Goal: Information Seeking & Learning: Learn about a topic

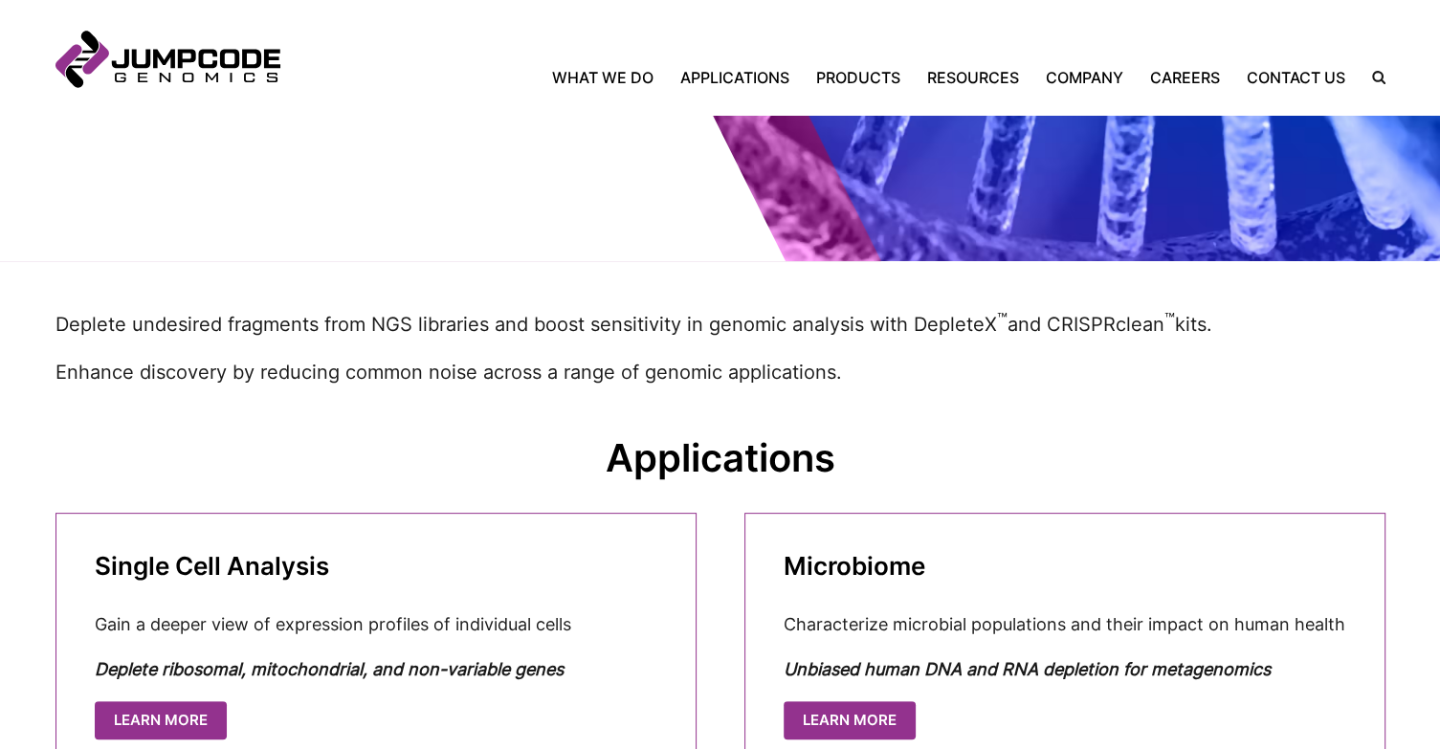
scroll to position [524, 0]
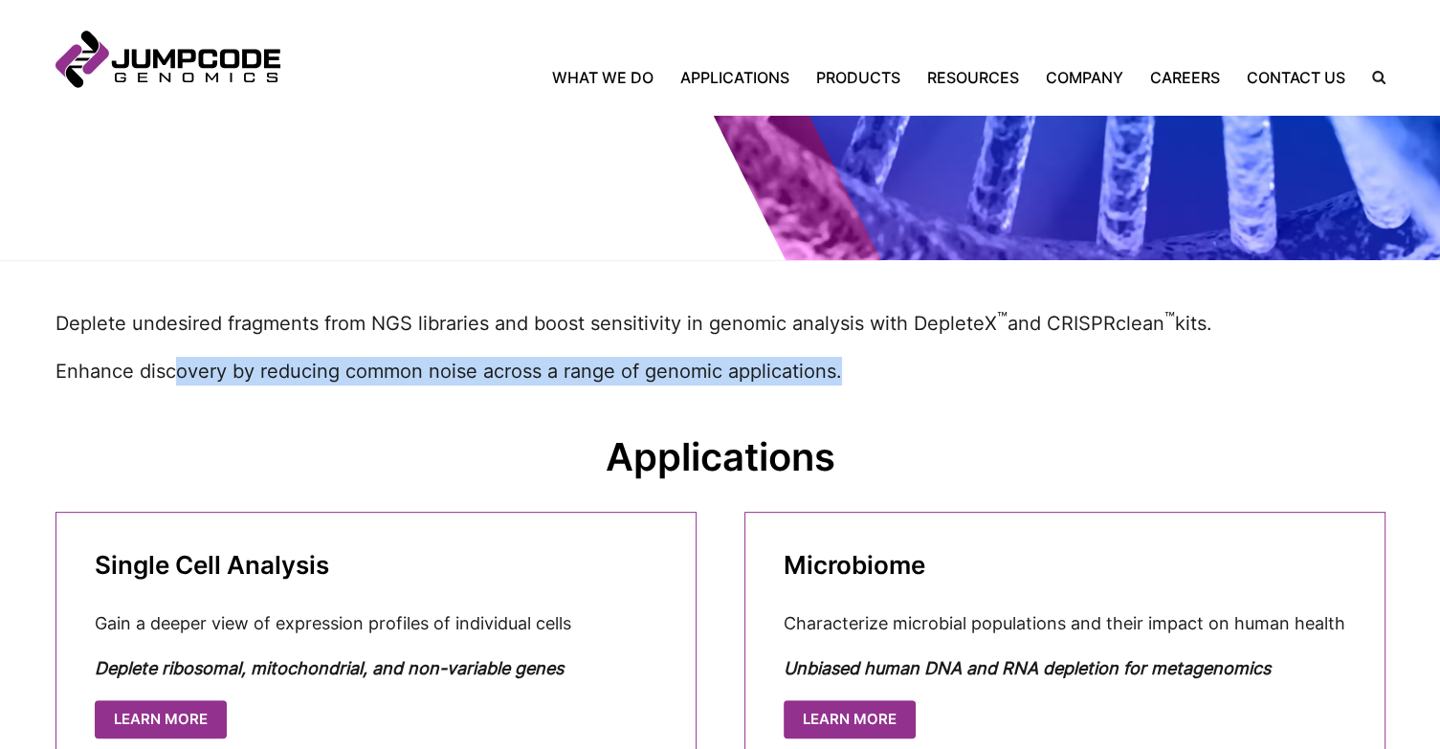
drag, startPoint x: 176, startPoint y: 355, endPoint x: 884, endPoint y: 388, distance: 708.6
click at [884, 388] on inner-wrap "Deplete undesired fragments from NGS libraries and boost sensitivity in genomic…" at bounding box center [720, 346] width 1330 height 173
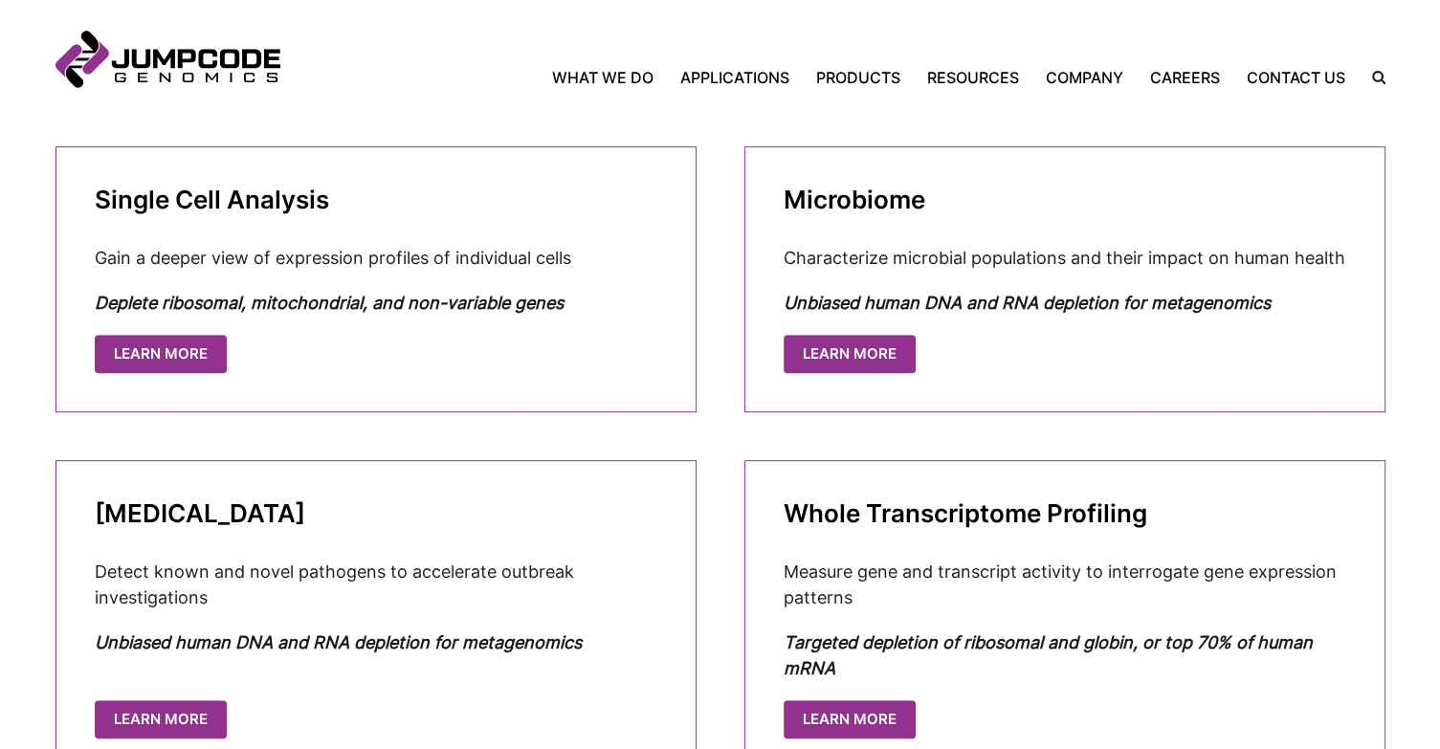
scroll to position [905, 0]
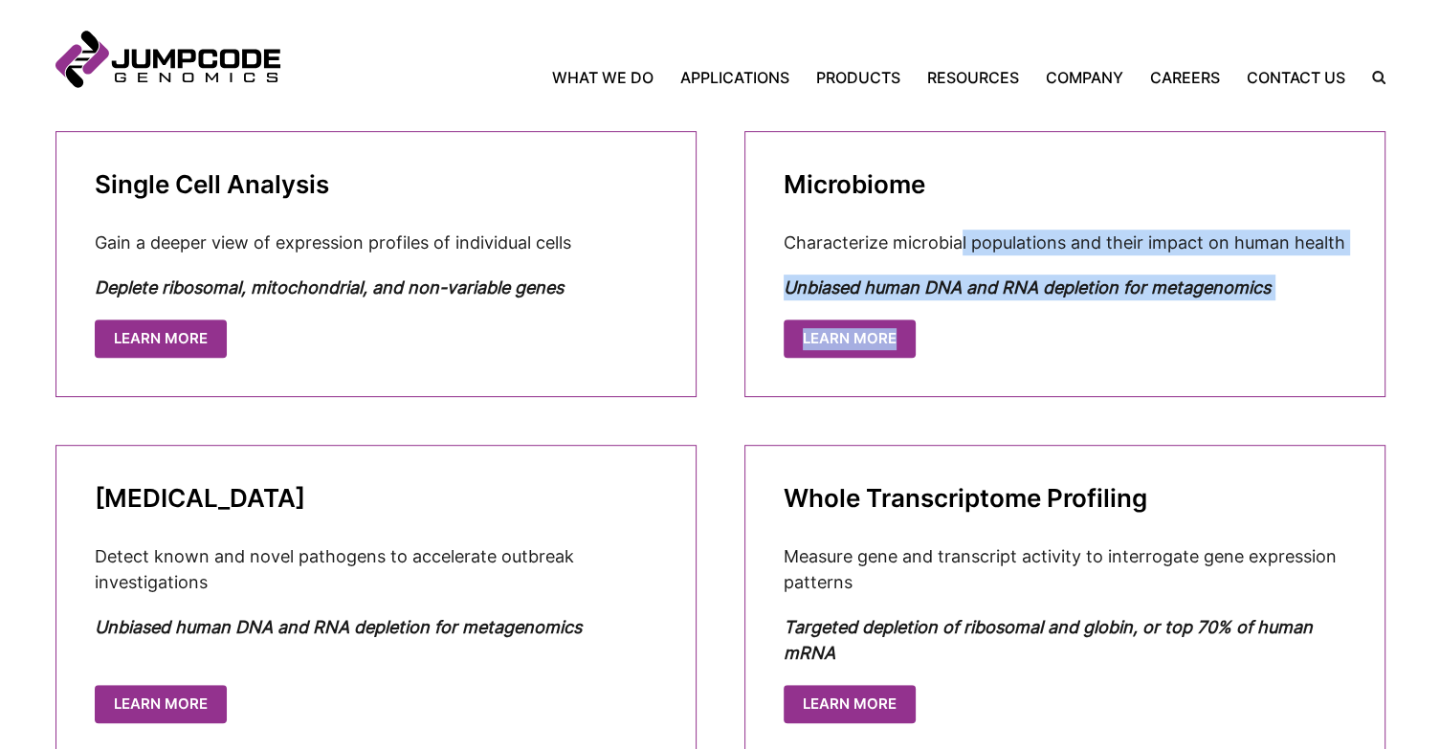
drag, startPoint x: 961, startPoint y: 232, endPoint x: 1310, endPoint y: 323, distance: 360.8
click at [1310, 323] on cta-box "Microbiome Characterize microbial populations and their impact on human health …" at bounding box center [1064, 264] width 641 height 266
click at [1310, 323] on cta-box-actions "Learn More" at bounding box center [1064, 338] width 562 height 39
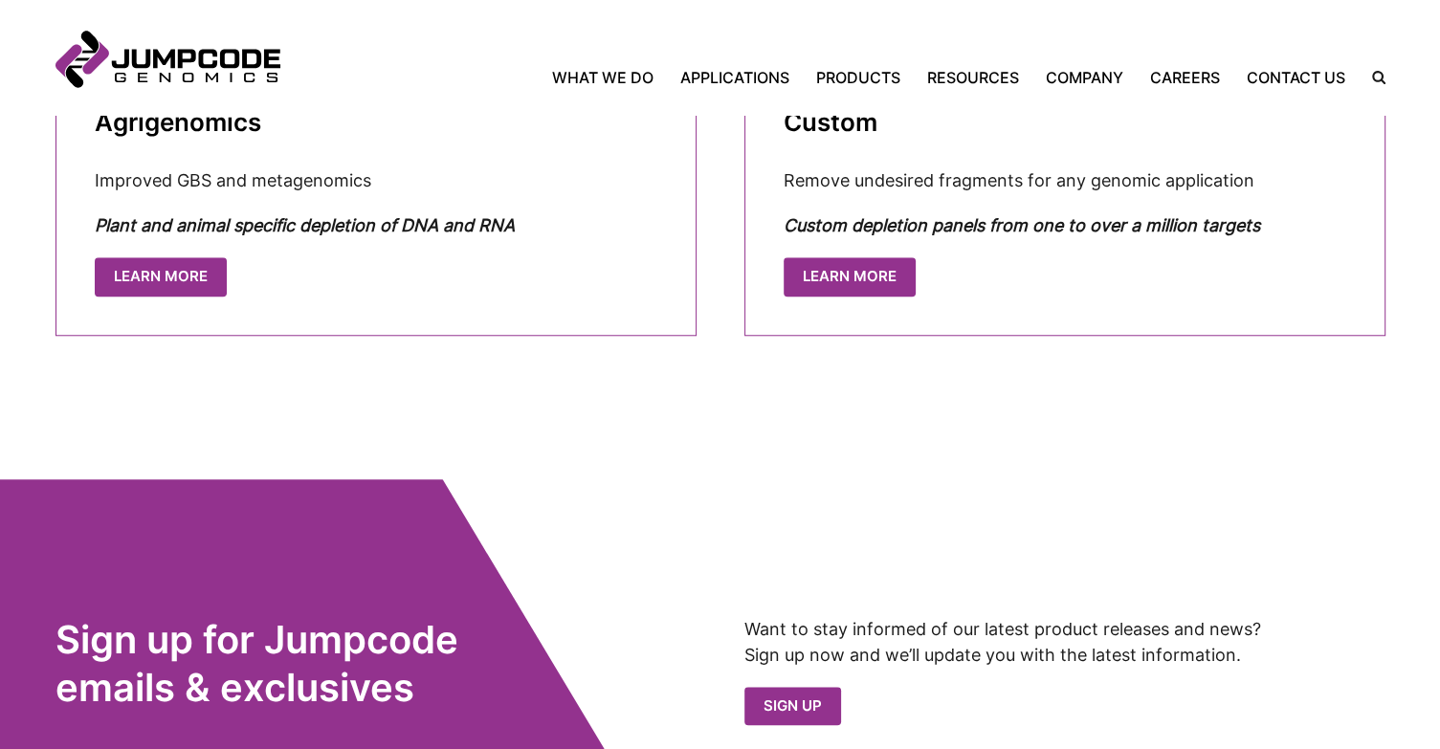
scroll to position [1645, 0]
click at [846, 295] on cta-box-actions "LEARN MORE" at bounding box center [1064, 277] width 562 height 39
click at [842, 288] on link "LEARN MORE" at bounding box center [851, 275] width 132 height 39
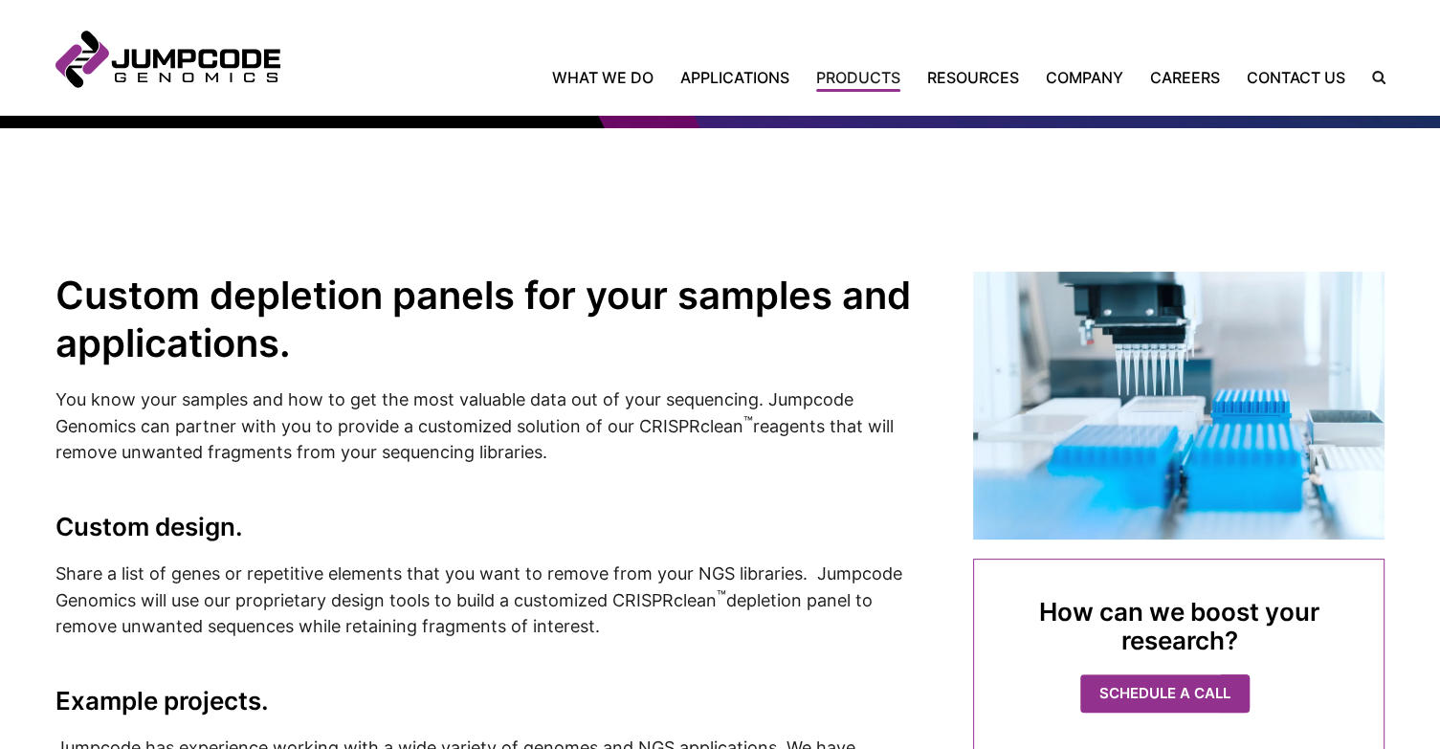
scroll to position [436, 0]
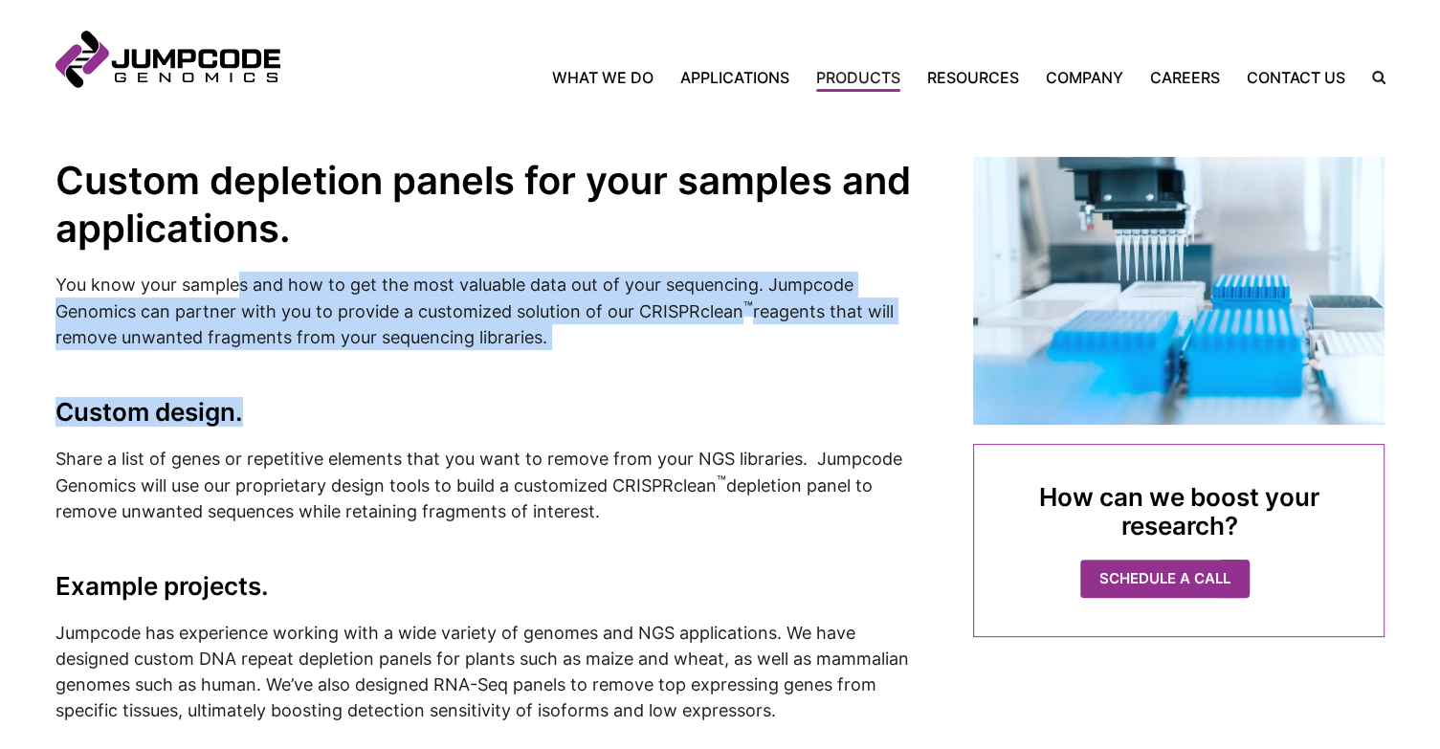
drag, startPoint x: 233, startPoint y: 278, endPoint x: 612, endPoint y: 354, distance: 386.2
click at [612, 354] on complex-column "Custom depletion panels for your samples and applications. You know your sample…" at bounding box center [490, 553] width 870 height 792
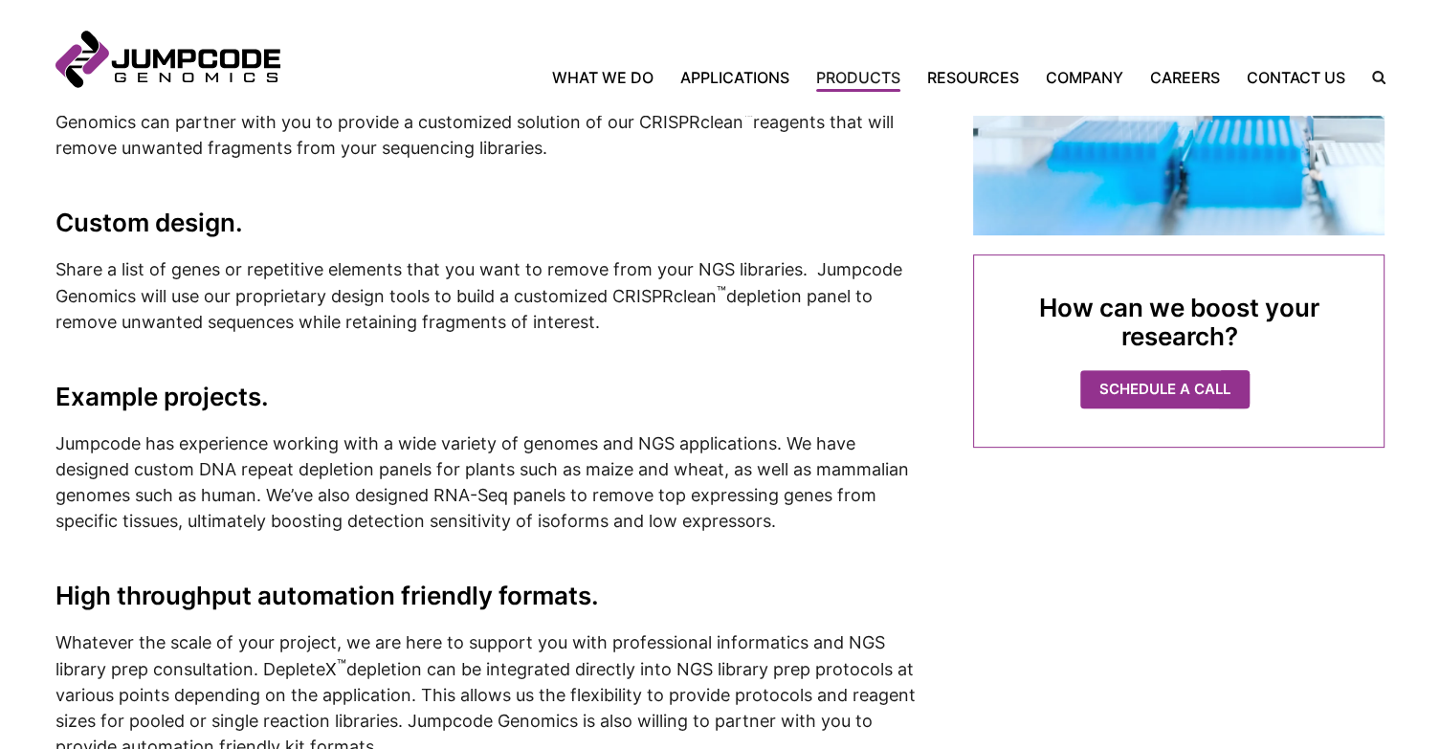
scroll to position [638, 0]
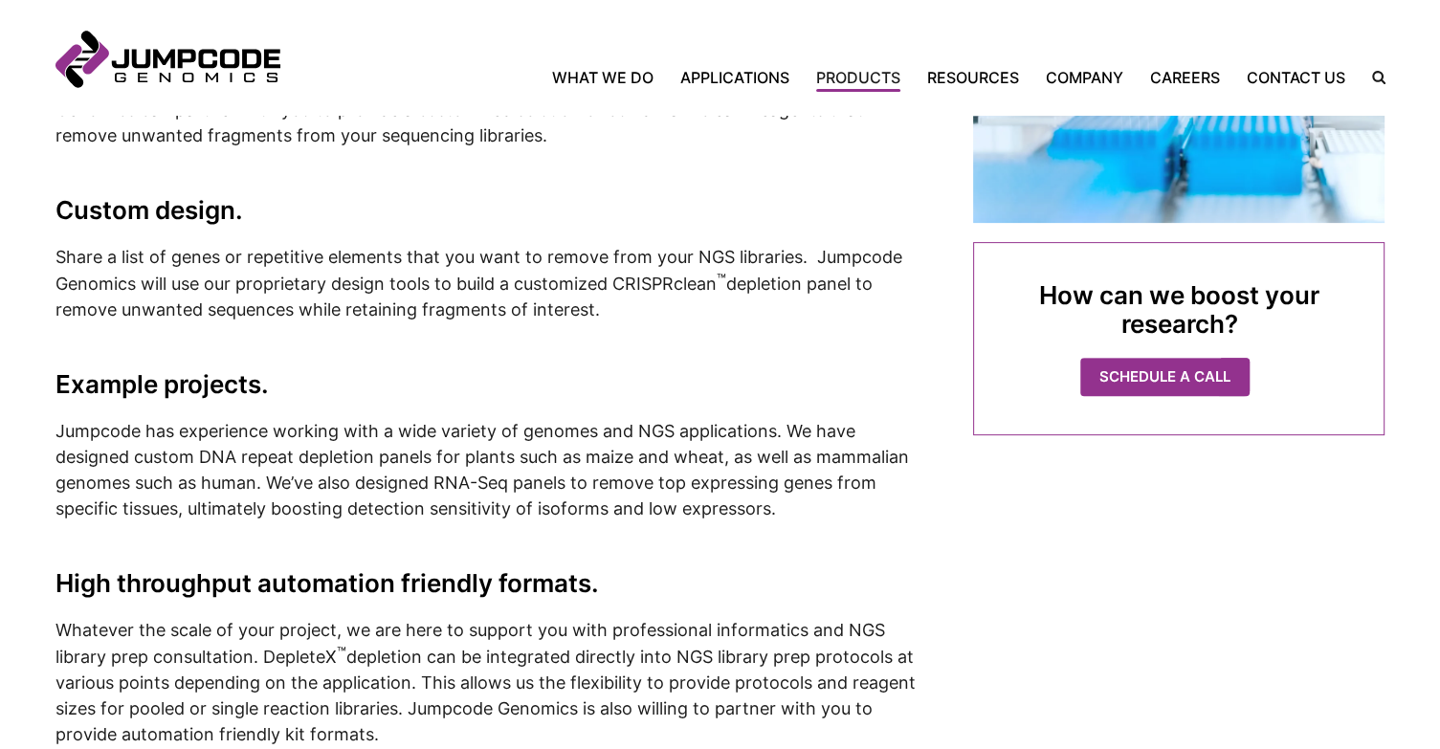
drag, startPoint x: 180, startPoint y: 255, endPoint x: 678, endPoint y: 302, distance: 500.5
click at [678, 302] on p "Share a list of genes or repetitive elements that you want to remove from your …" at bounding box center [490, 283] width 870 height 78
drag, startPoint x: 230, startPoint y: 280, endPoint x: 689, endPoint y: 304, distance: 459.7
click at [689, 304] on p "Share a list of genes or repetitive elements that you want to remove from your …" at bounding box center [490, 283] width 870 height 78
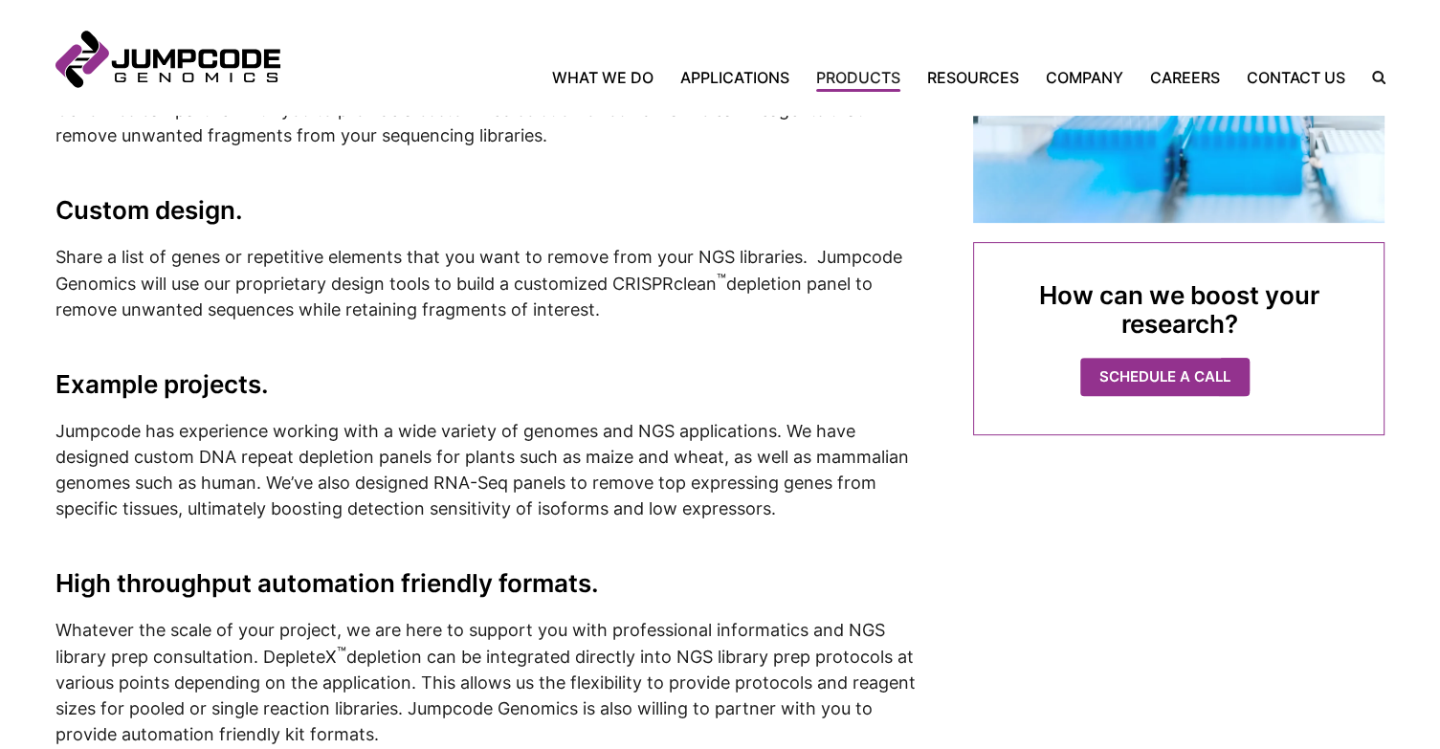
click at [689, 304] on p "Share a list of genes or repetitive elements that you want to remove from your …" at bounding box center [490, 283] width 870 height 78
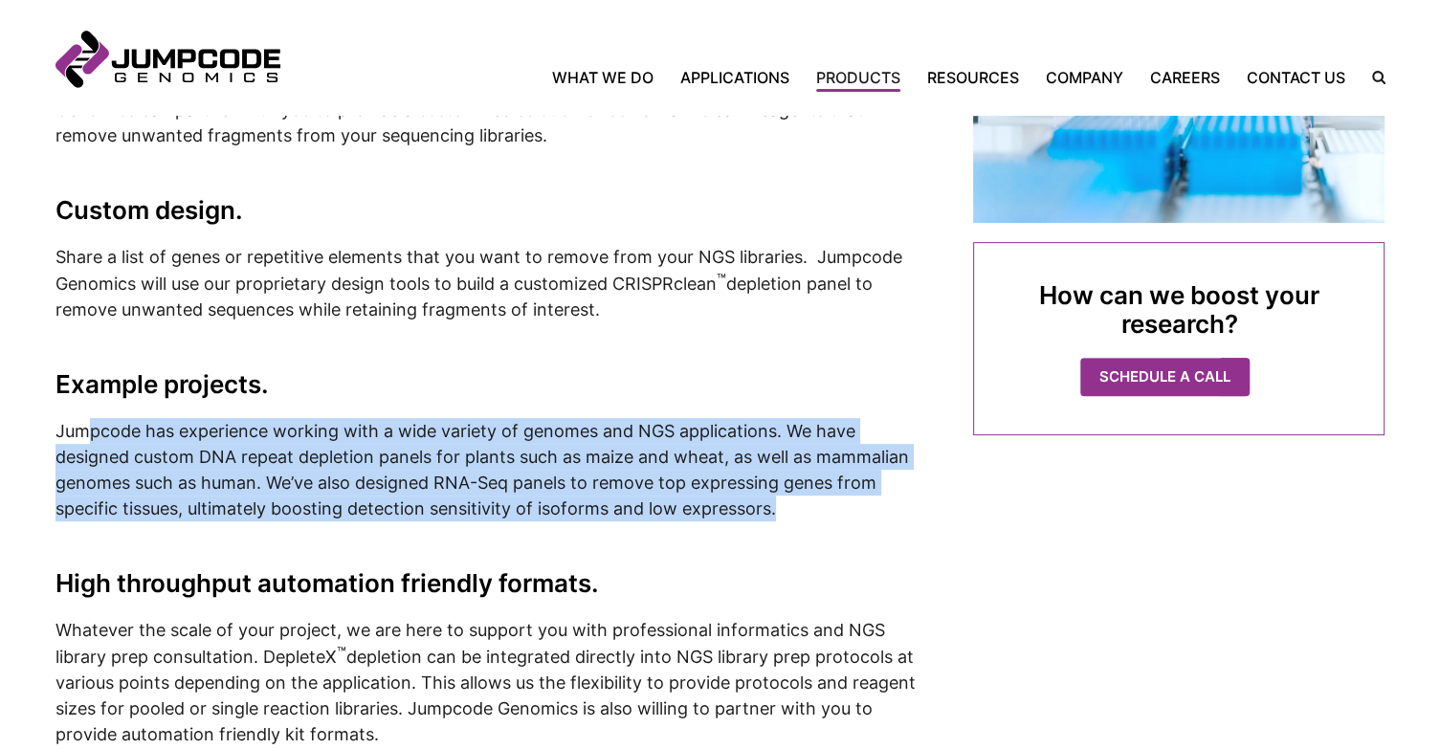
drag, startPoint x: 84, startPoint y: 434, endPoint x: 821, endPoint y: 503, distance: 739.7
click at [821, 503] on p "Jumpcode has experience working with a wide variety of genomes and NGS applicat…" at bounding box center [490, 469] width 870 height 103
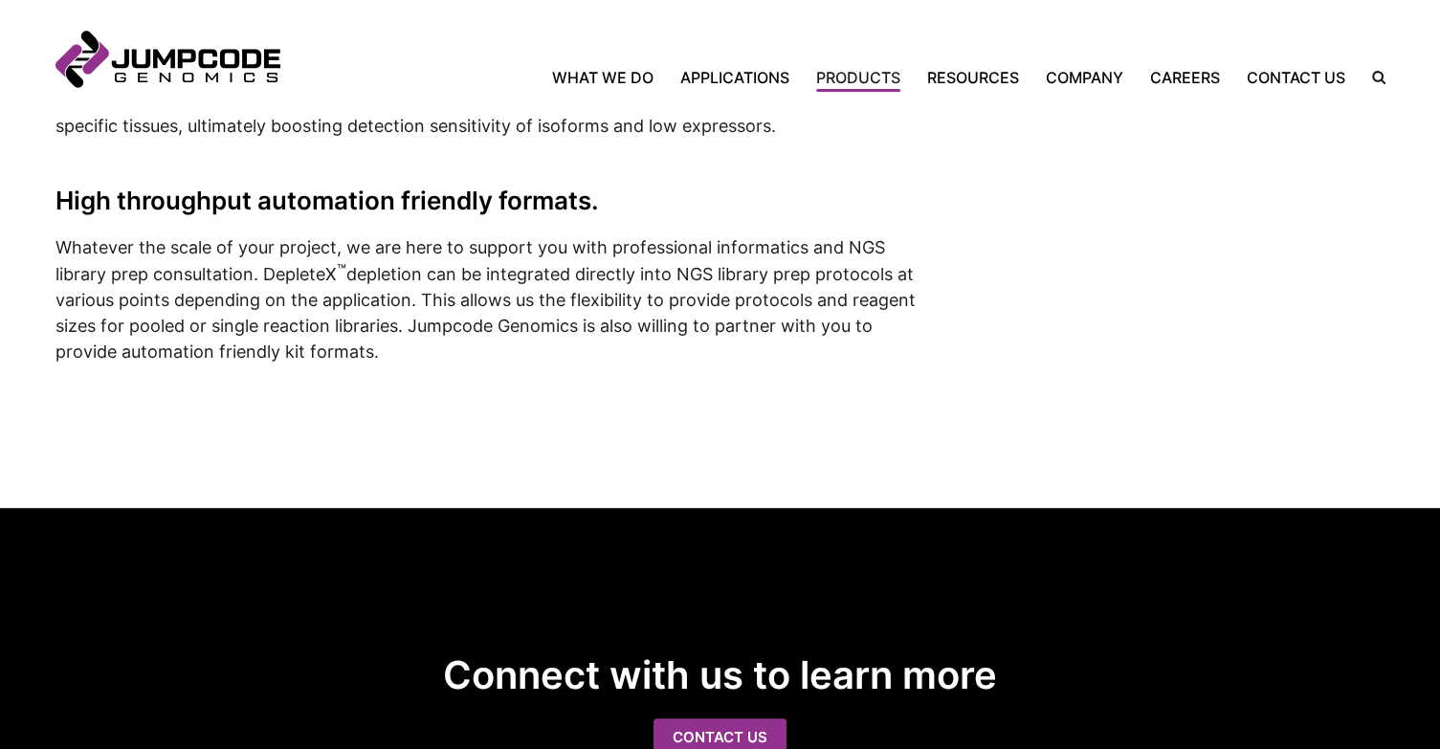
scroll to position [1022, 0]
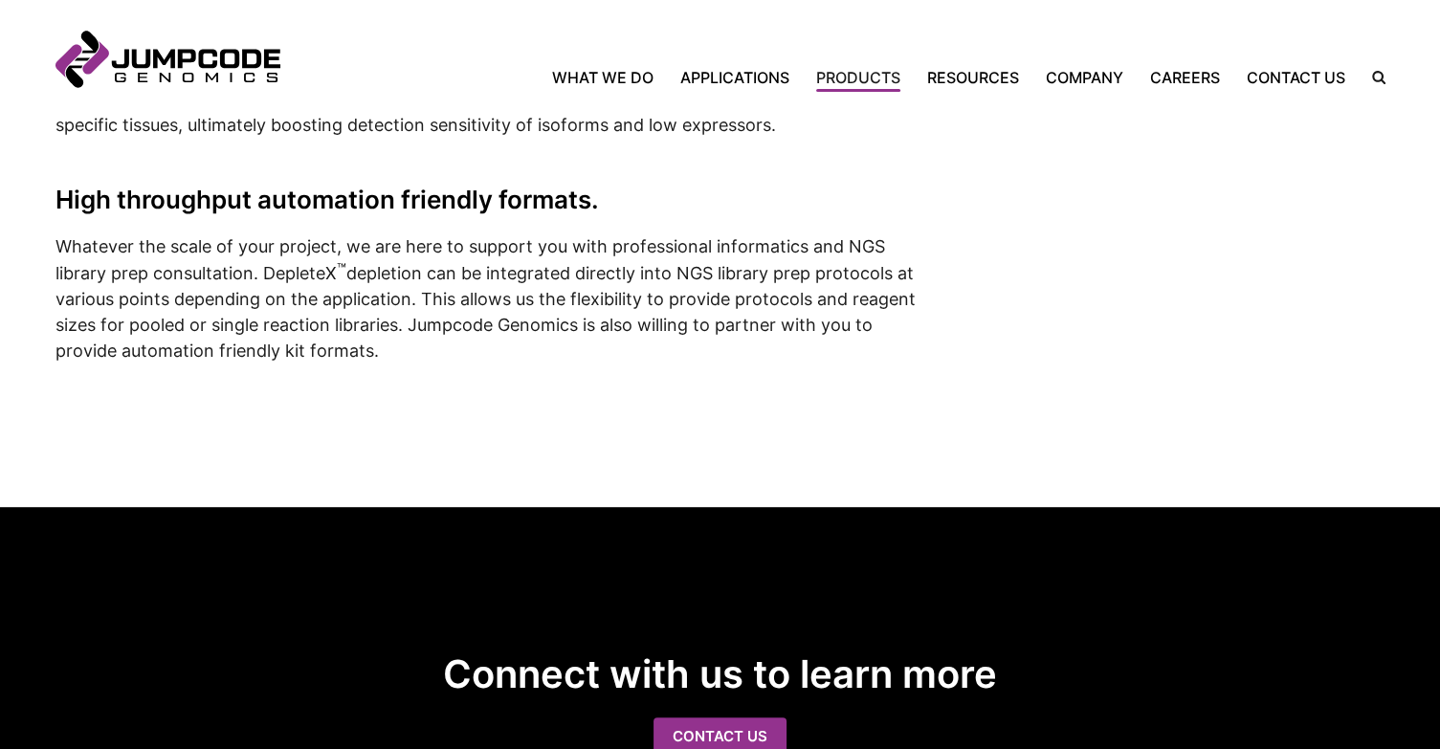
drag, startPoint x: 77, startPoint y: 240, endPoint x: 434, endPoint y: 365, distance: 379.0
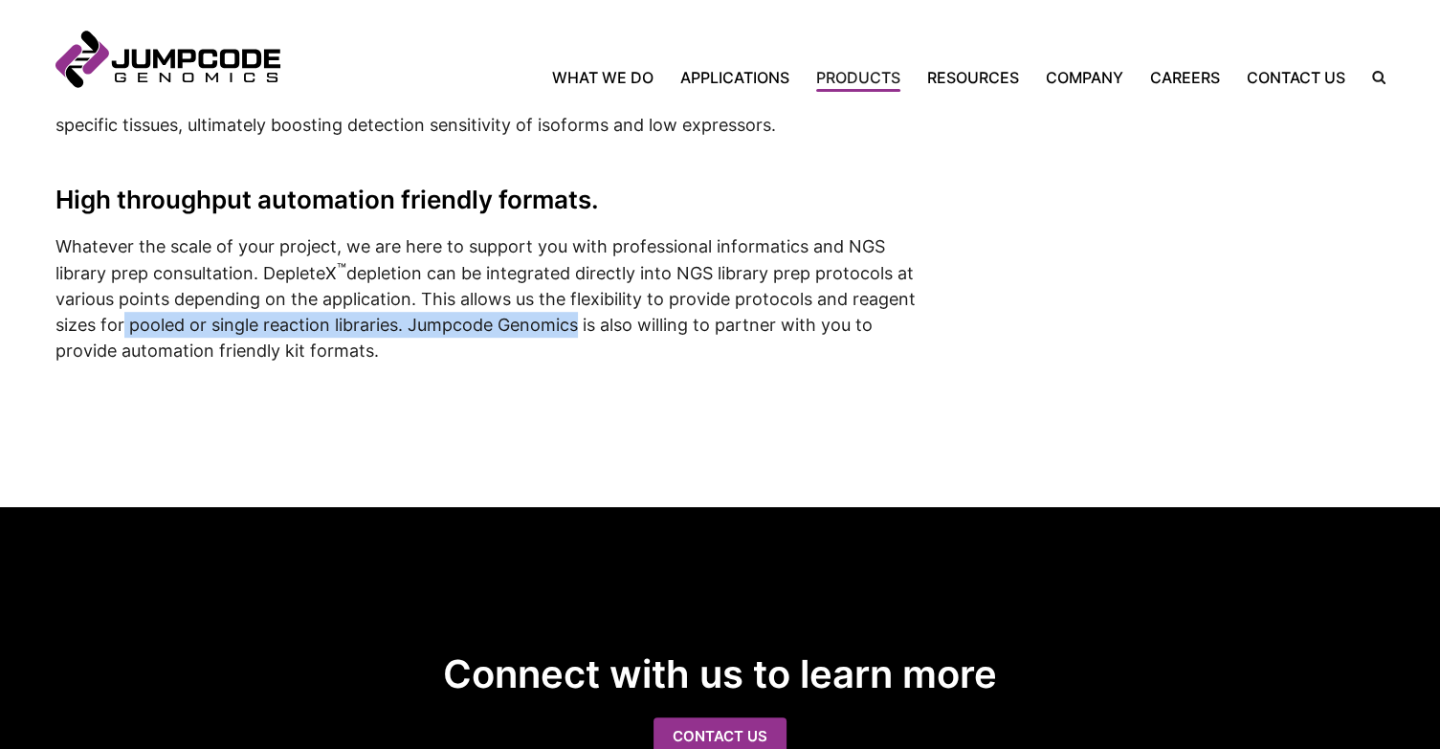
drag, startPoint x: 113, startPoint y: 317, endPoint x: 572, endPoint y: 329, distance: 459.3
click at [572, 329] on p "Whatever the scale of your project, we are here to support you with professiona…" at bounding box center [490, 298] width 870 height 130
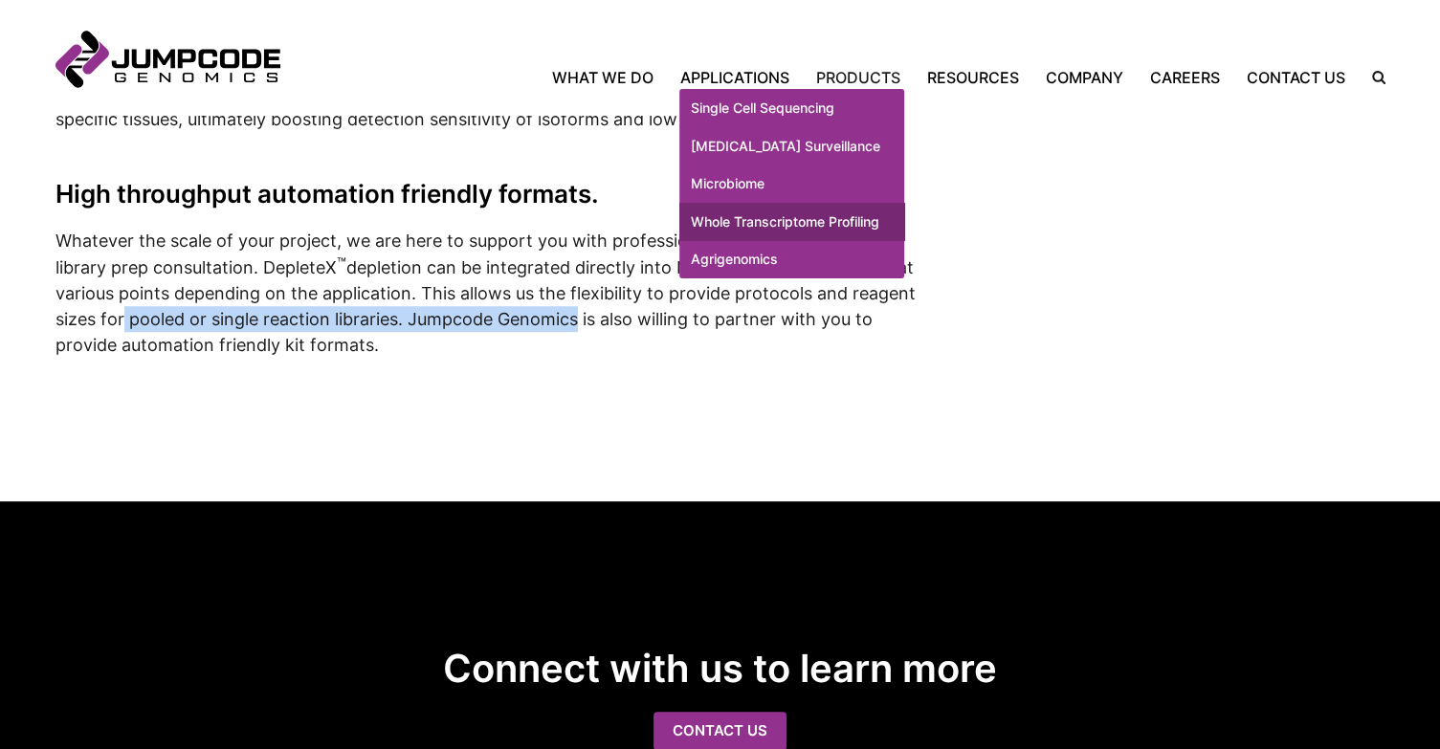
scroll to position [983, 0]
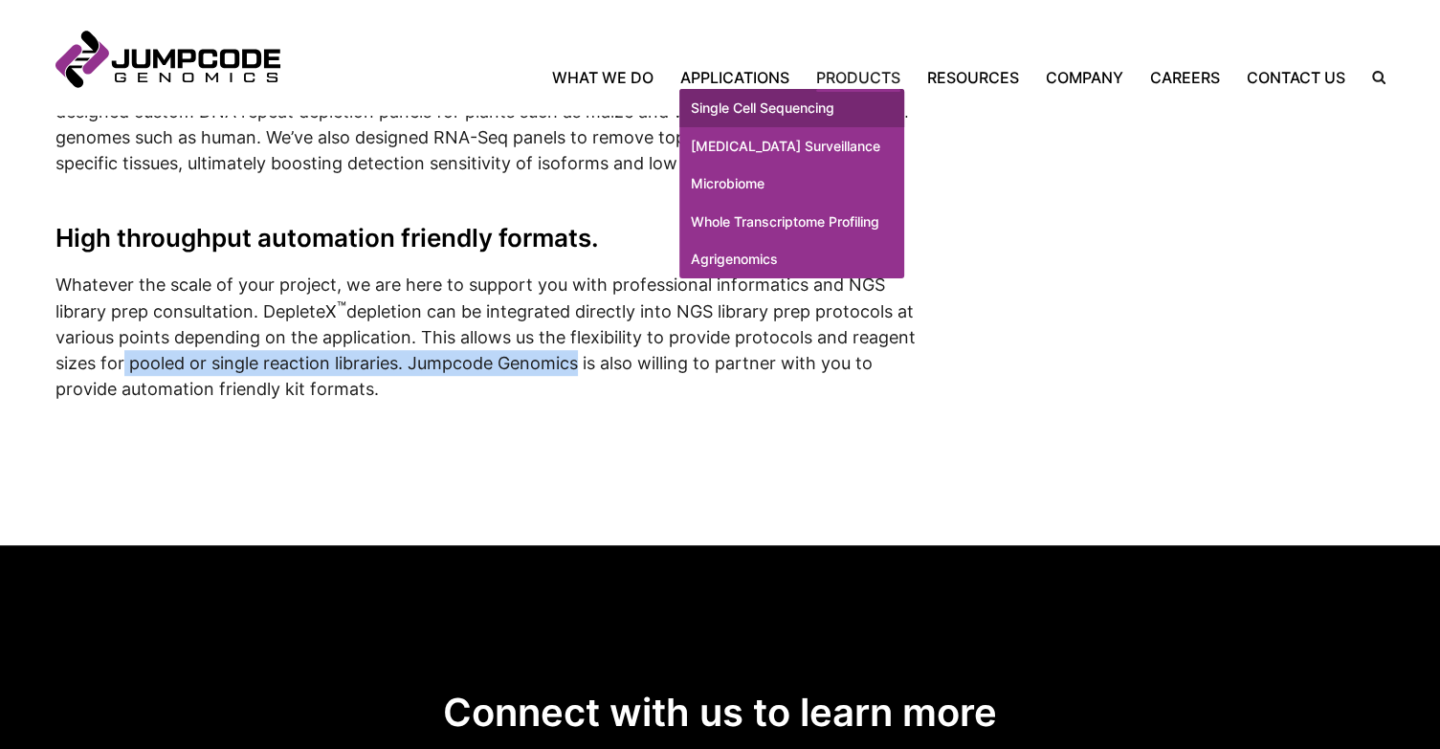
click at [740, 99] on link "Single Cell Sequencing" at bounding box center [791, 108] width 225 height 38
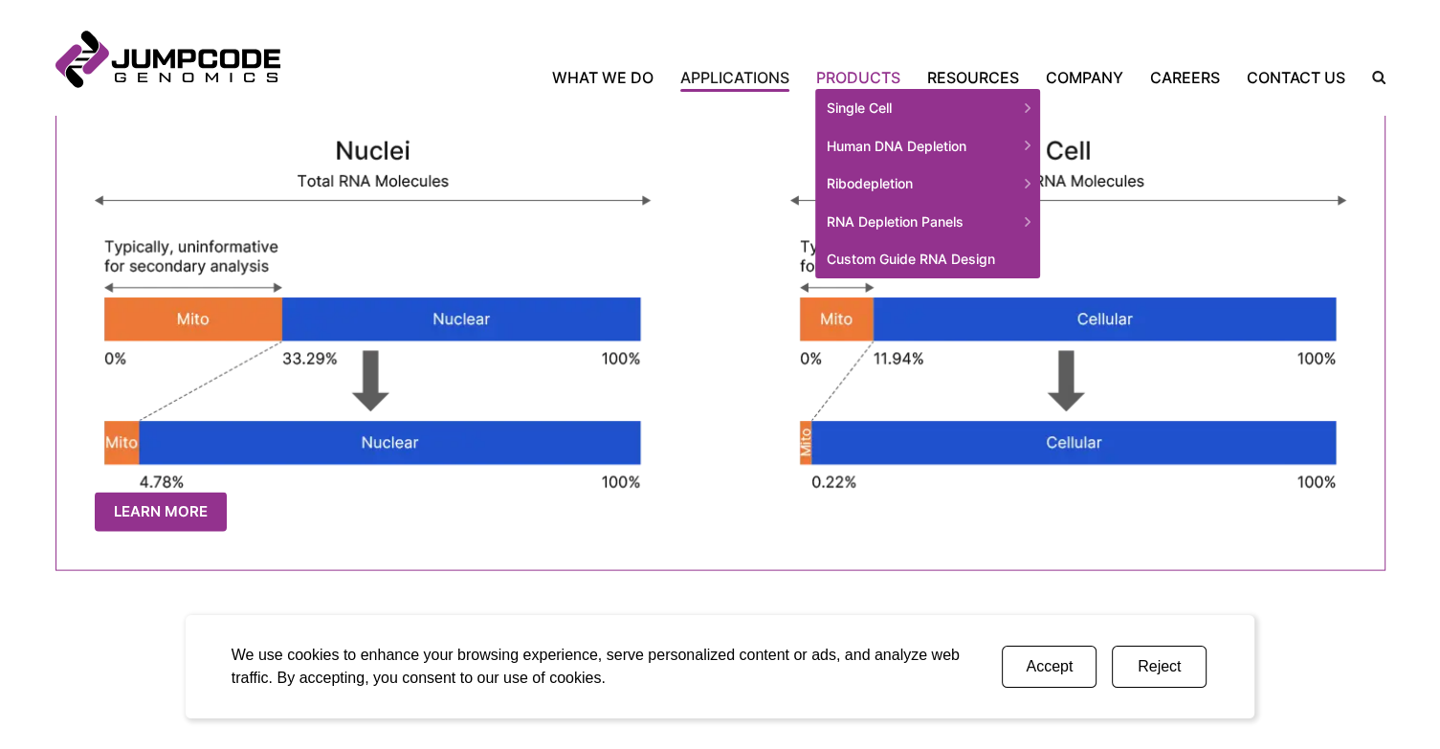
scroll to position [3879, 0]
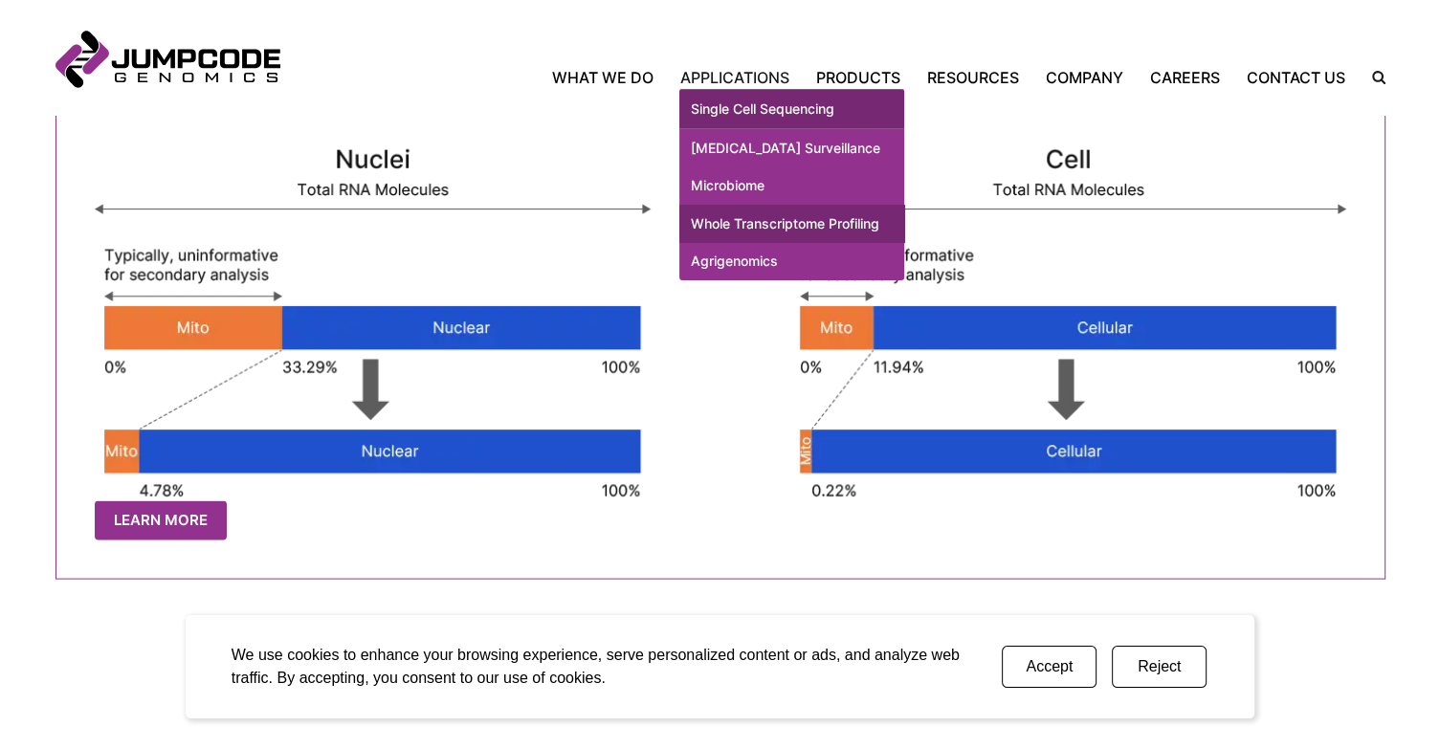
click at [724, 237] on link "Whole Transcriptome Profiling" at bounding box center [791, 224] width 225 height 38
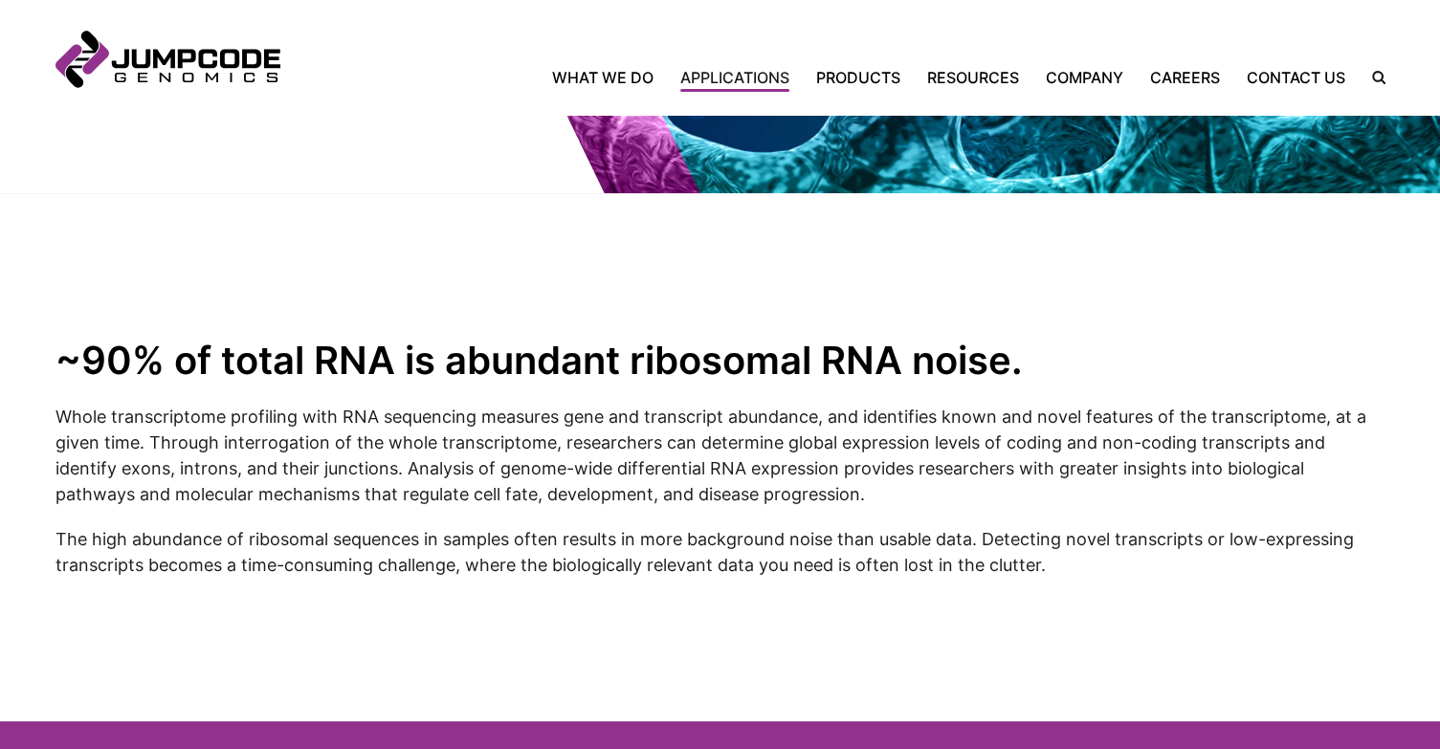
scroll to position [277, 0]
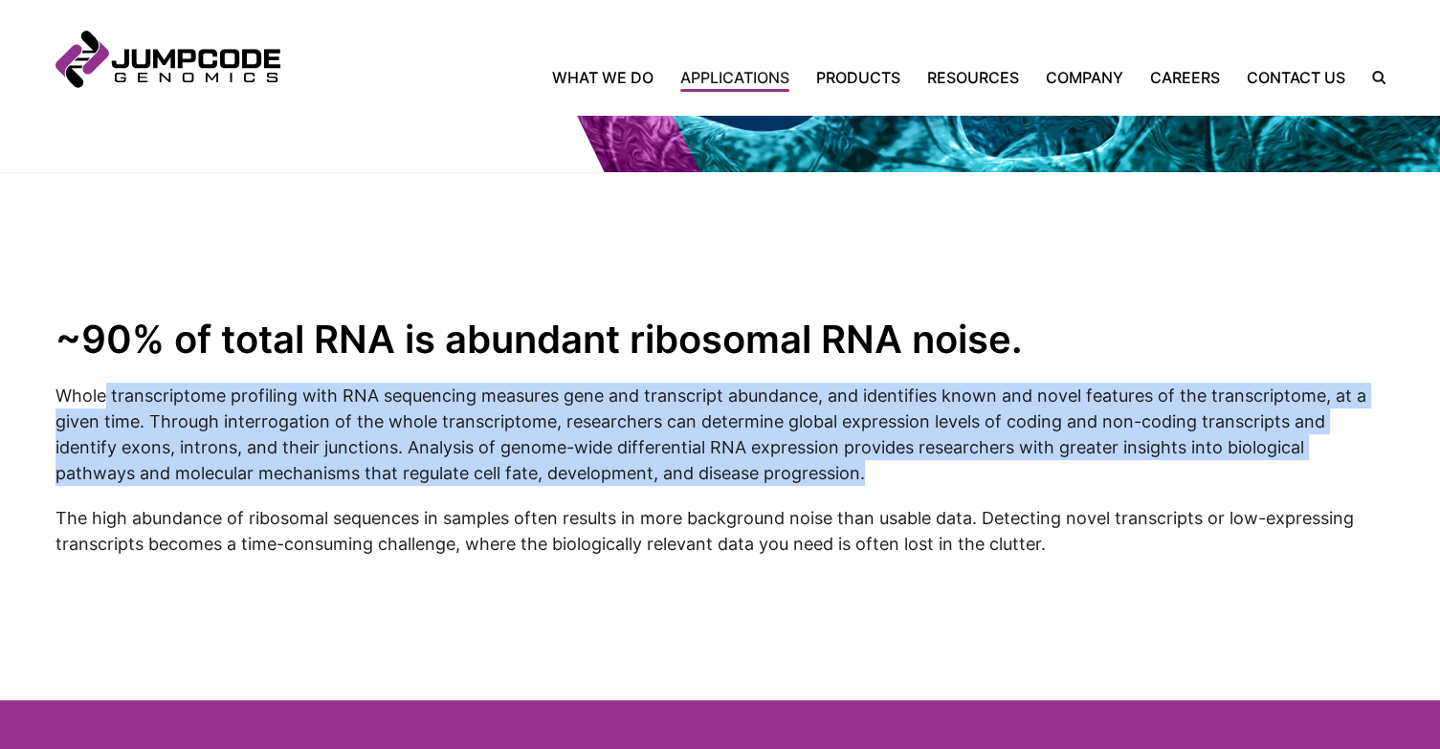
drag, startPoint x: 101, startPoint y: 393, endPoint x: 793, endPoint y: 473, distance: 696.1
click at [793, 473] on p "Whole transcriptome profiling with RNA sequencing measures gene and transcript …" at bounding box center [720, 434] width 1330 height 103
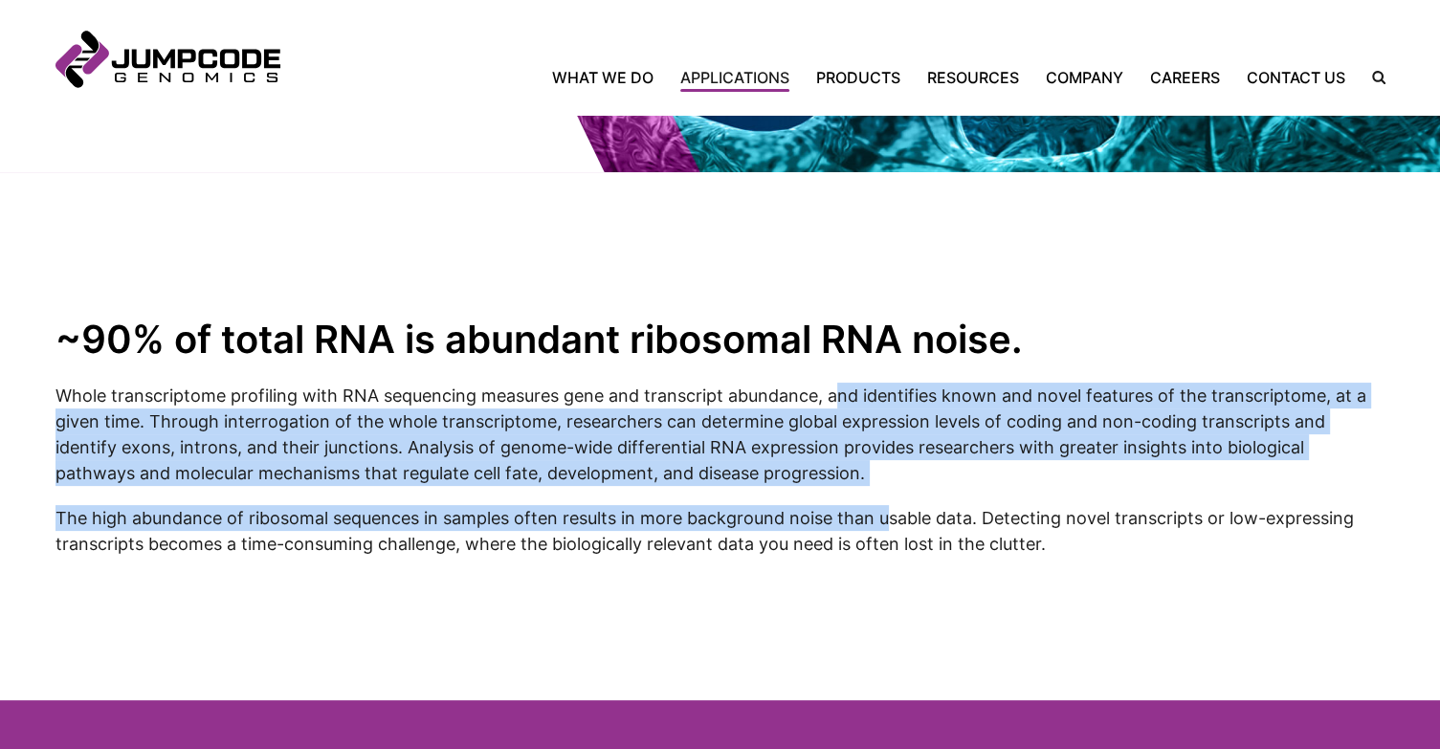
drag, startPoint x: 841, startPoint y: 396, endPoint x: 891, endPoint y: 504, distance: 119.0
click at [891, 504] on inner-wrap "~90% of total RNA is abundant ribosomal RNA noise. Whole transcriptome profilin…" at bounding box center [720, 436] width 1330 height 528
click at [1260, 410] on p "Whole transcriptome profiling with RNA sequencing measures gene and transcript …" at bounding box center [720, 434] width 1330 height 103
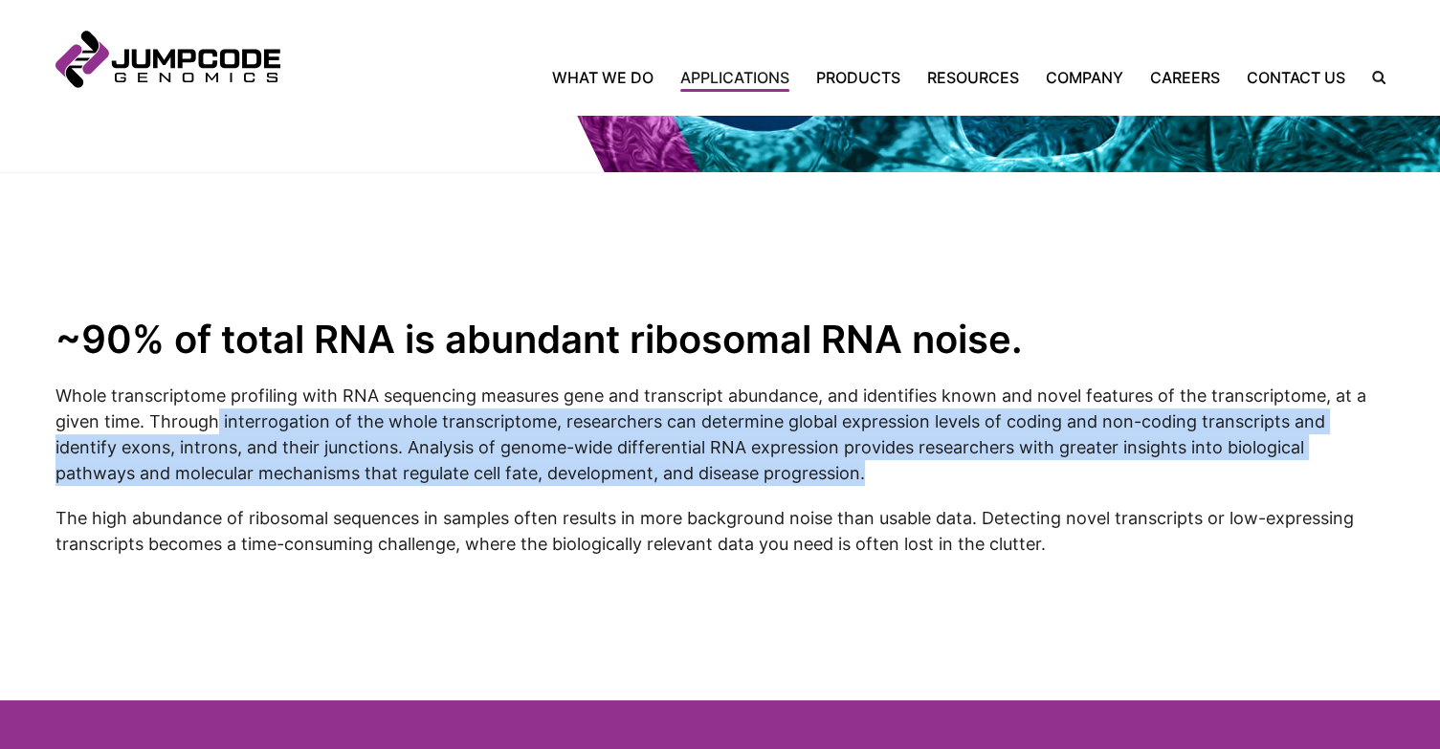
drag, startPoint x: 214, startPoint y: 420, endPoint x: 790, endPoint y: 485, distance: 579.5
click at [790, 485] on p "Whole transcriptome profiling with RNA sequencing measures gene and transcript …" at bounding box center [720, 434] width 1330 height 103
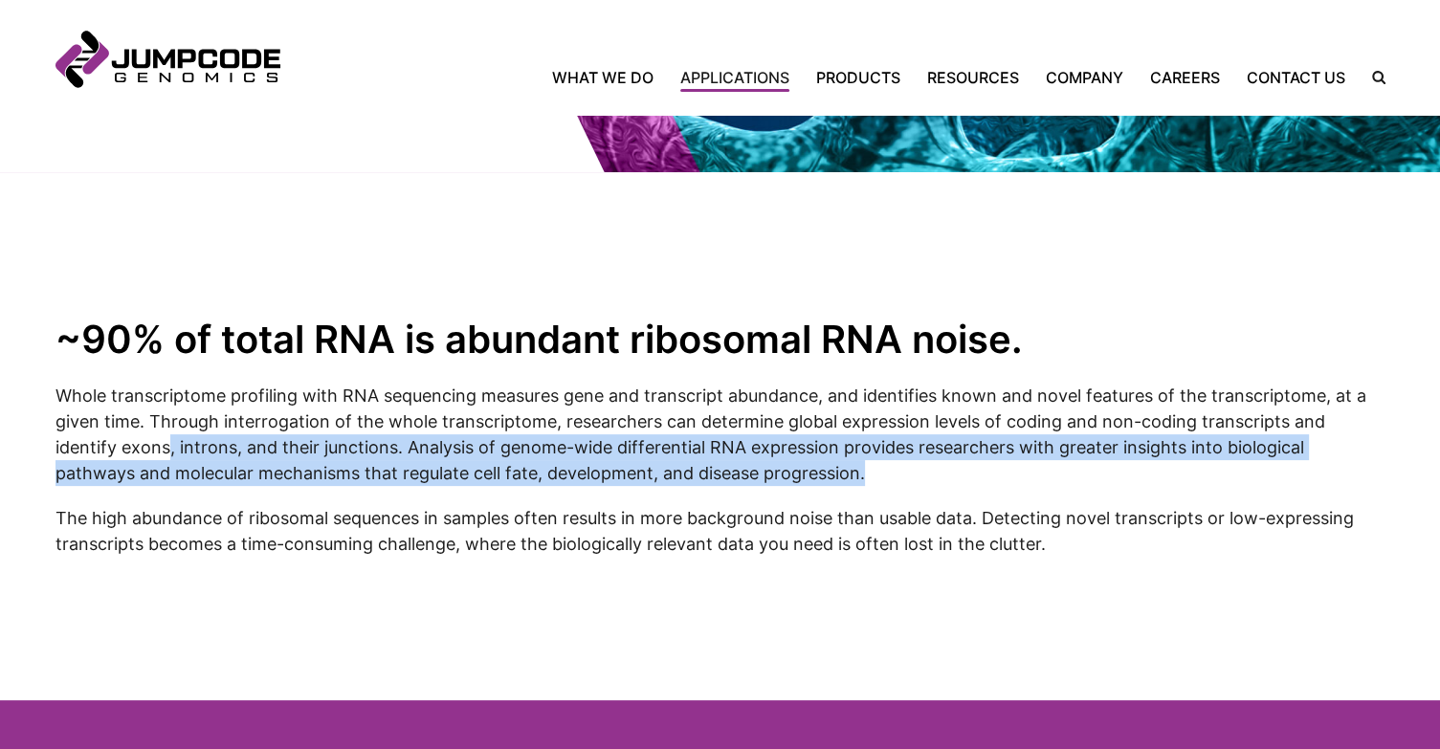
drag, startPoint x: 160, startPoint y: 446, endPoint x: 824, endPoint y: 474, distance: 664.4
click at [824, 474] on p "Whole transcriptome profiling with RNA sequencing measures gene and transcript …" at bounding box center [720, 434] width 1330 height 103
drag, startPoint x: 337, startPoint y: 444, endPoint x: 760, endPoint y: 477, distance: 425.1
click at [760, 477] on p "Whole transcriptome profiling with RNA sequencing measures gene and transcript …" at bounding box center [720, 434] width 1330 height 103
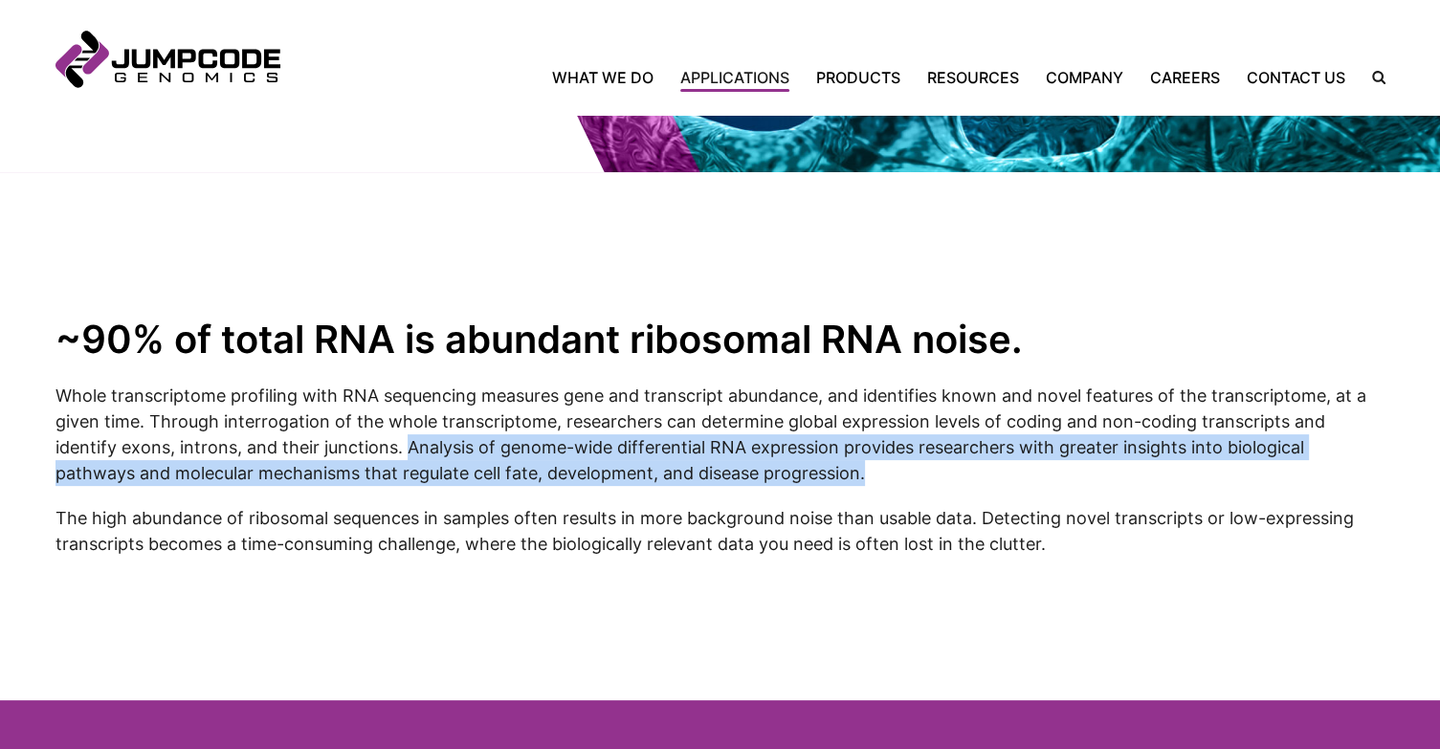
click at [760, 477] on p "Whole transcriptome profiling with RNA sequencing measures gene and transcript …" at bounding box center [720, 434] width 1330 height 103
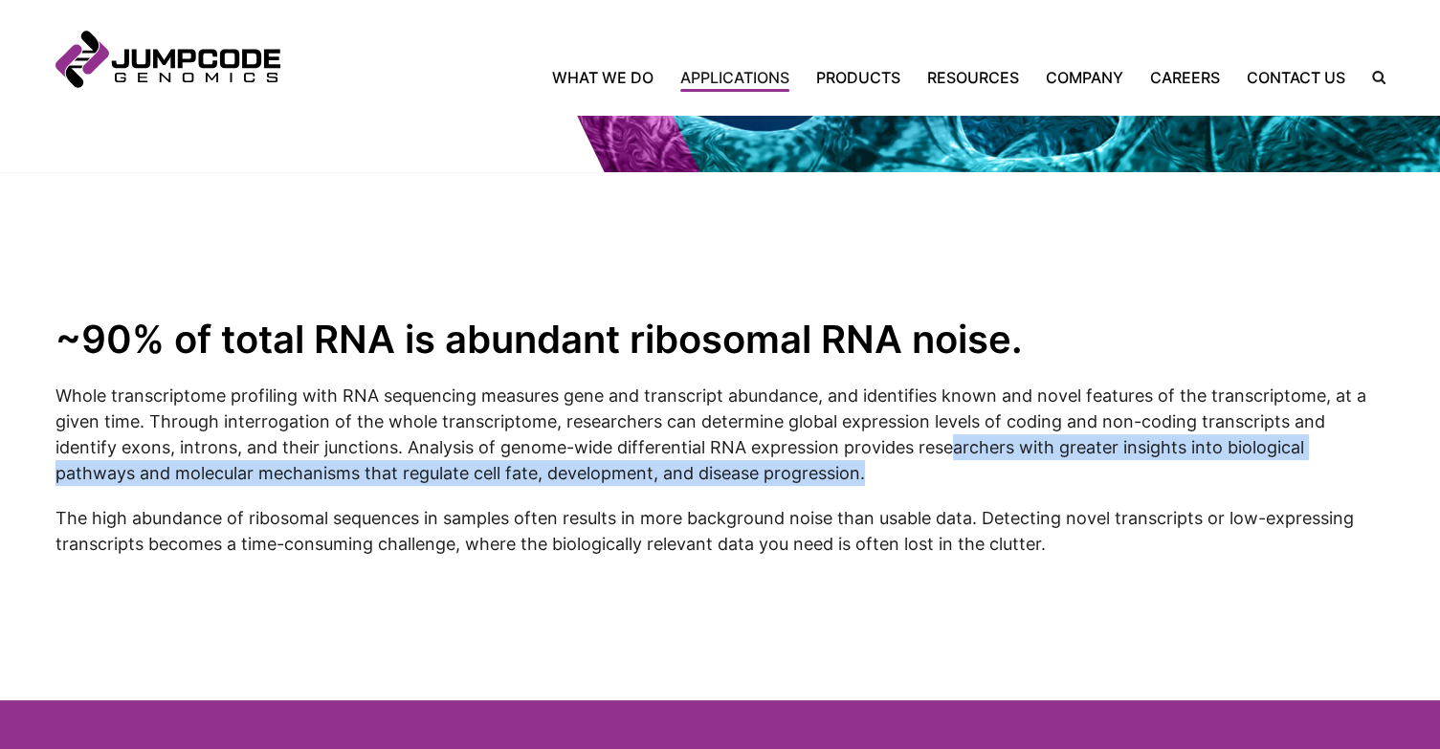
drag, startPoint x: 888, startPoint y: 451, endPoint x: 924, endPoint y: 483, distance: 48.8
click at [924, 483] on p "Whole transcriptome profiling with RNA sequencing measures gene and transcript …" at bounding box center [720, 434] width 1330 height 103
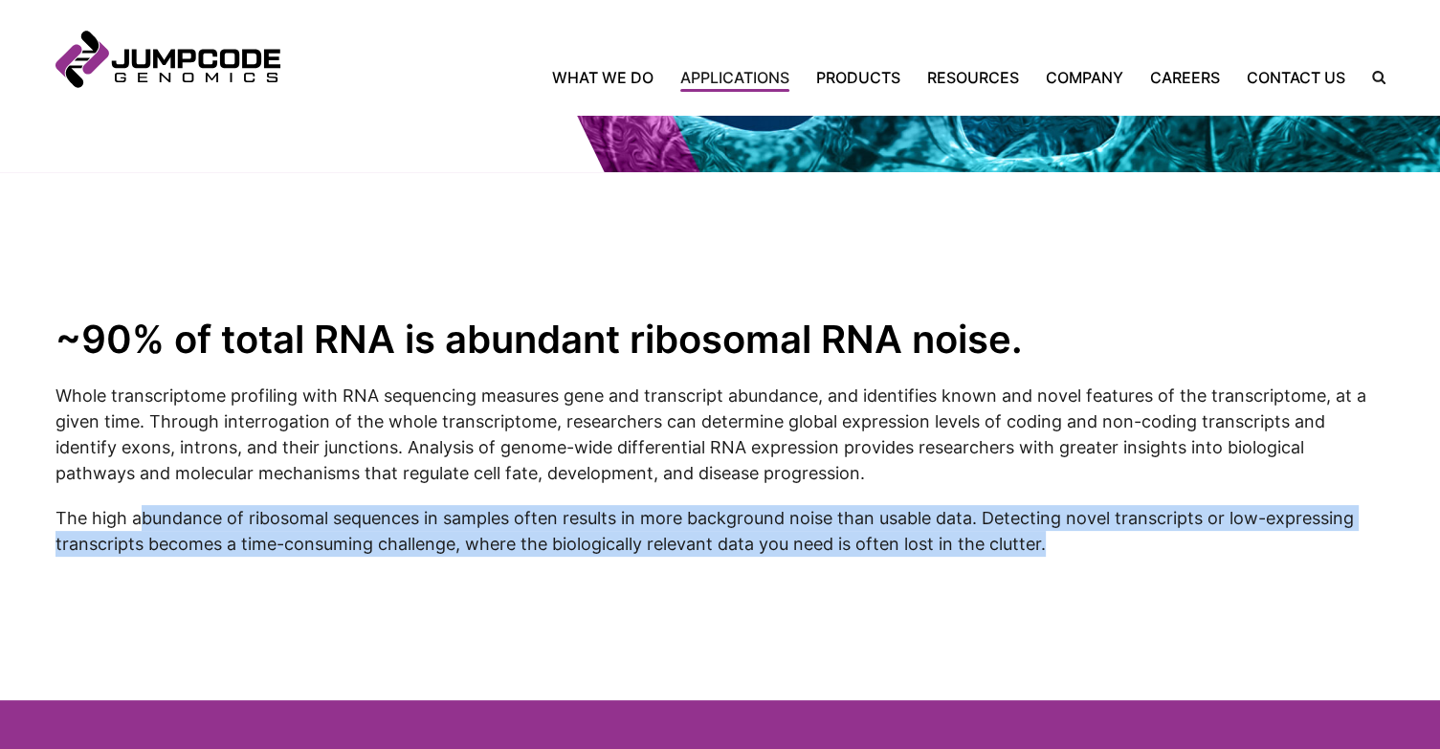
drag, startPoint x: 140, startPoint y: 519, endPoint x: 1083, endPoint y: 571, distance: 944.5
click at [1083, 571] on inner-wrap "~90% of total RNA is abundant ribosomal RNA noise. Whole transcriptome profilin…" at bounding box center [720, 436] width 1330 height 528
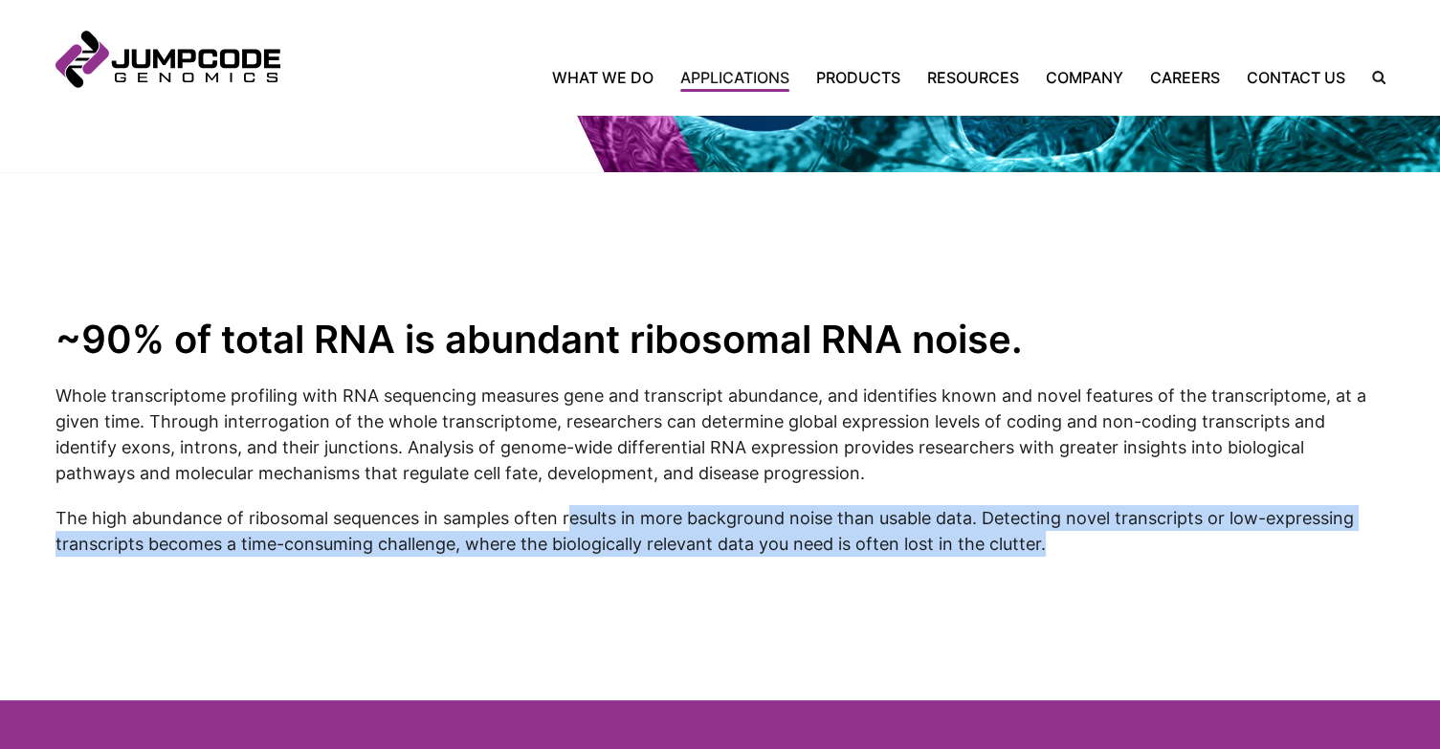
drag, startPoint x: 572, startPoint y: 518, endPoint x: 1088, endPoint y: 539, distance: 515.9
click at [1088, 539] on p "The high abundance of ribosomal sequences in samples often results in more back…" at bounding box center [720, 531] width 1330 height 52
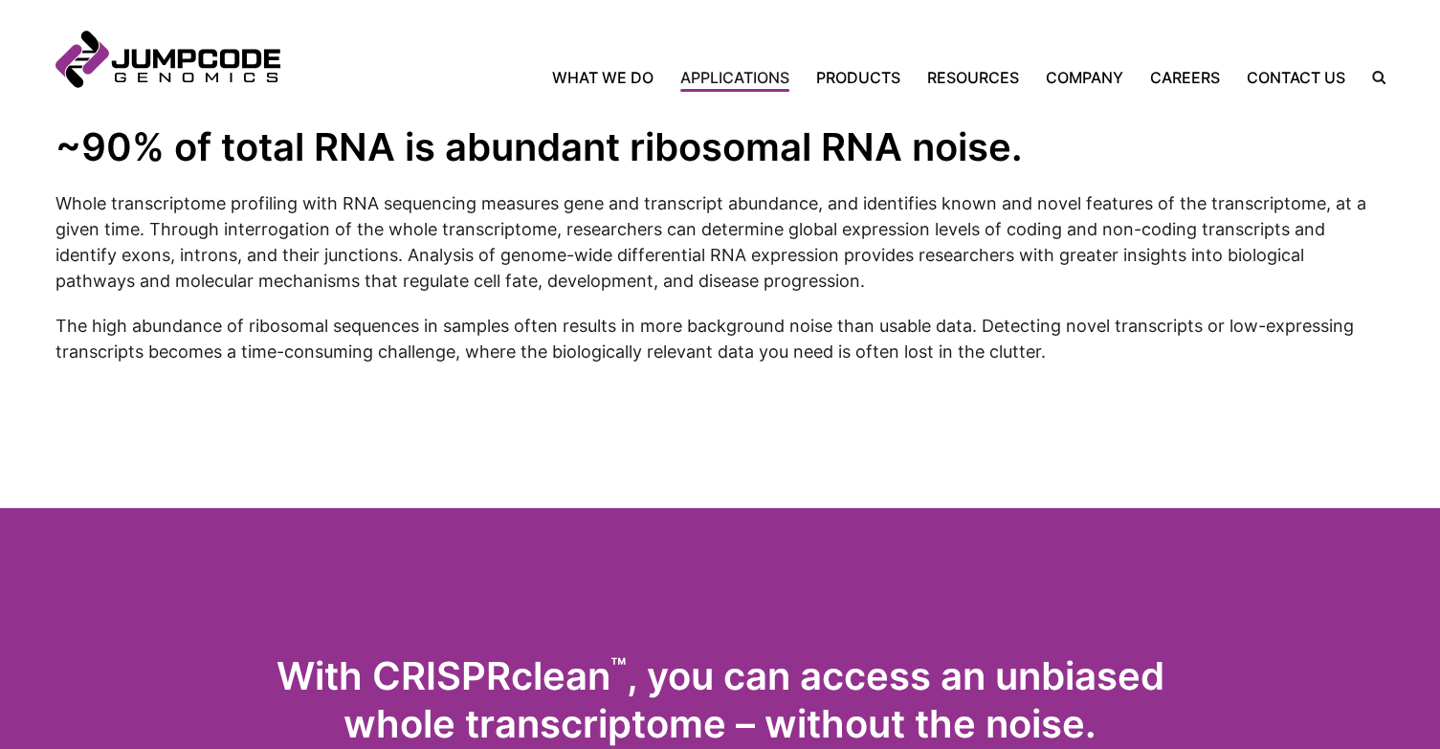
scroll to position [484, 0]
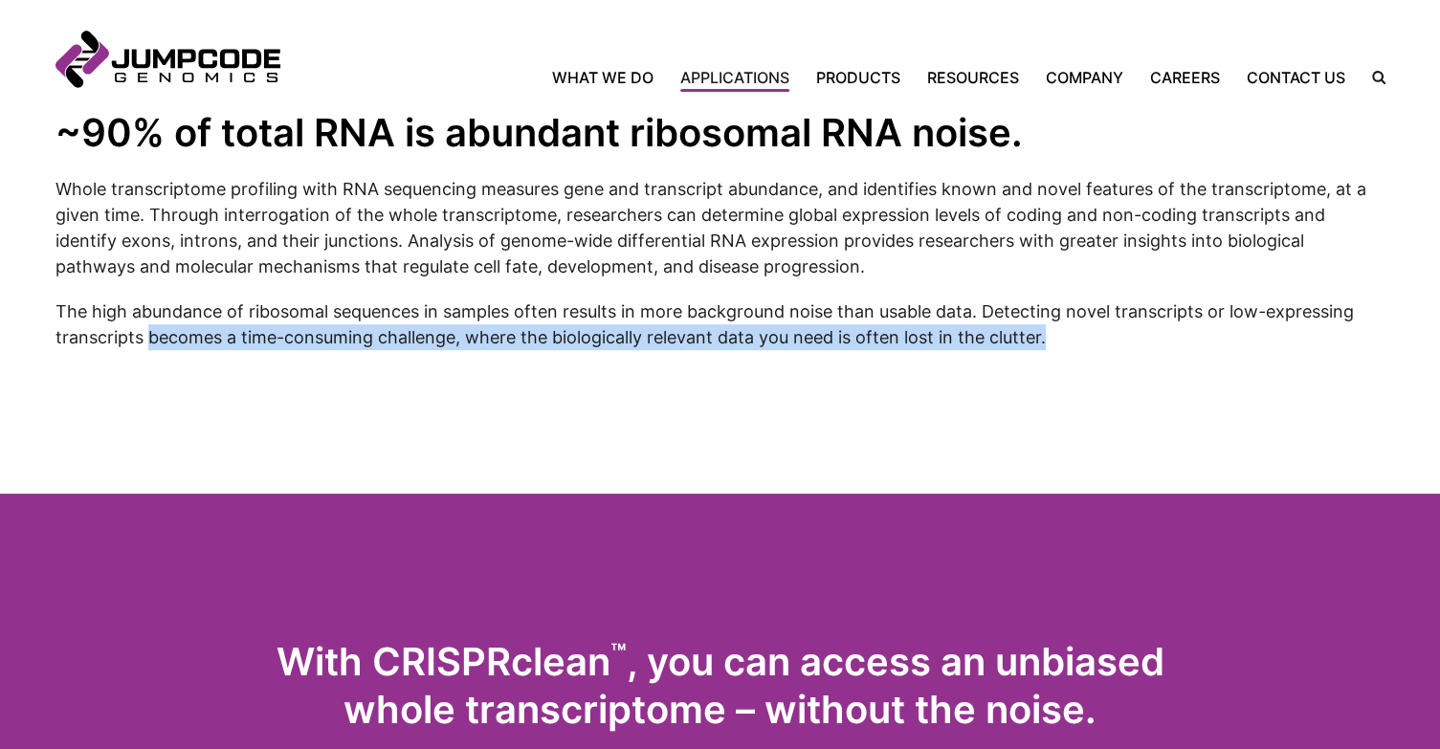
drag, startPoint x: 146, startPoint y: 336, endPoint x: 1071, endPoint y: 374, distance: 925.7
click at [1071, 374] on inner-wrap "~90% of total RNA is abundant ribosomal RNA noise. Whole transcriptome profilin…" at bounding box center [720, 230] width 1330 height 528
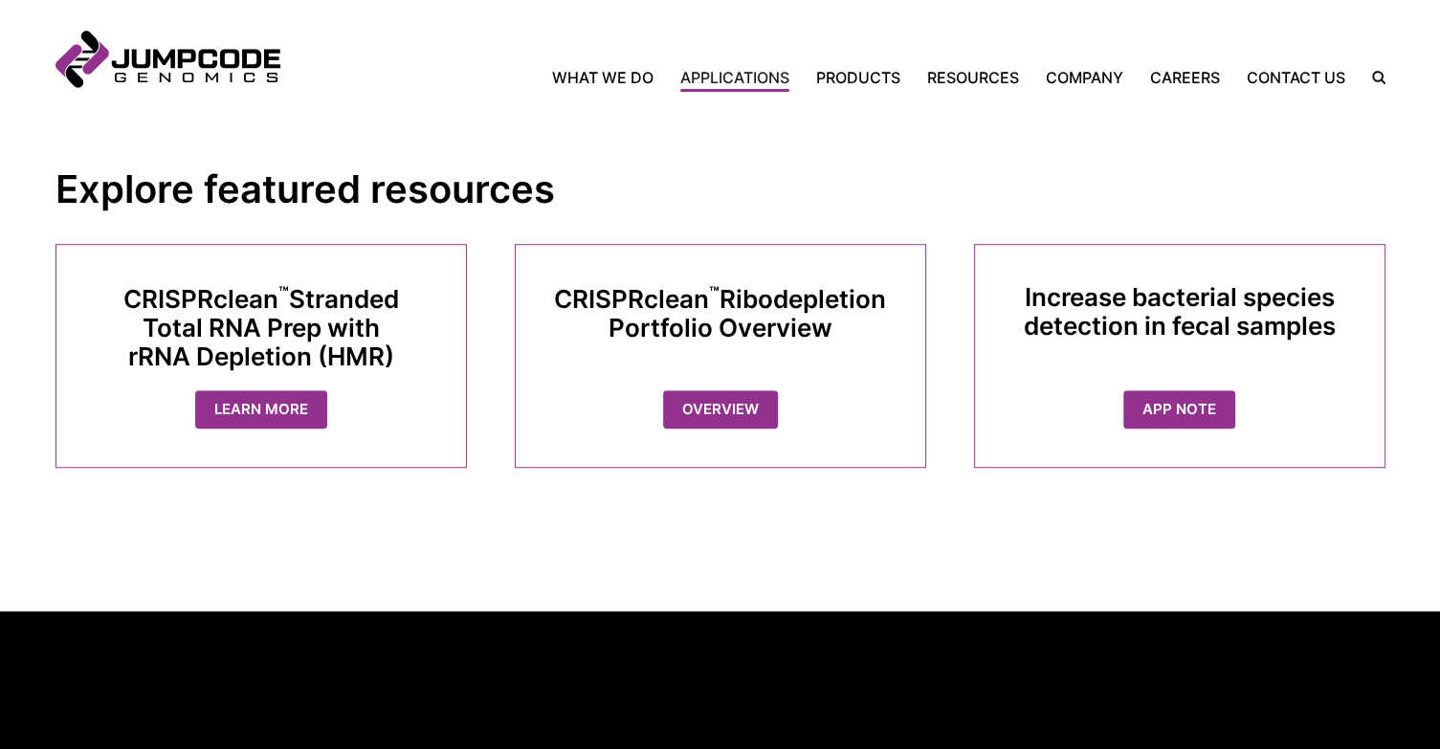
scroll to position [1341, 0]
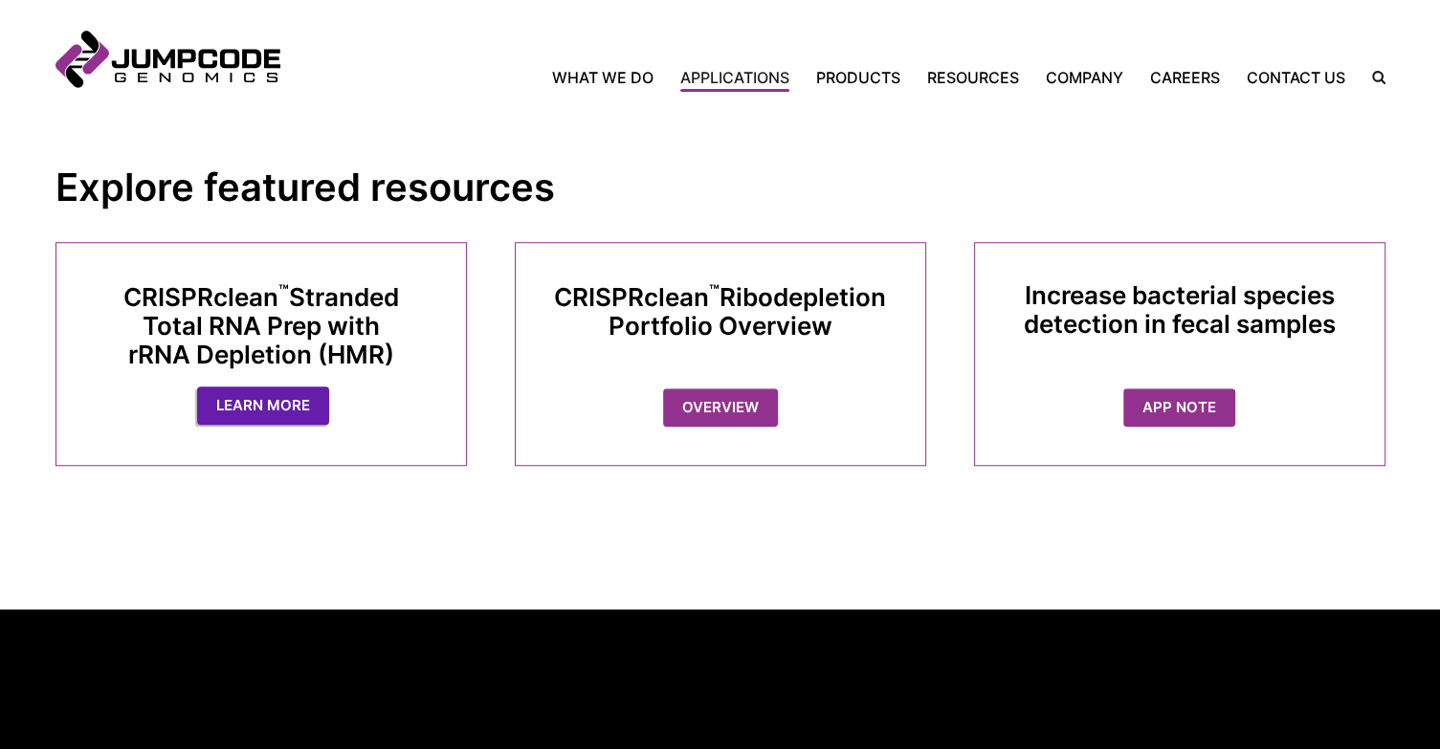
click at [283, 404] on link "Learn More" at bounding box center [263, 405] width 132 height 39
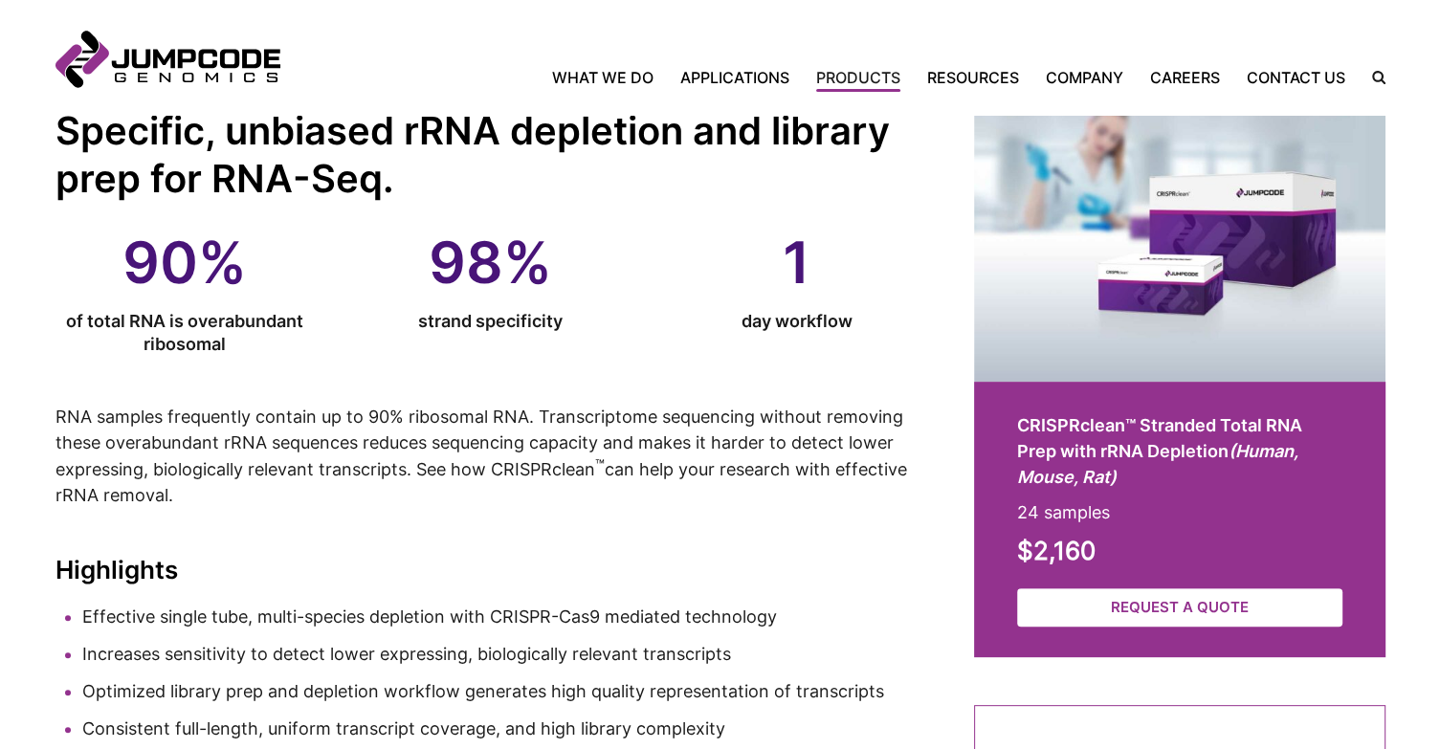
scroll to position [489, 0]
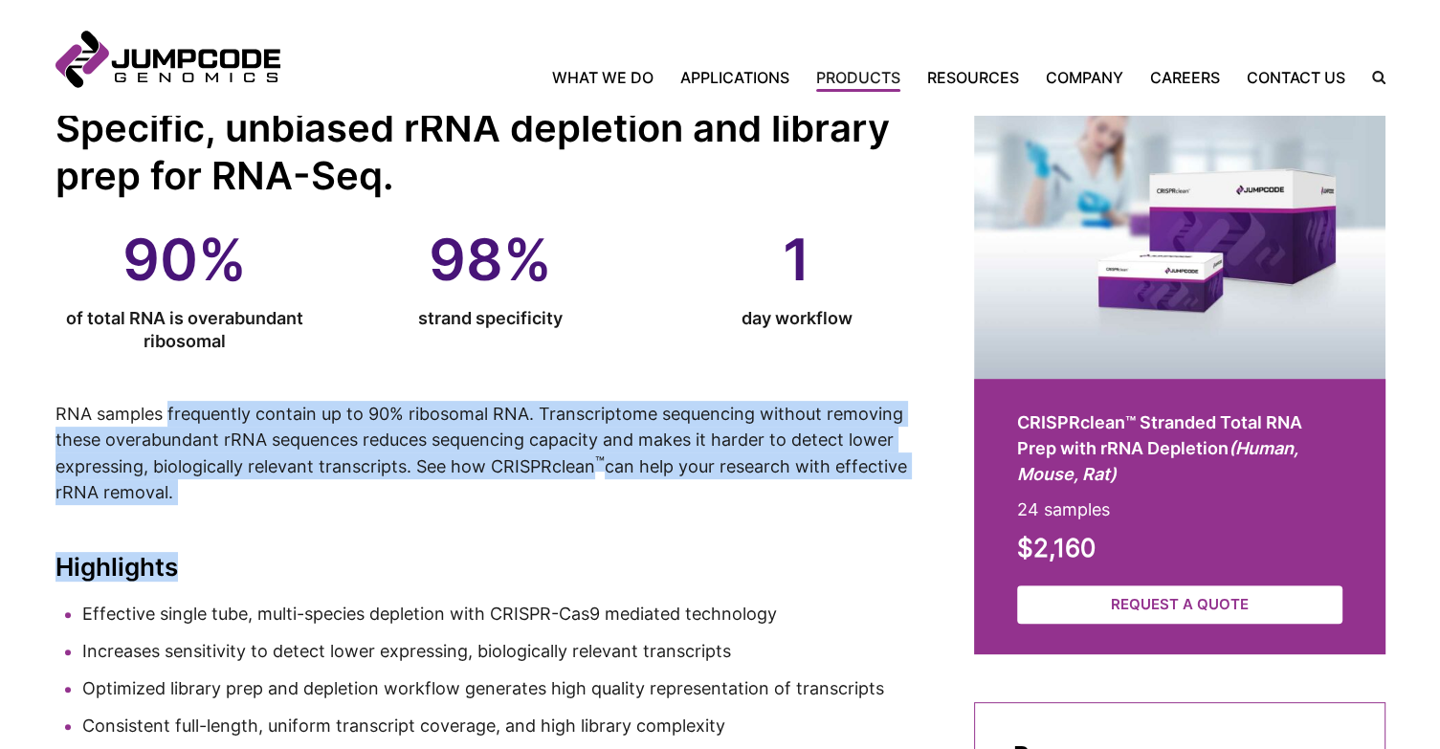
drag, startPoint x: 168, startPoint y: 401, endPoint x: 583, endPoint y: 558, distance: 443.8
click at [583, 558] on h2 "Highlights" at bounding box center [490, 567] width 870 height 29
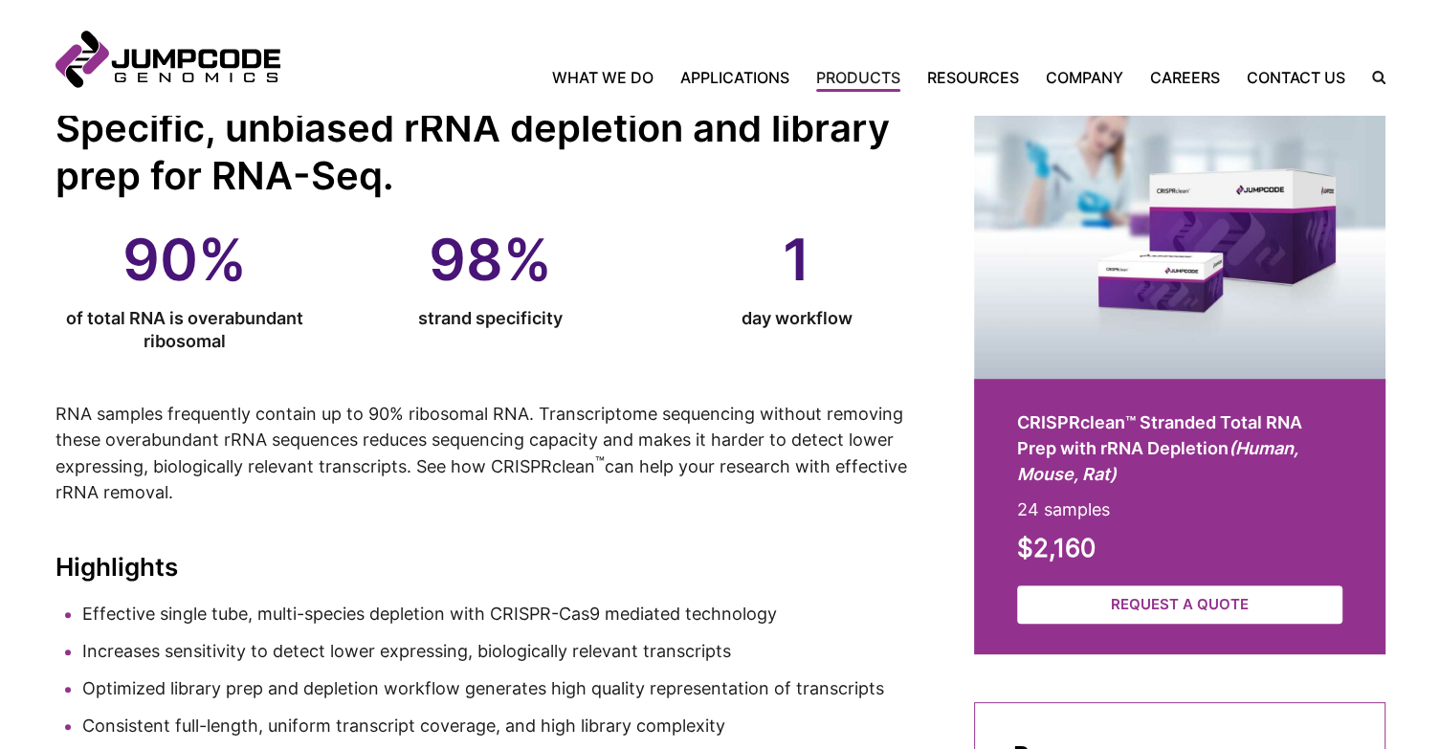
drag, startPoint x: 223, startPoint y: 428, endPoint x: 651, endPoint y: 496, distance: 434.0
click at [651, 496] on p "RNA samples frequently contain up to 90% ribosomal RNA. Transcriptome sequencin…" at bounding box center [490, 453] width 870 height 104
drag, startPoint x: 138, startPoint y: 462, endPoint x: 502, endPoint y: 480, distance: 364.9
click at [502, 480] on p "RNA samples frequently contain up to 90% ribosomal RNA. Transcriptome sequencin…" at bounding box center [490, 453] width 870 height 104
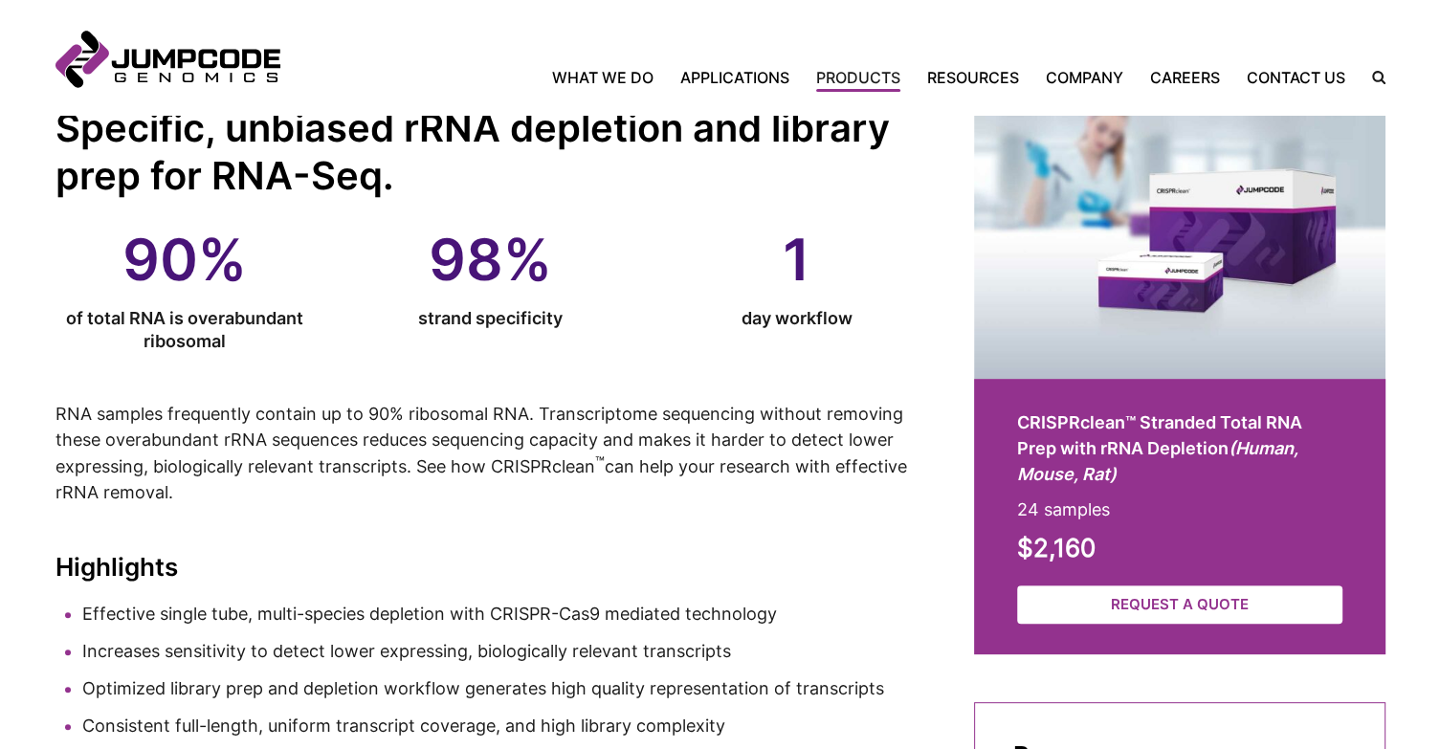
click at [502, 480] on p "RNA samples frequently contain up to 90% ribosomal RNA. Transcriptome sequencin…" at bounding box center [490, 453] width 870 height 104
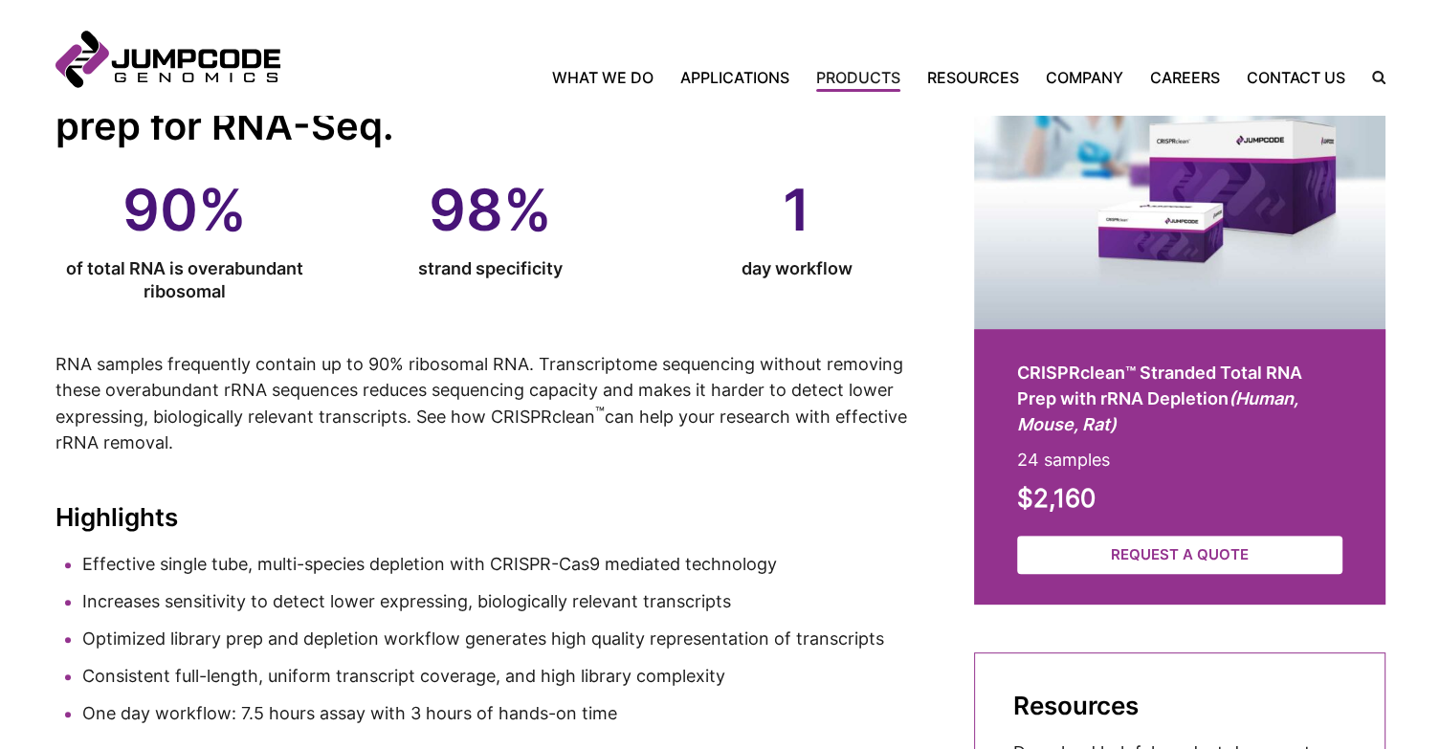
scroll to position [539, 0]
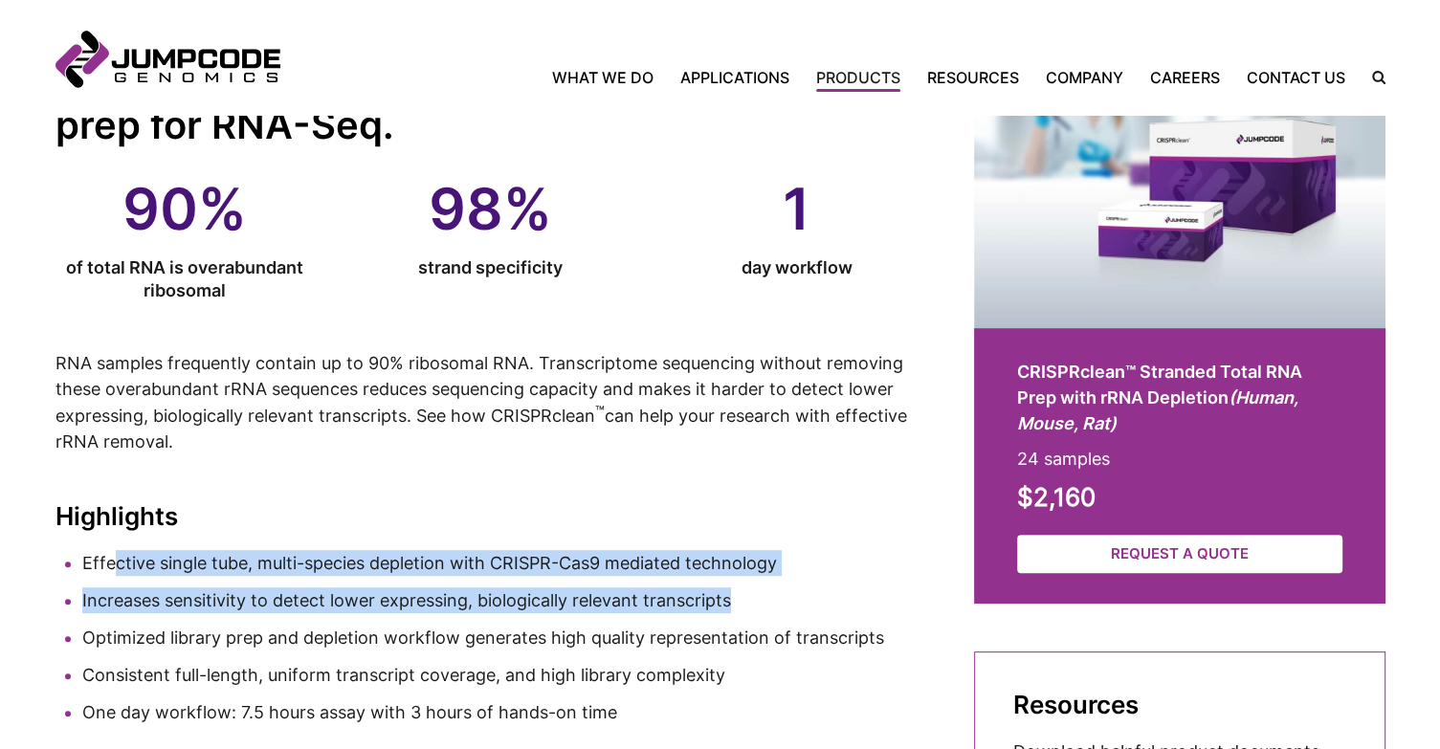
drag, startPoint x: 110, startPoint y: 548, endPoint x: 811, endPoint y: 576, distance: 701.7
click at [811, 576] on ul "Effective single tube, multi-species depletion with CRISPR-Cas9 mediated techno…" at bounding box center [490, 637] width 870 height 175
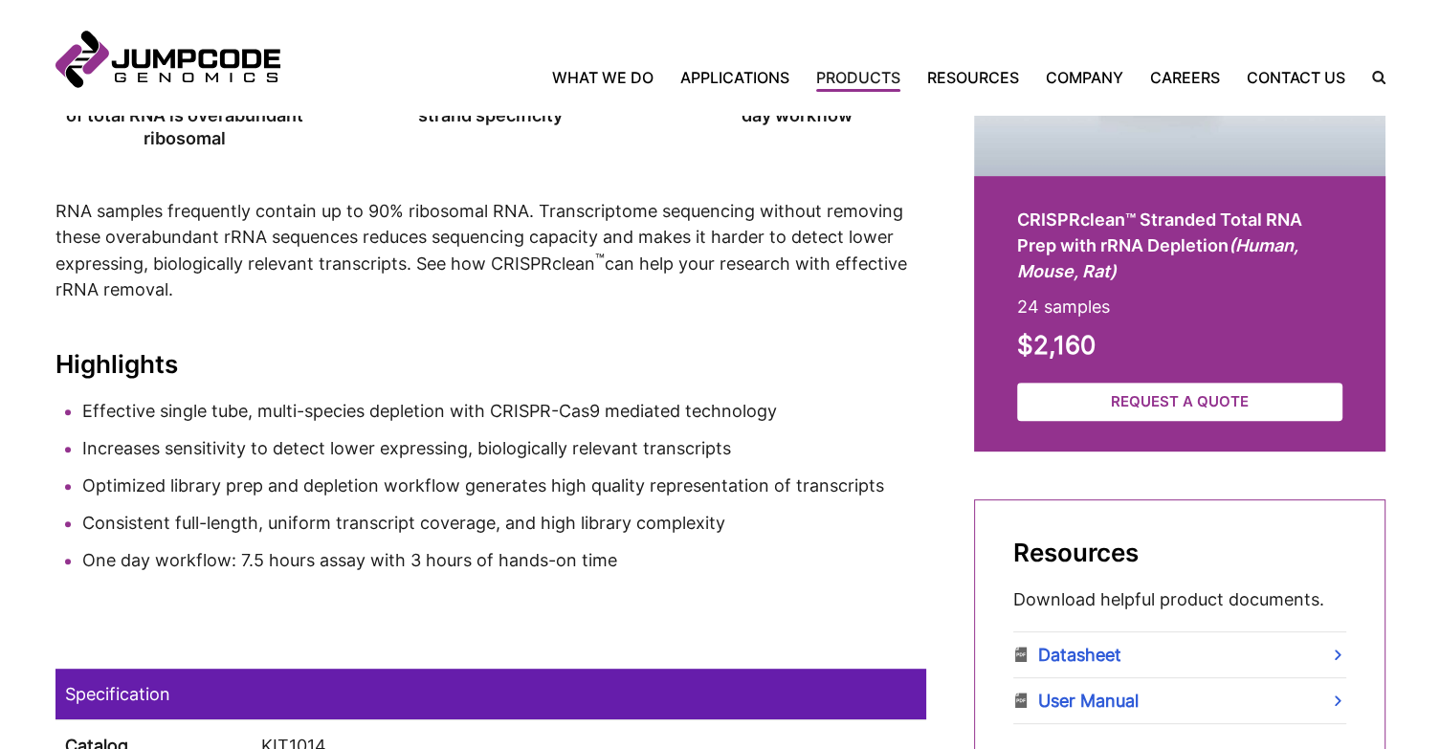
scroll to position [693, 0]
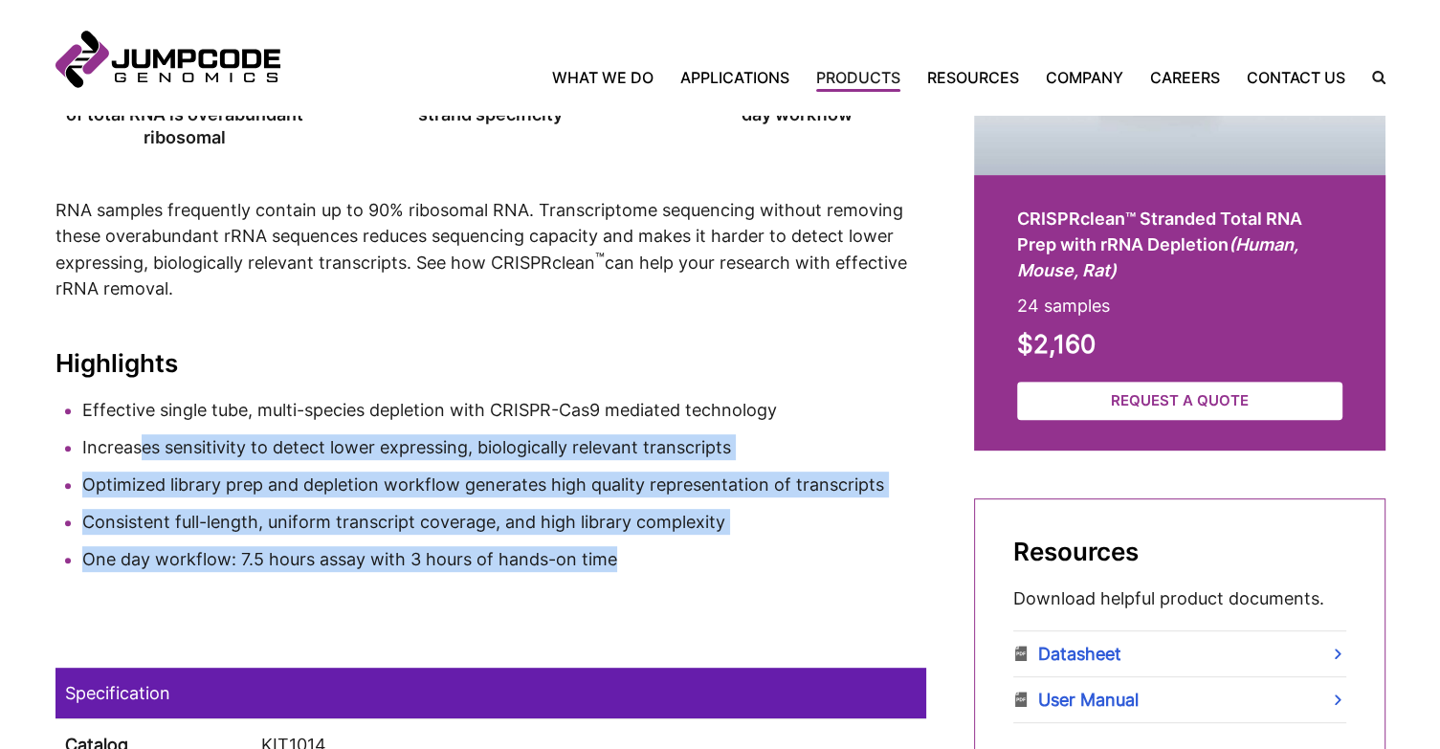
drag, startPoint x: 137, startPoint y: 454, endPoint x: 779, endPoint y: 545, distance: 648.2
click at [779, 545] on ul "Effective single tube, multi-species depletion with CRISPR-Cas9 mediated techno…" at bounding box center [490, 484] width 870 height 175
click at [779, 546] on li "One day workflow: 7.5 hours assay with 3 hours of hands-on time" at bounding box center [504, 559] width 844 height 26
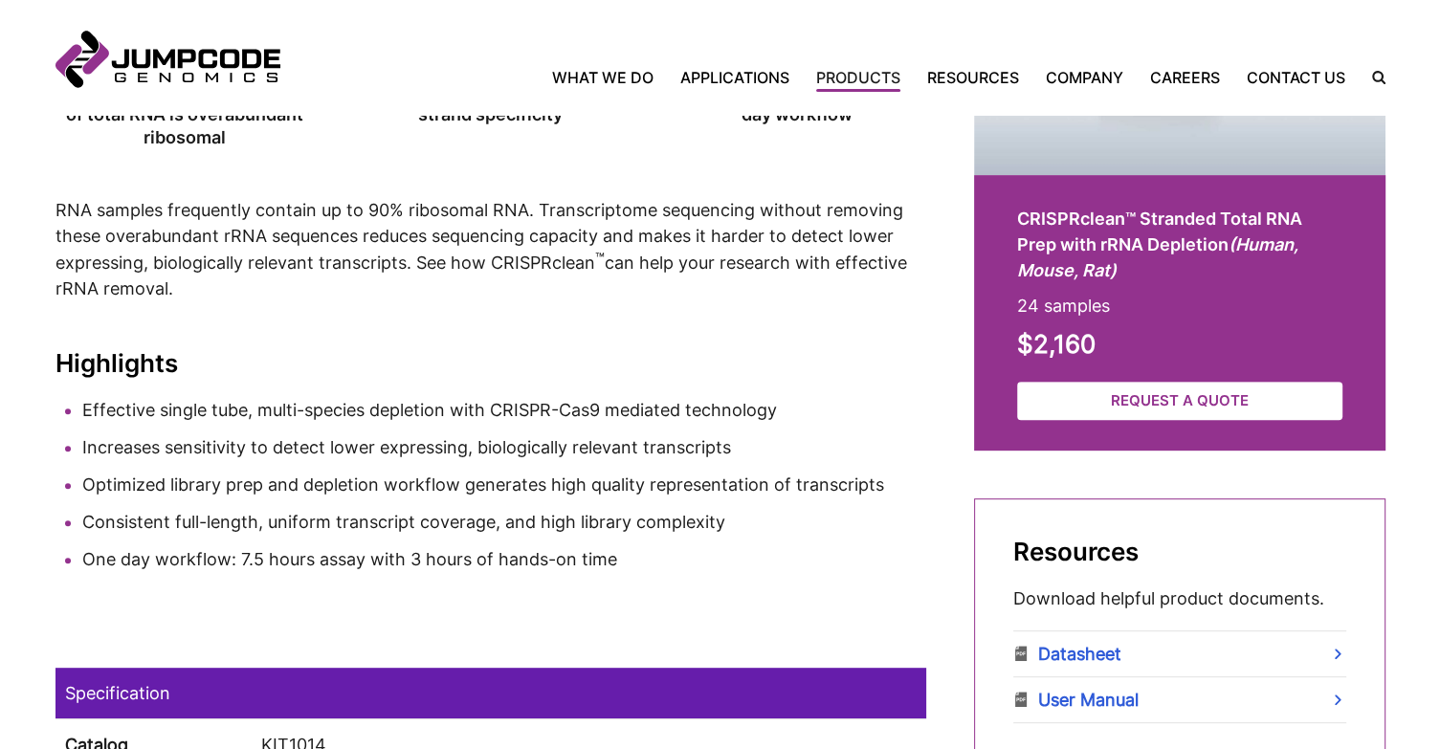
scroll to position [871, 0]
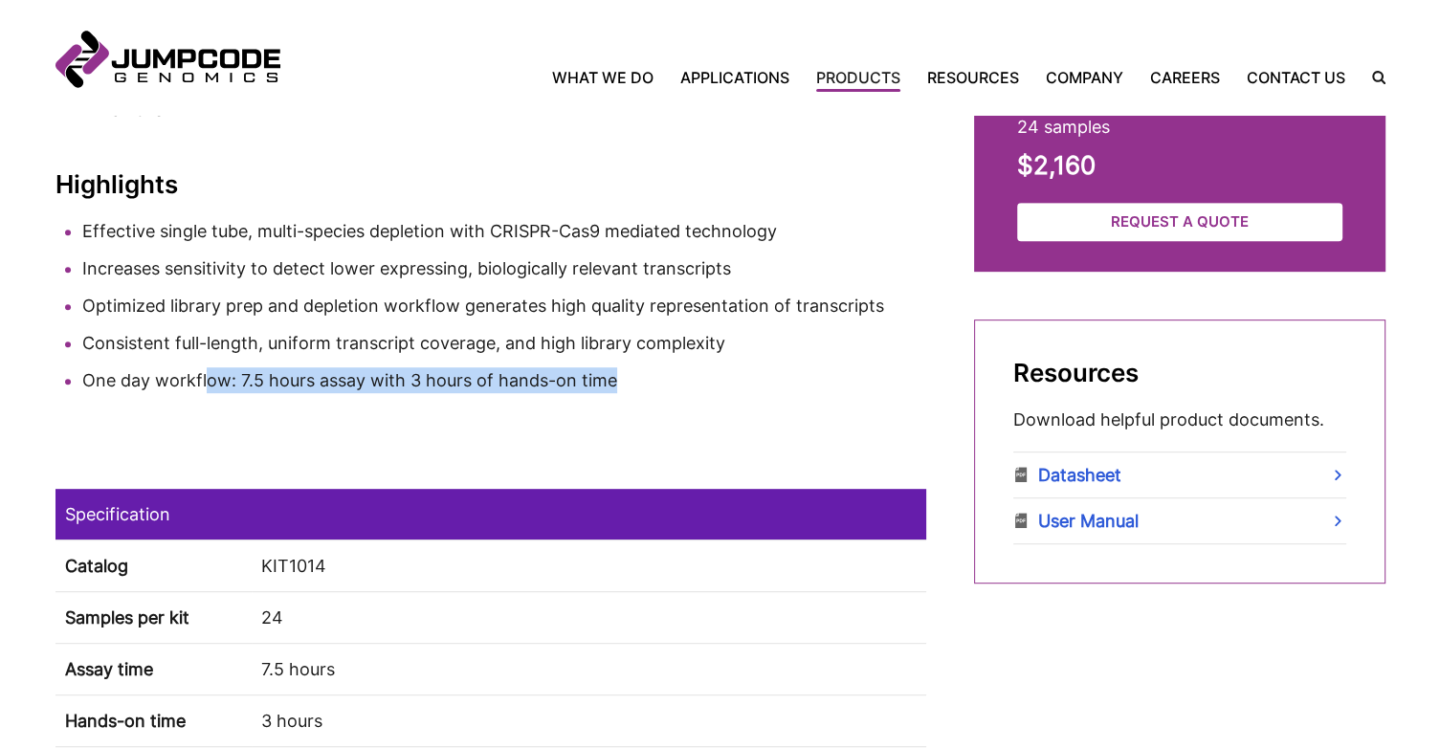
drag, startPoint x: 204, startPoint y: 379, endPoint x: 777, endPoint y: 385, distance: 573.0
click at [777, 385] on li "One day workflow: 7.5 hours assay with 3 hours of hands-on time" at bounding box center [504, 380] width 844 height 26
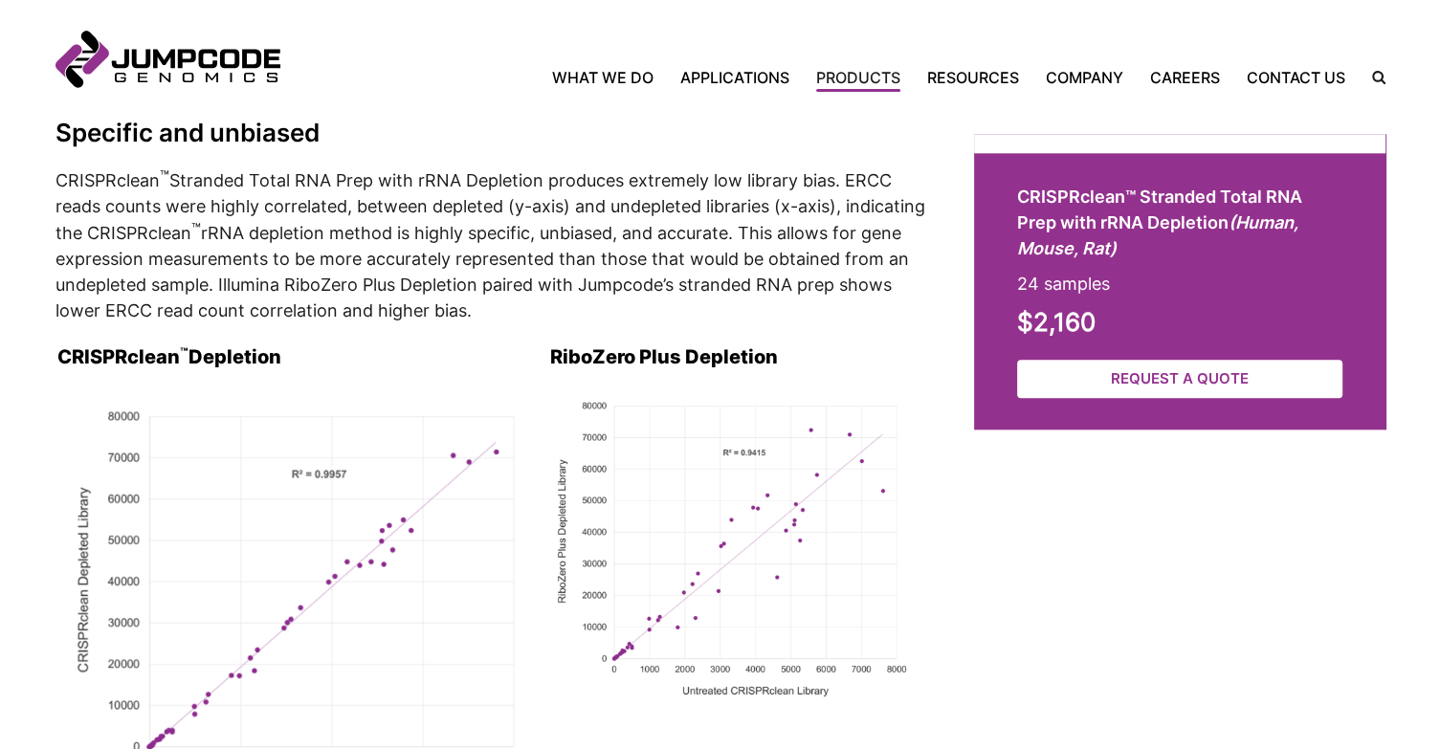
scroll to position [2286, 0]
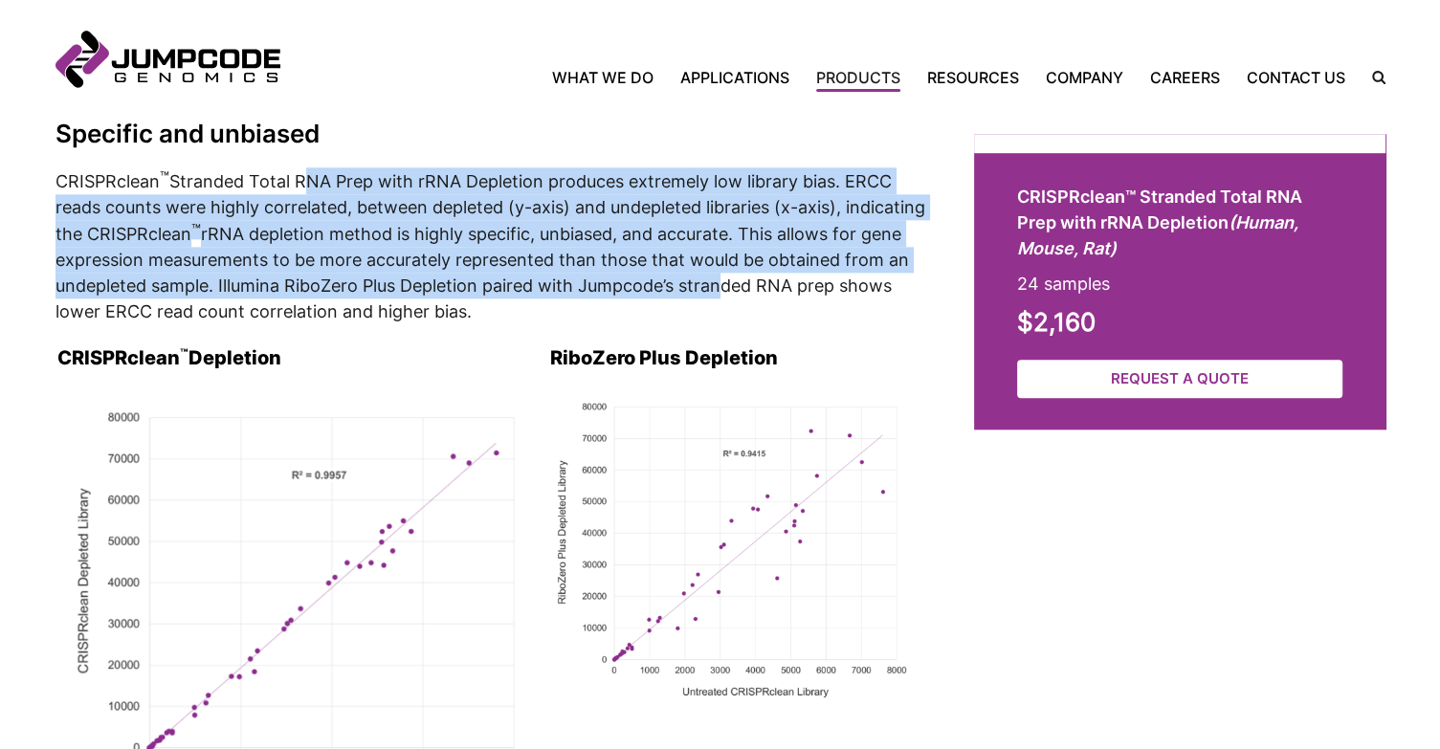
drag, startPoint x: 297, startPoint y: 184, endPoint x: 779, endPoint y: 289, distance: 493.4
click at [779, 289] on p "CRISPRclean ™ Stranded Total RNA Prep with rRNA Depletion produces extremely lo…" at bounding box center [490, 245] width 870 height 157
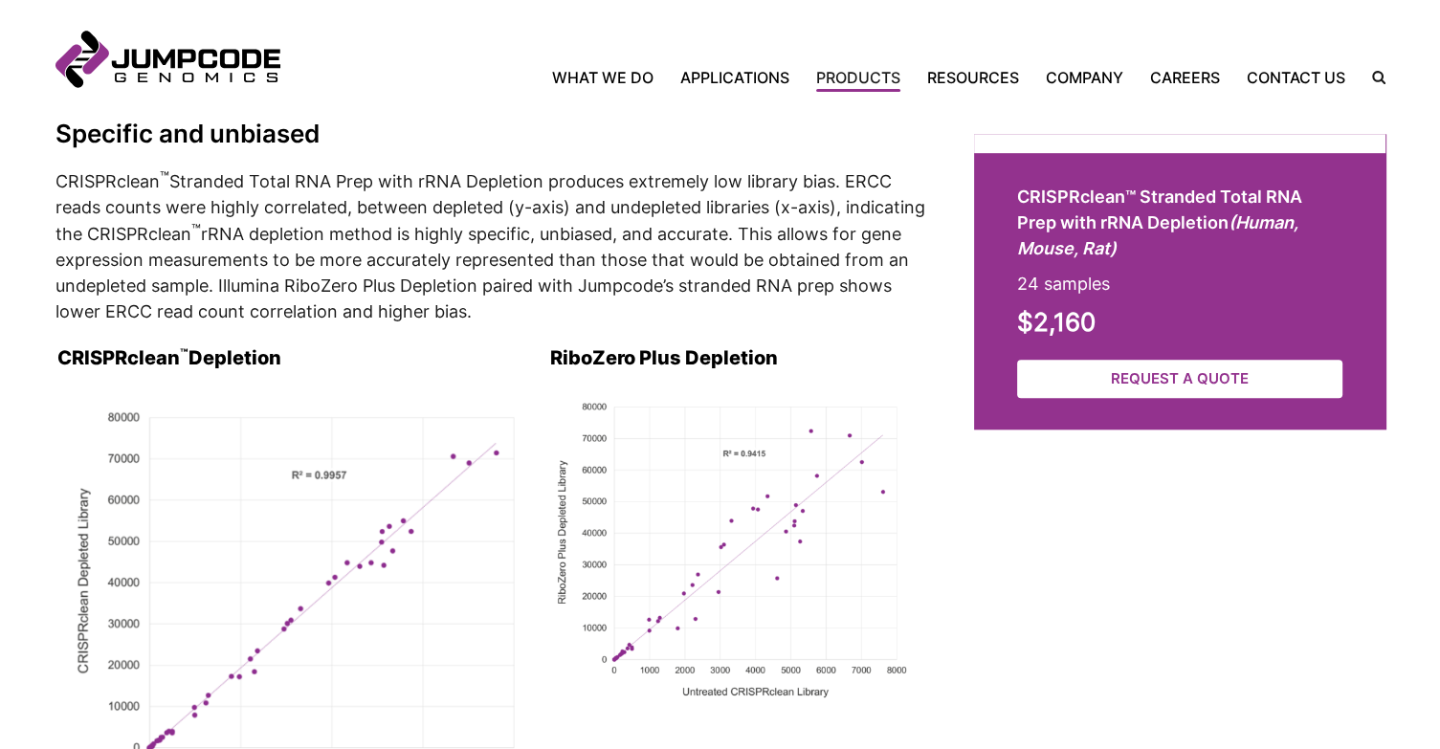
drag, startPoint x: 95, startPoint y: 204, endPoint x: 654, endPoint y: 297, distance: 567.4
click at [654, 297] on p "CRISPRclean ™ Stranded Total RNA Prep with rRNA Depletion produces extremely lo…" at bounding box center [490, 245] width 870 height 157
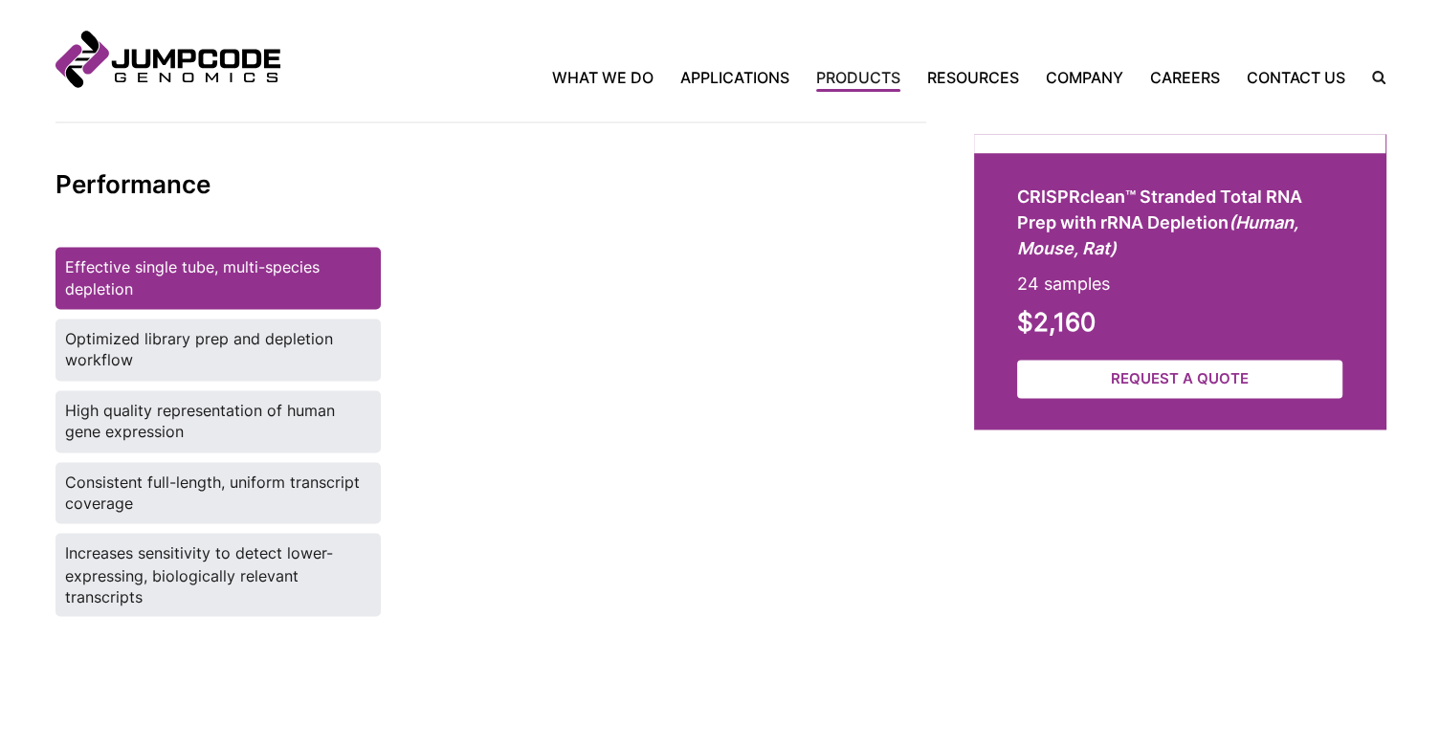
scroll to position [3029, 0]
drag, startPoint x: 686, startPoint y: 599, endPoint x: 883, endPoint y: 693, distance: 218.6
click at [176, 319] on label "Optimized library prep and depletion workflow" at bounding box center [217, 350] width 325 height 62
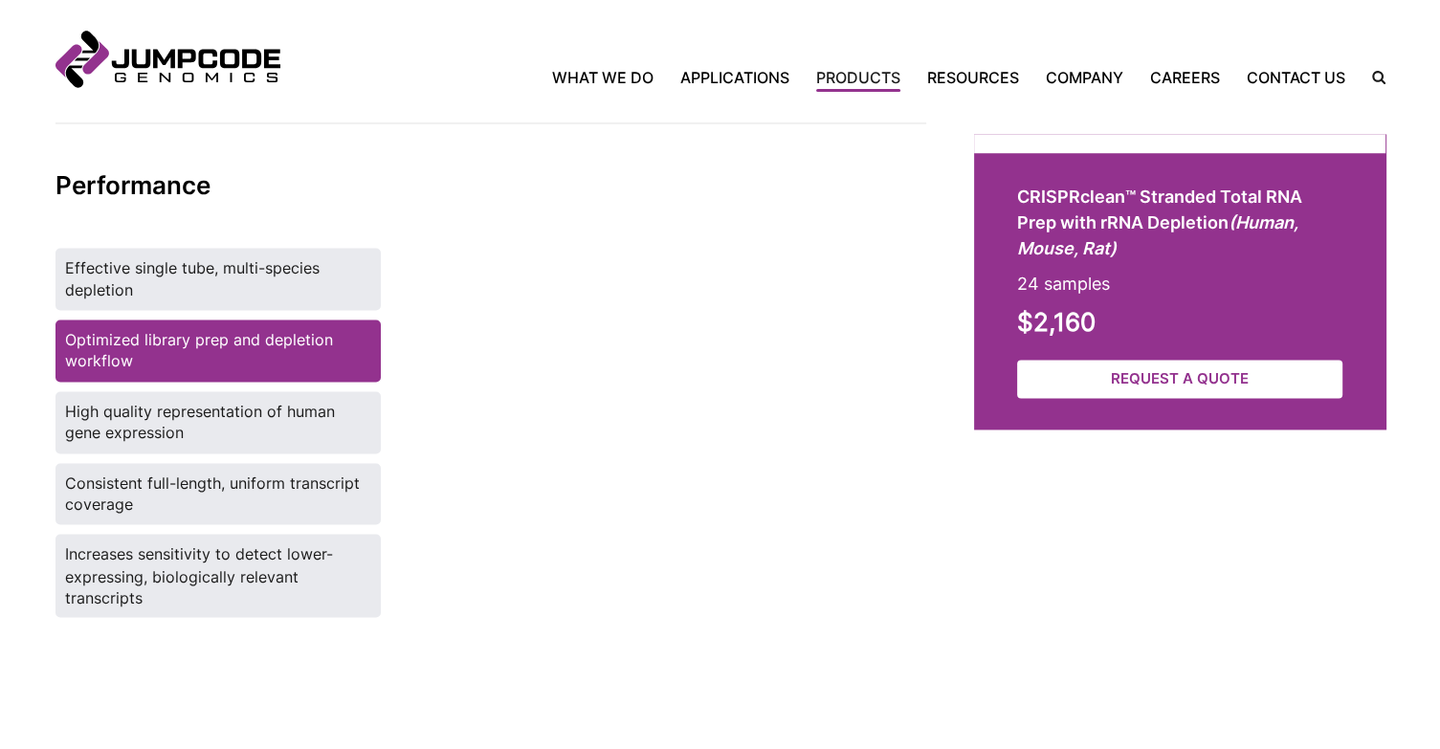
click at [176, 391] on label "High quality representation of human gene expression" at bounding box center [217, 422] width 325 height 62
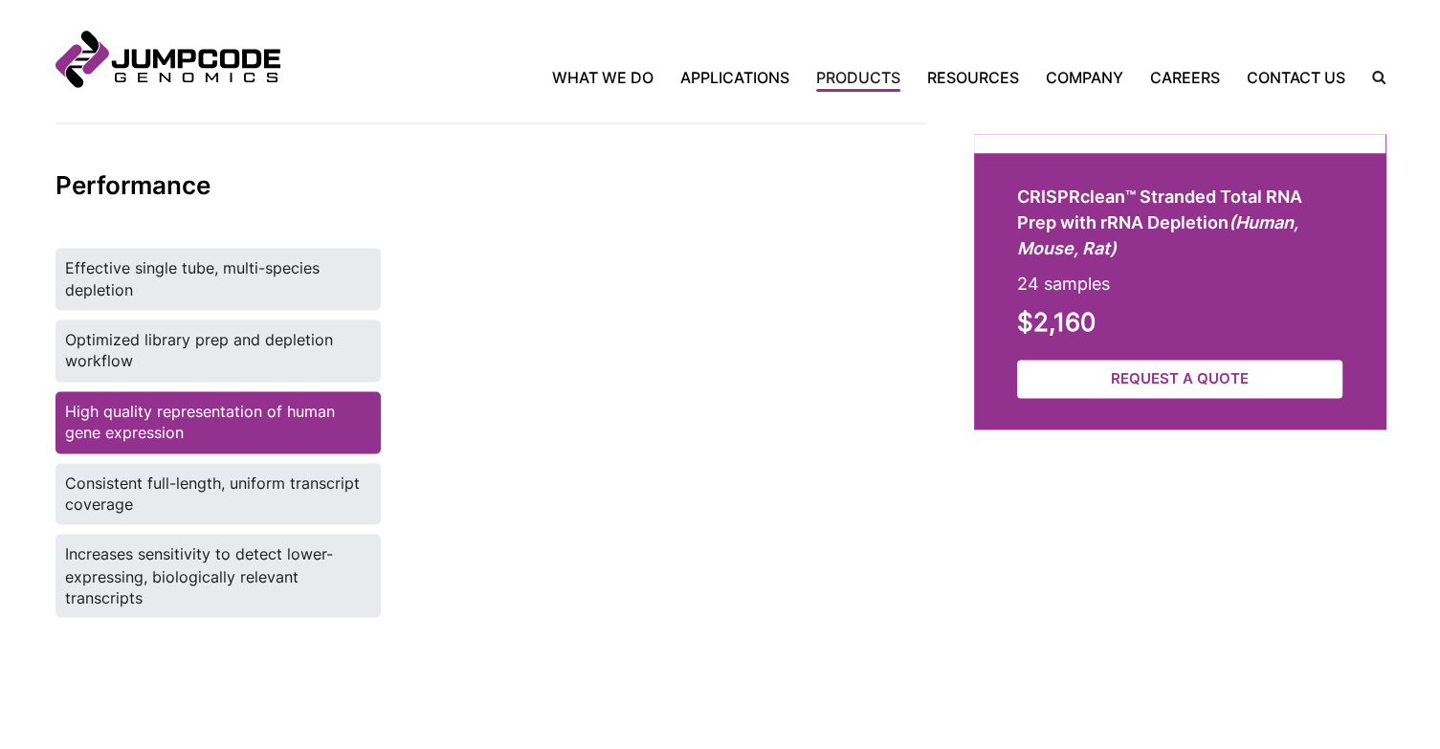
click at [186, 463] on label "Consistent full-length, uniform transcript coverage" at bounding box center [217, 494] width 325 height 62
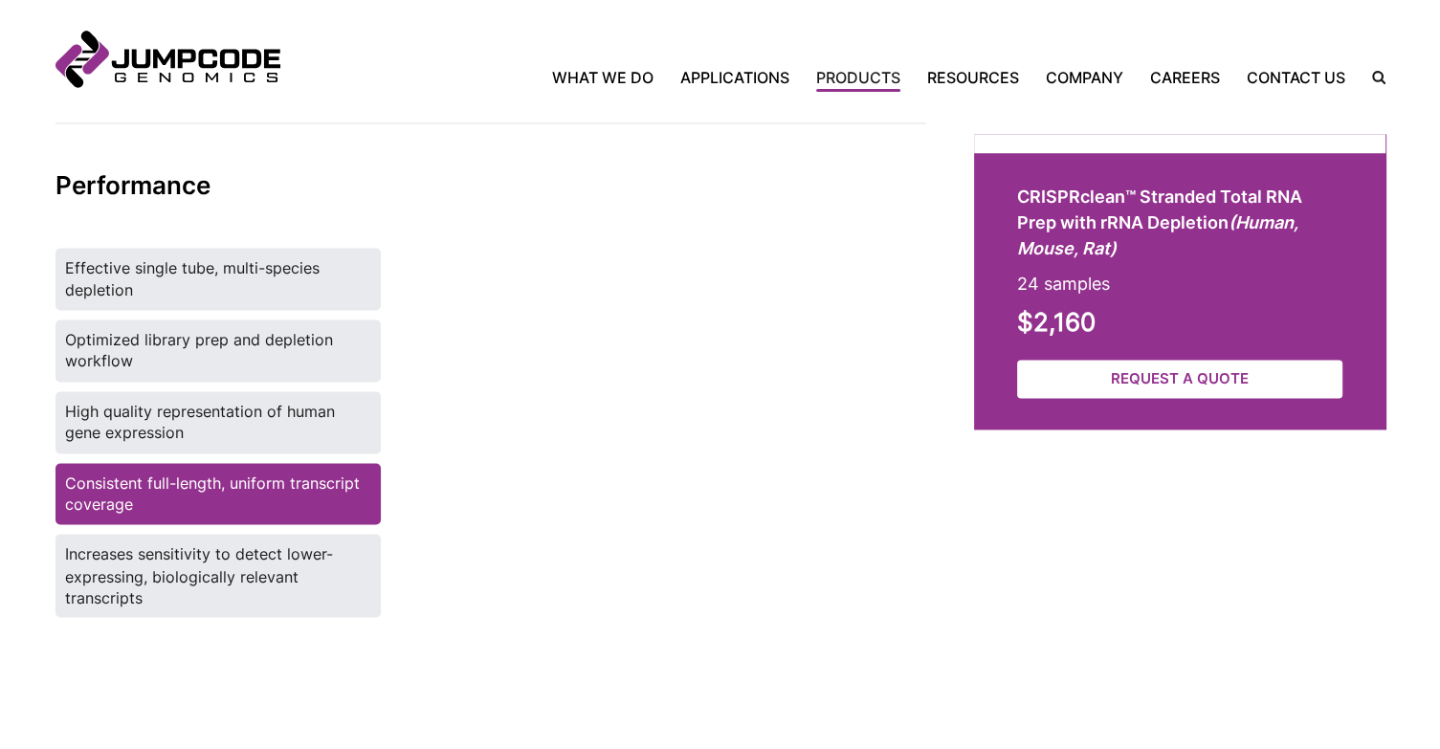
click at [176, 534] on label "Increases sensitivity to detect lower-expressing, biologically relevant transcr…" at bounding box center [217, 575] width 325 height 83
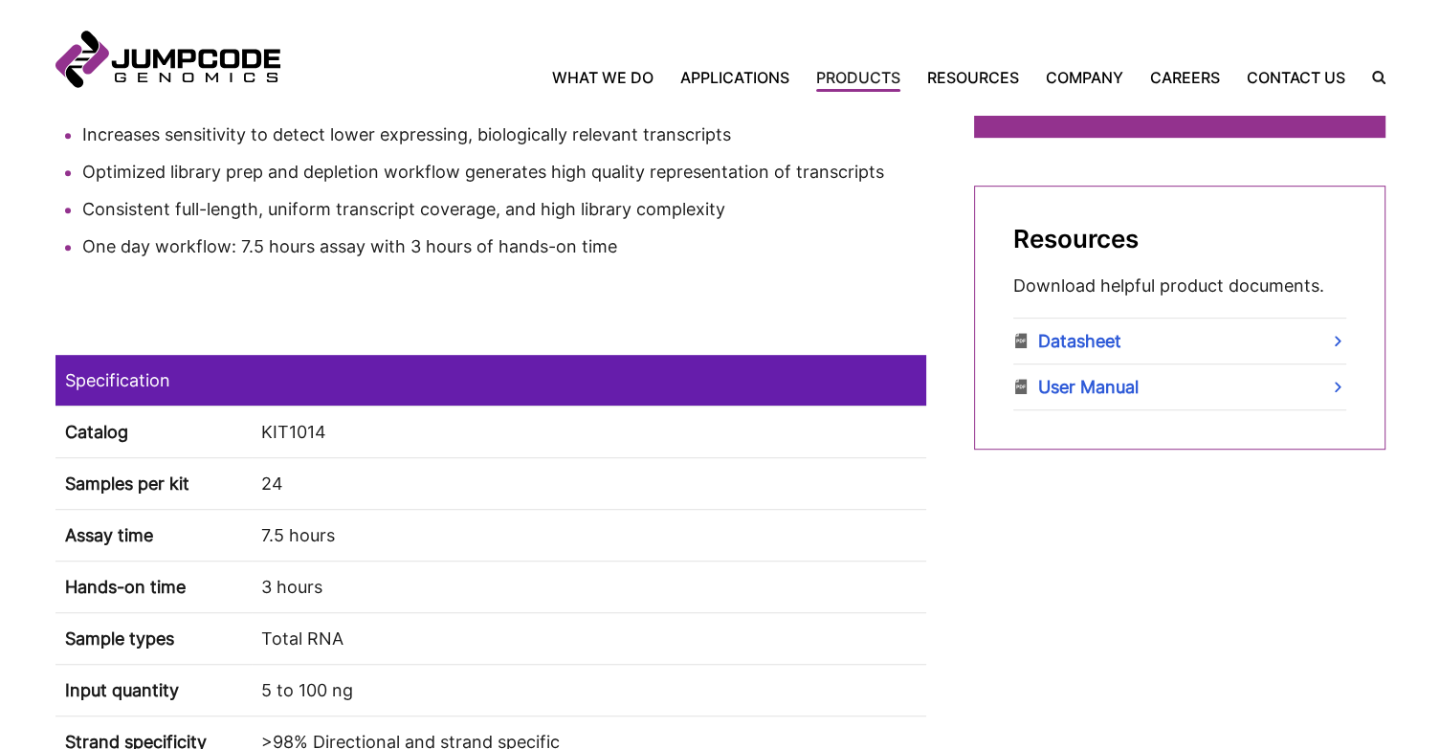
scroll to position [983, 0]
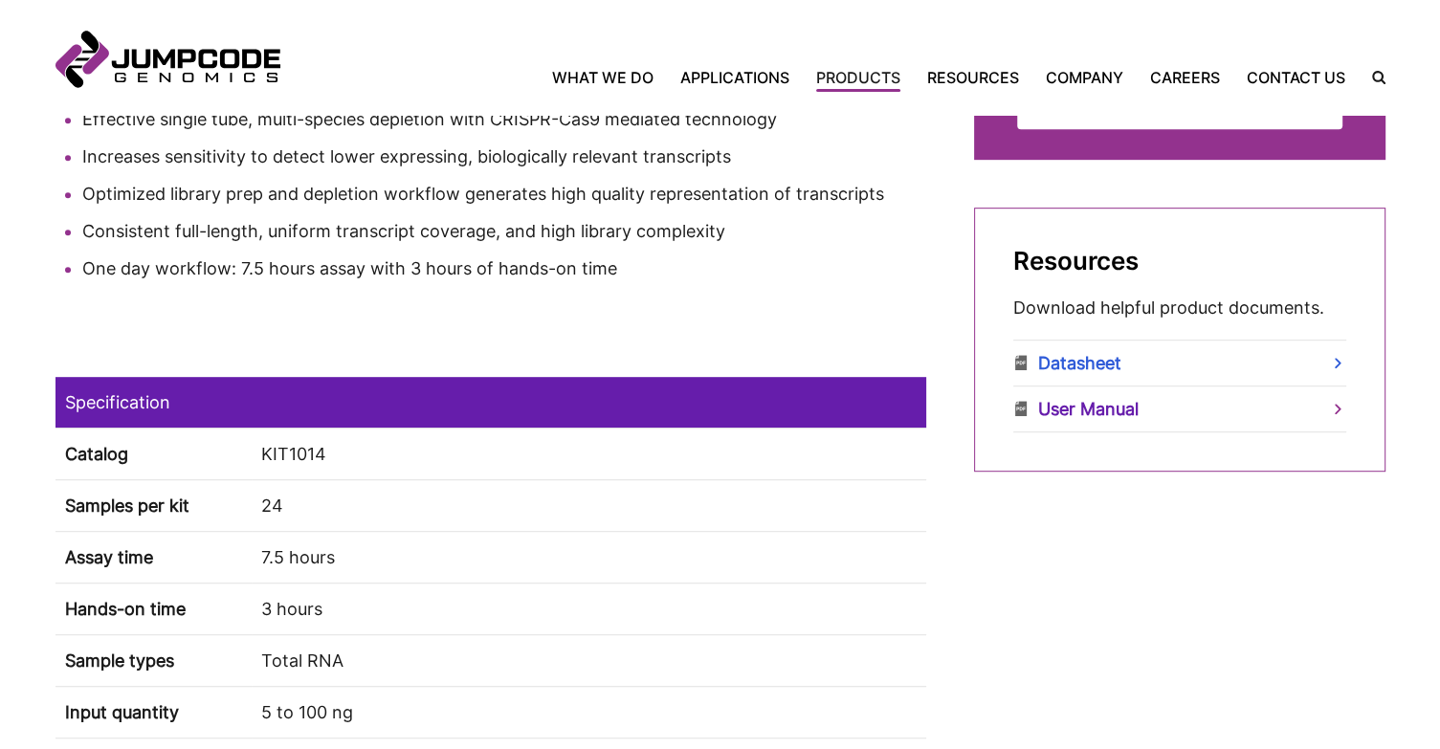
click at [1069, 402] on link "User Manual" at bounding box center [1179, 408] width 333 height 45
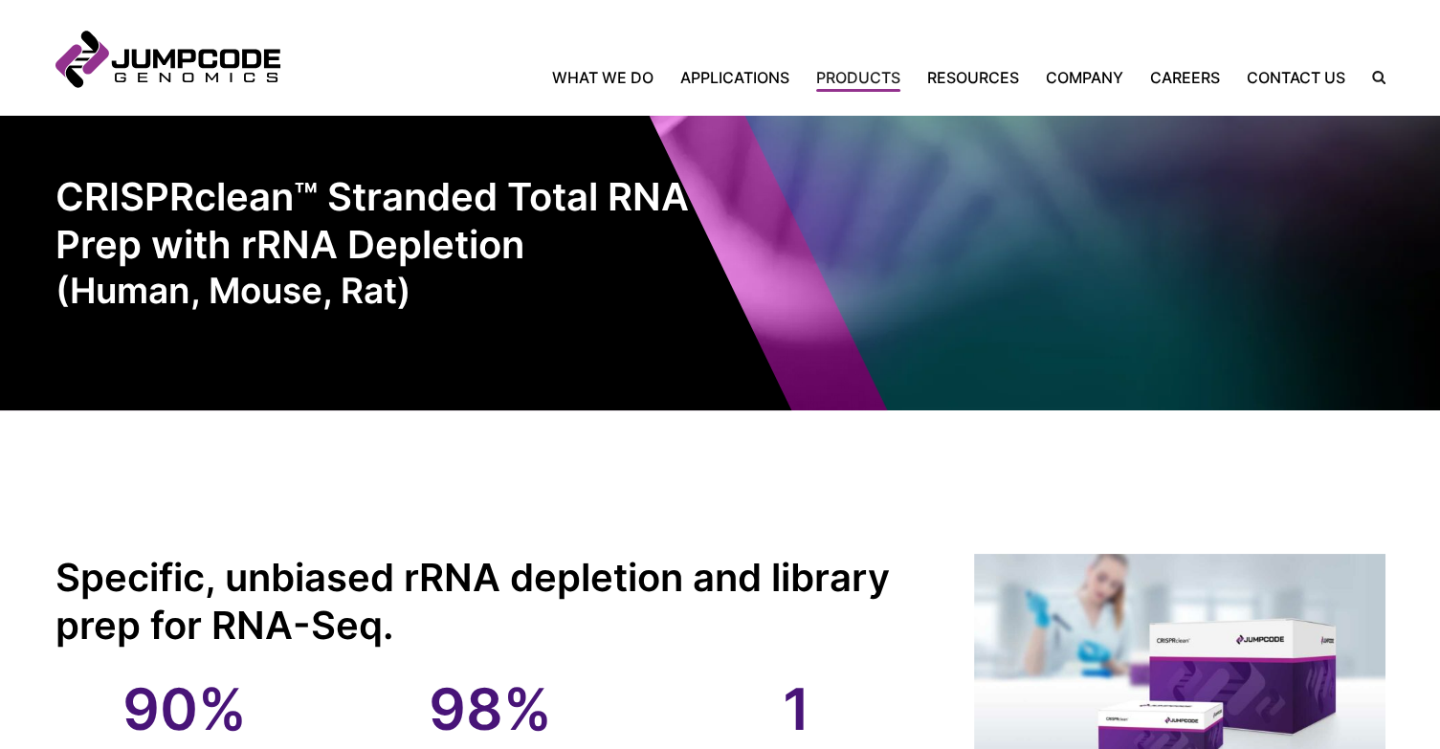
scroll to position [0, 0]
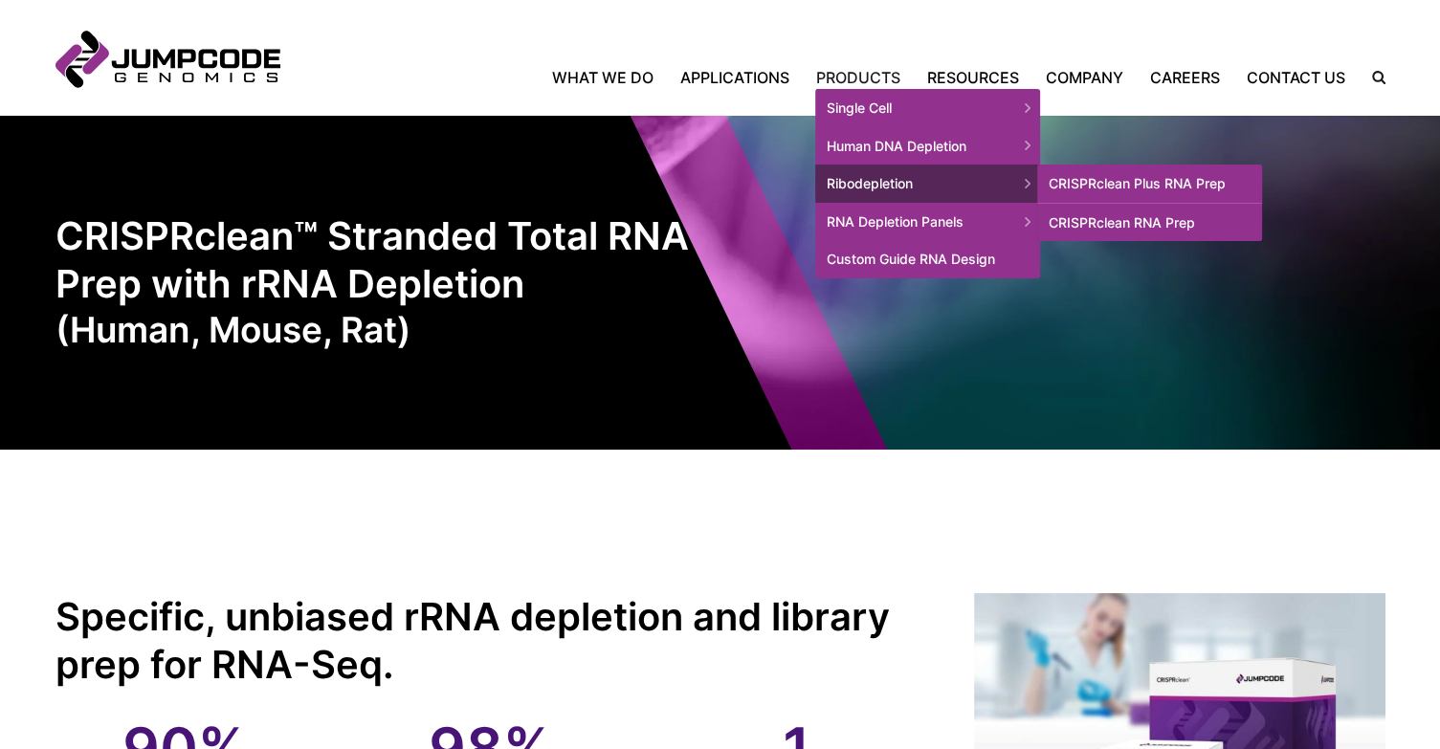
click at [1182, 187] on link "CRISPRclean Plus RNA Prep" at bounding box center [1149, 184] width 225 height 38
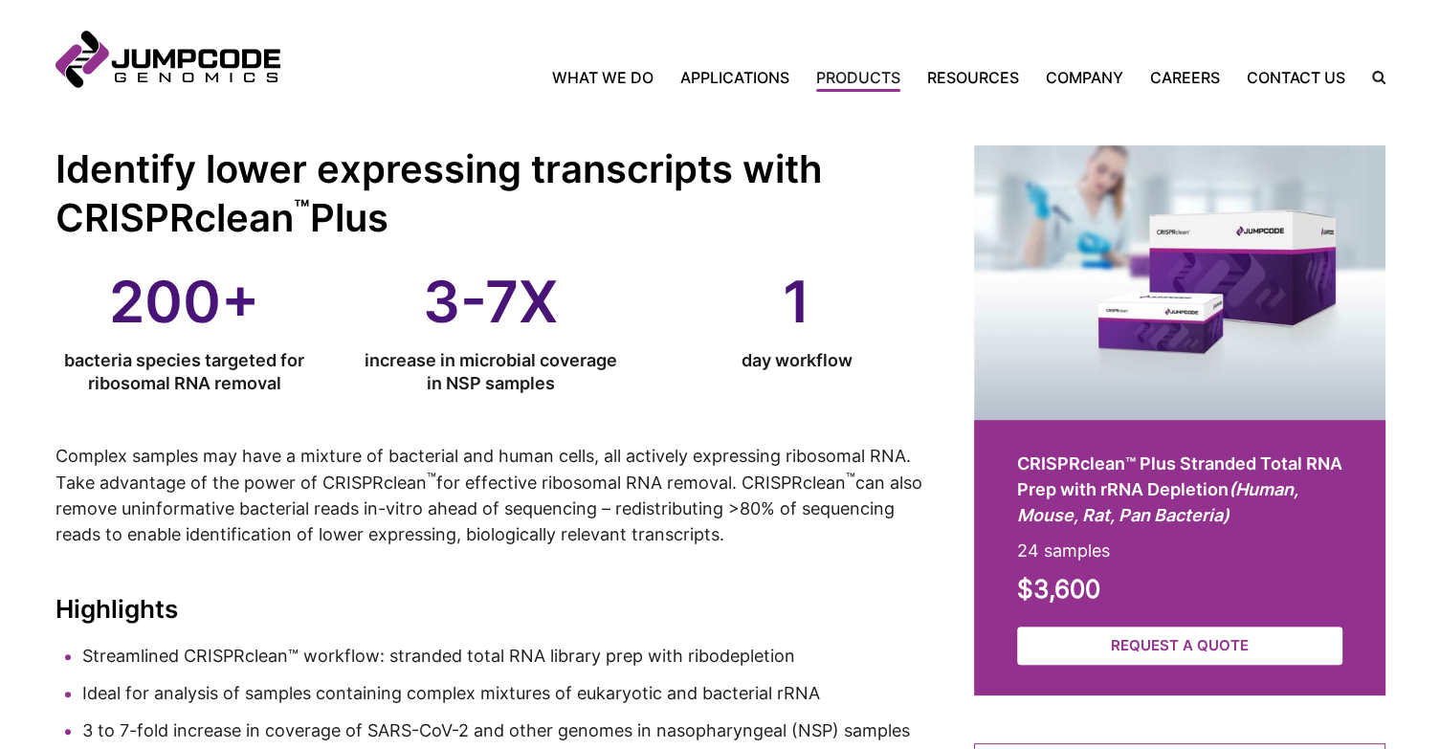
scroll to position [448, 0]
drag, startPoint x: 57, startPoint y: 459, endPoint x: 805, endPoint y: 545, distance: 752.9
click at [805, 545] on p "Complex samples may have a mixture of bacterial and human cells, all actively e…" at bounding box center [490, 495] width 870 height 104
click at [704, 523] on p "Complex samples may have a mixture of bacterial and human cells, all actively e…" at bounding box center [490, 495] width 870 height 104
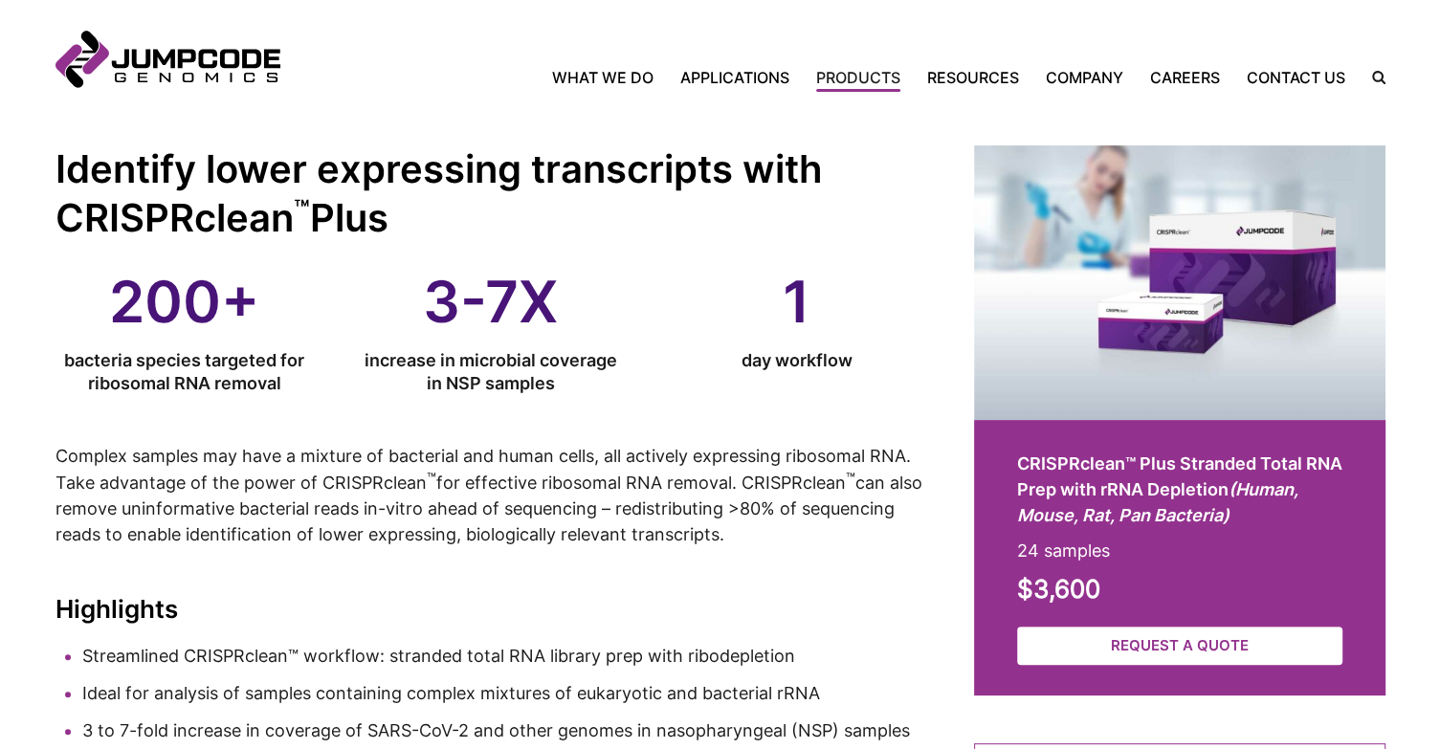
drag, startPoint x: 55, startPoint y: 451, endPoint x: 758, endPoint y: 545, distance: 708.3
click at [758, 545] on p "Complex samples may have a mixture of bacterial and human cells, all actively e…" at bounding box center [490, 495] width 870 height 104
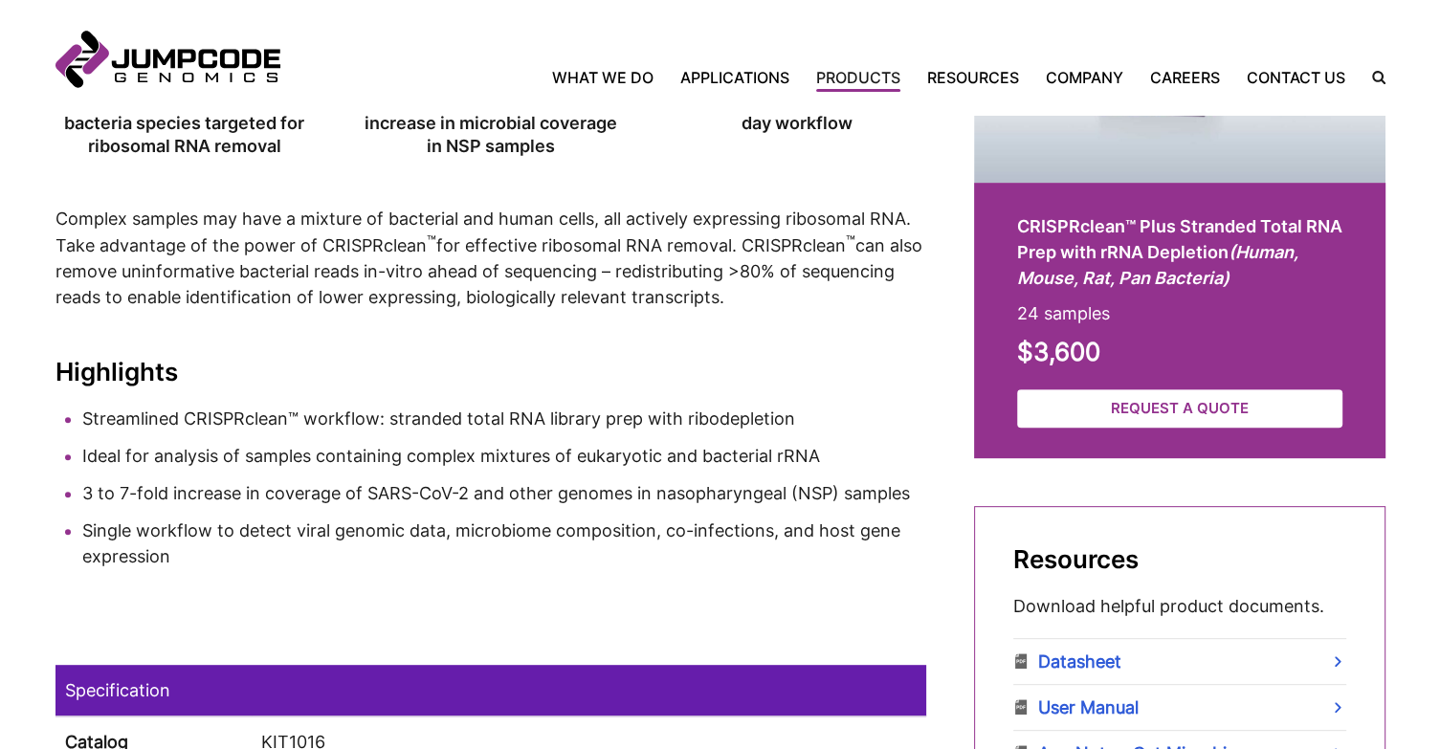
scroll to position [687, 0]
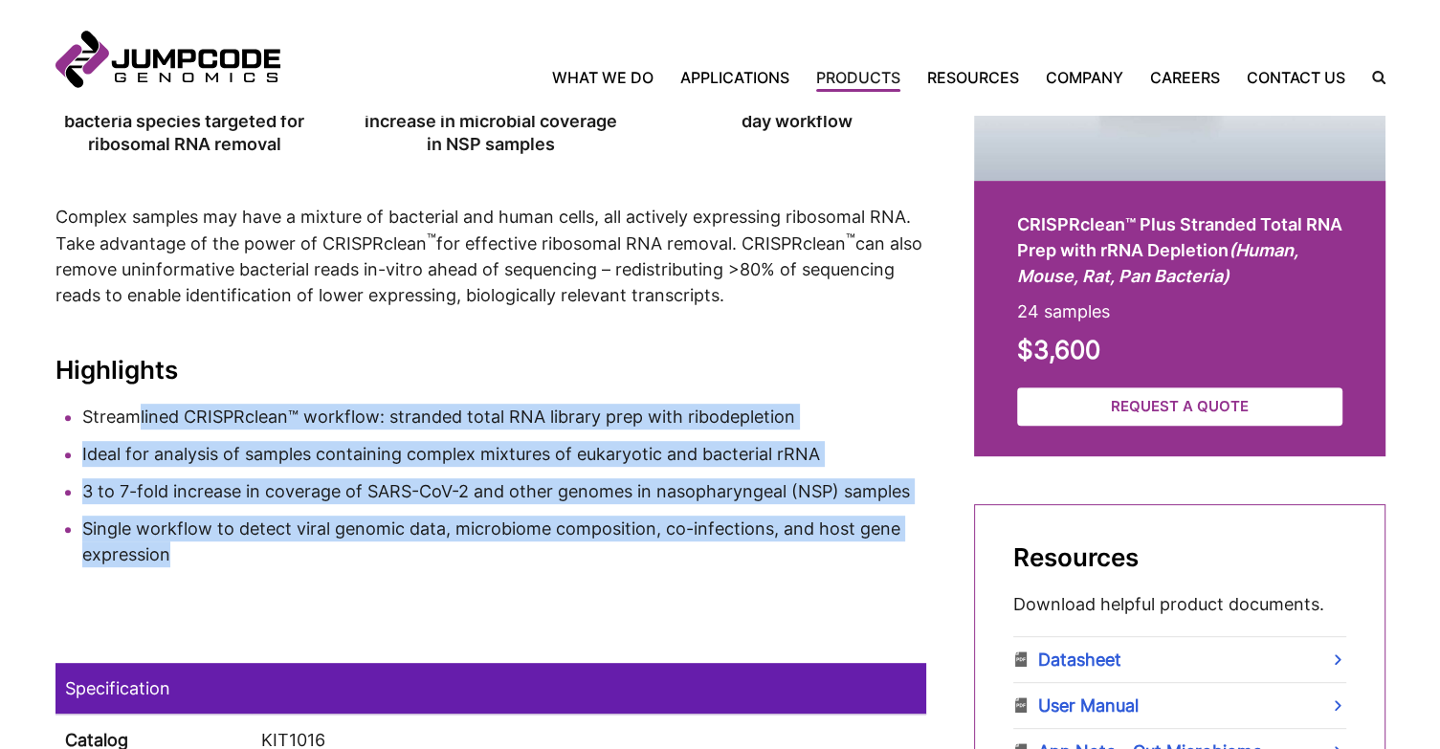
drag, startPoint x: 138, startPoint y: 410, endPoint x: 442, endPoint y: 588, distance: 352.4
drag, startPoint x: 88, startPoint y: 410, endPoint x: 370, endPoint y: 573, distance: 325.7
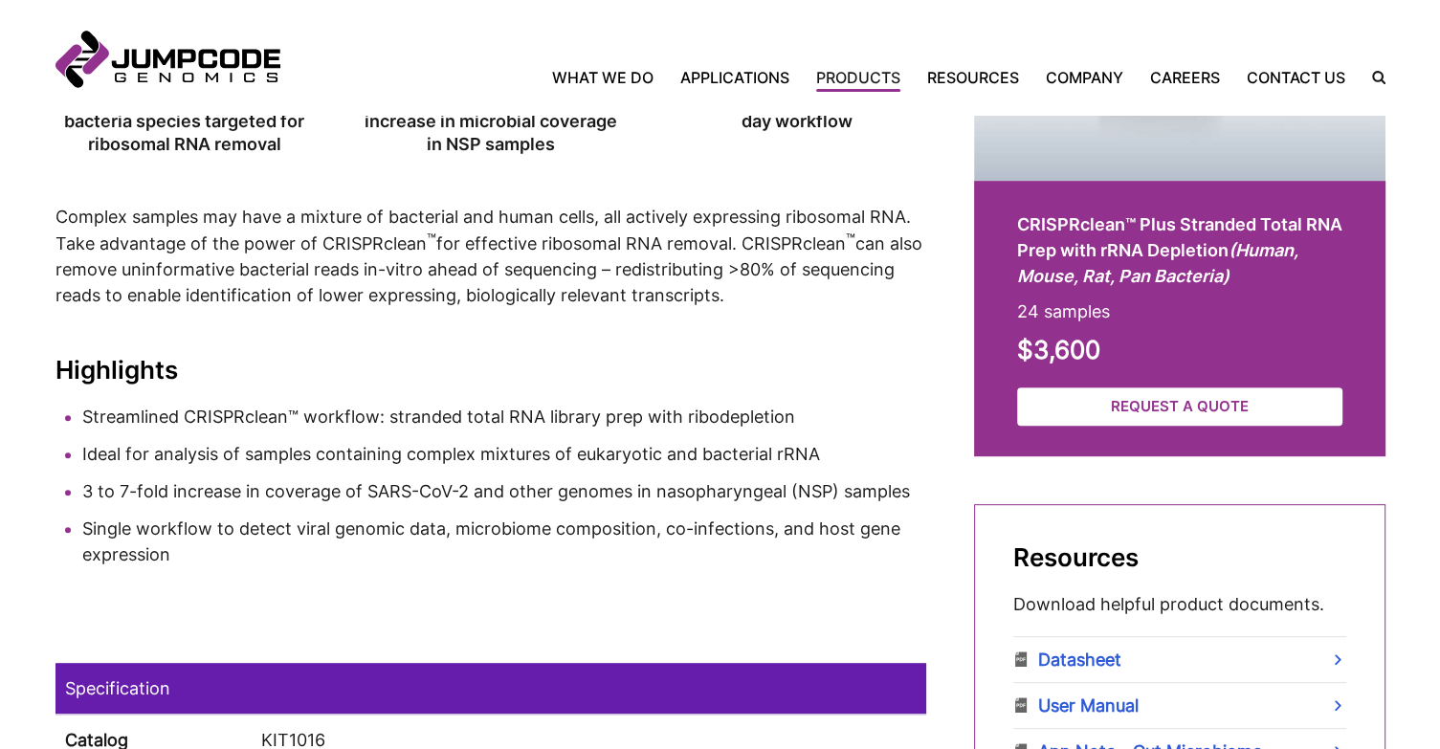
scroll to position [717, 0]
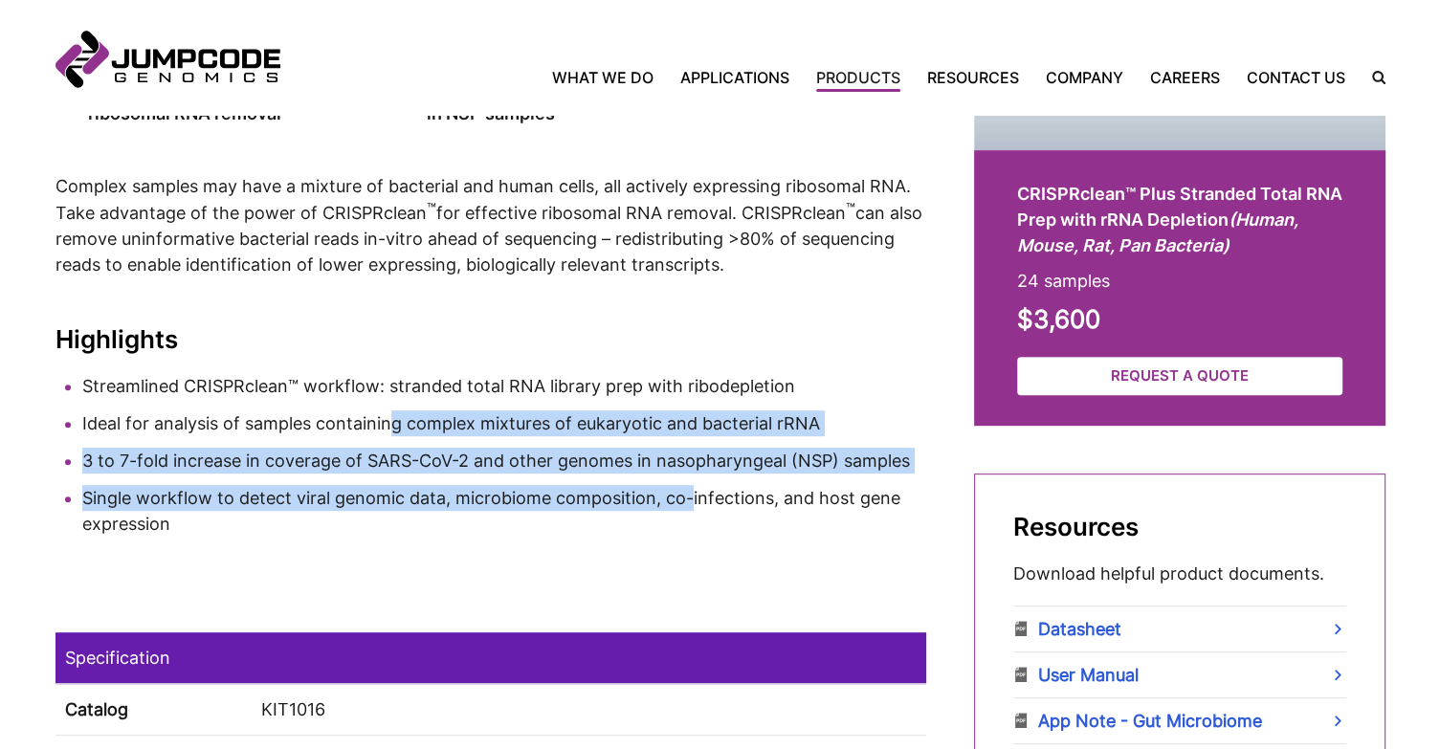
drag, startPoint x: 390, startPoint y: 413, endPoint x: 691, endPoint y: 500, distance: 312.7
click at [691, 500] on ul "Streamlined CRISPRclean™ workflow: stranded total RNA library prep with ribodep…" at bounding box center [490, 455] width 870 height 164
click at [691, 500] on li "Single workflow to detect viral genomic data, microbiome composition, co-infect…" at bounding box center [504, 511] width 844 height 52
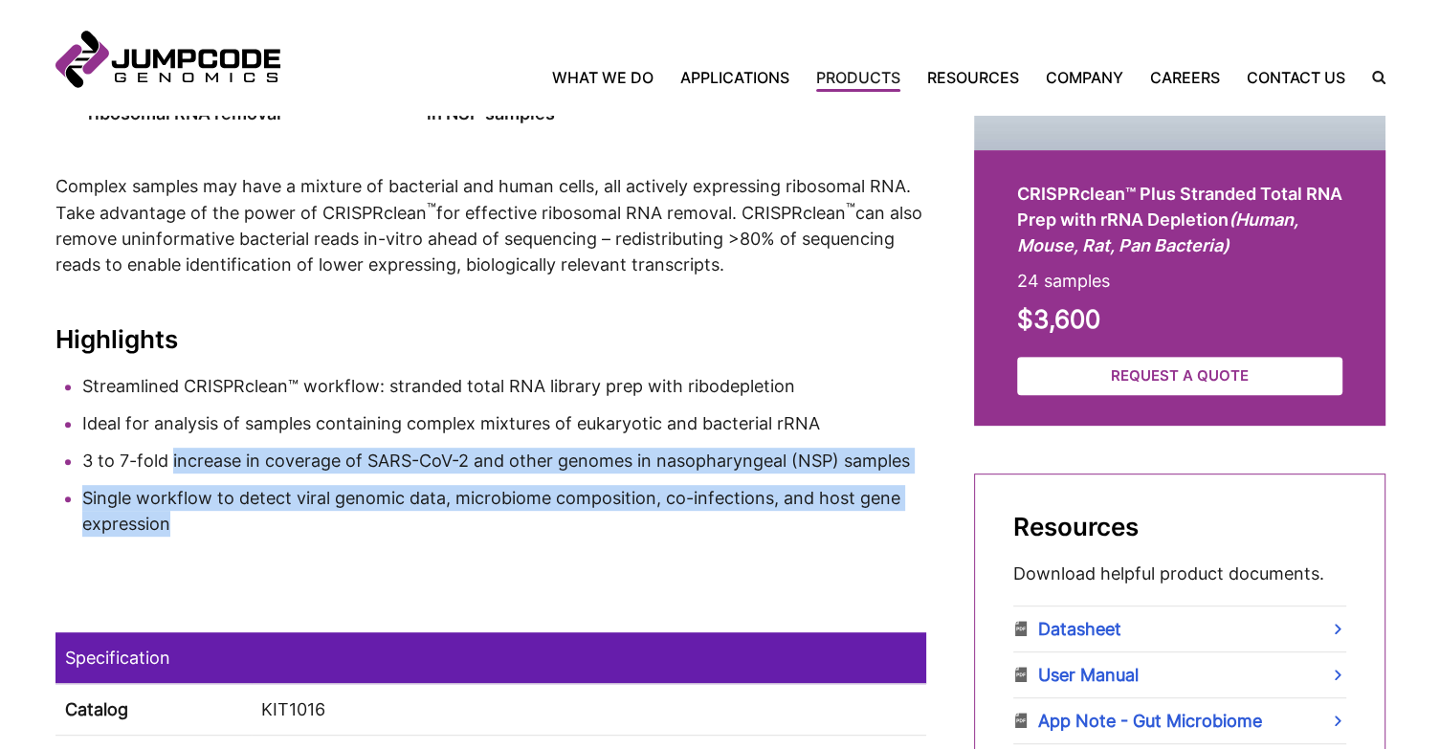
drag, startPoint x: 172, startPoint y: 458, endPoint x: 500, endPoint y: 517, distance: 333.2
click at [500, 517] on ul "Streamlined CRISPRclean™ workflow: stranded total RNA library prep with ribodep…" at bounding box center [490, 455] width 870 height 164
click at [500, 517] on li "Single workflow to detect viral genomic data, microbiome composition, co-infect…" at bounding box center [504, 511] width 844 height 52
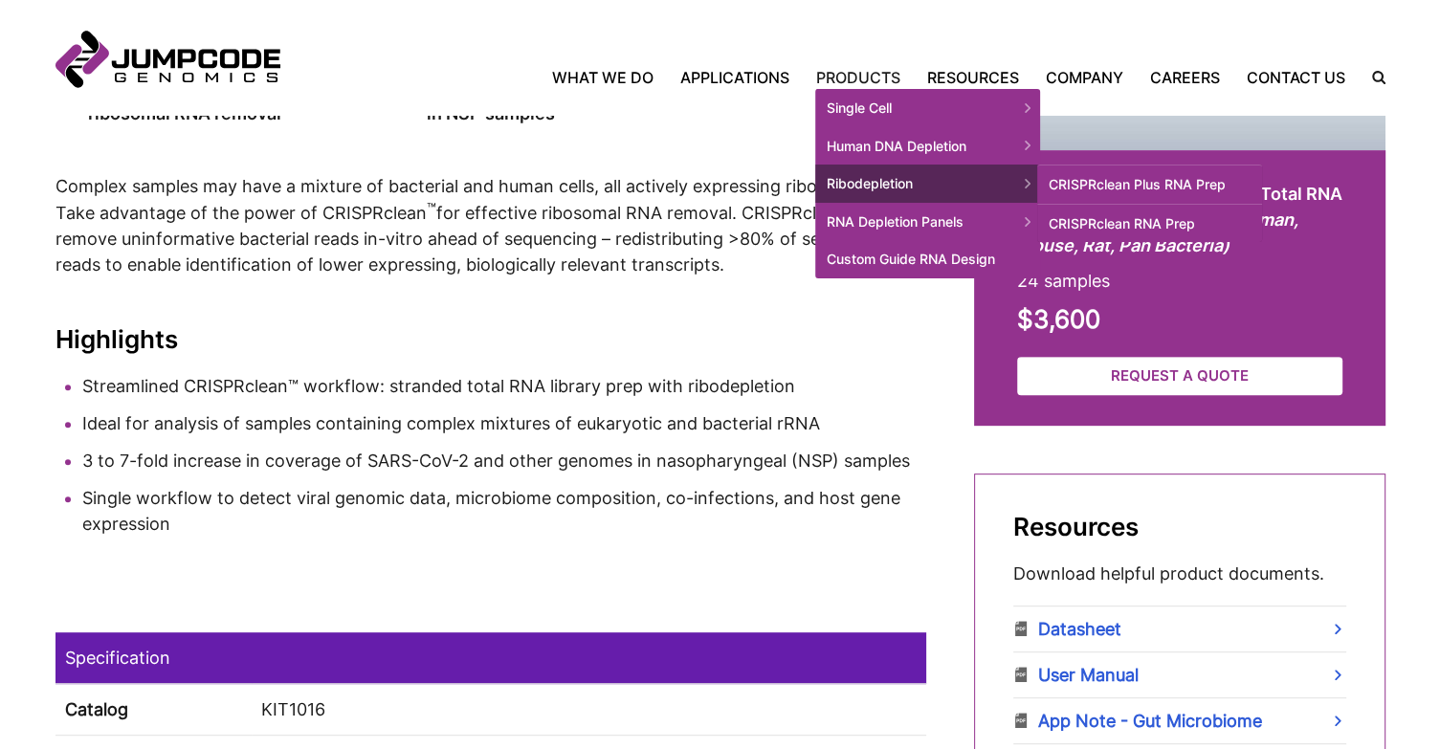
click at [1102, 226] on link "CRISPRclean RNA Prep" at bounding box center [1149, 224] width 225 height 38
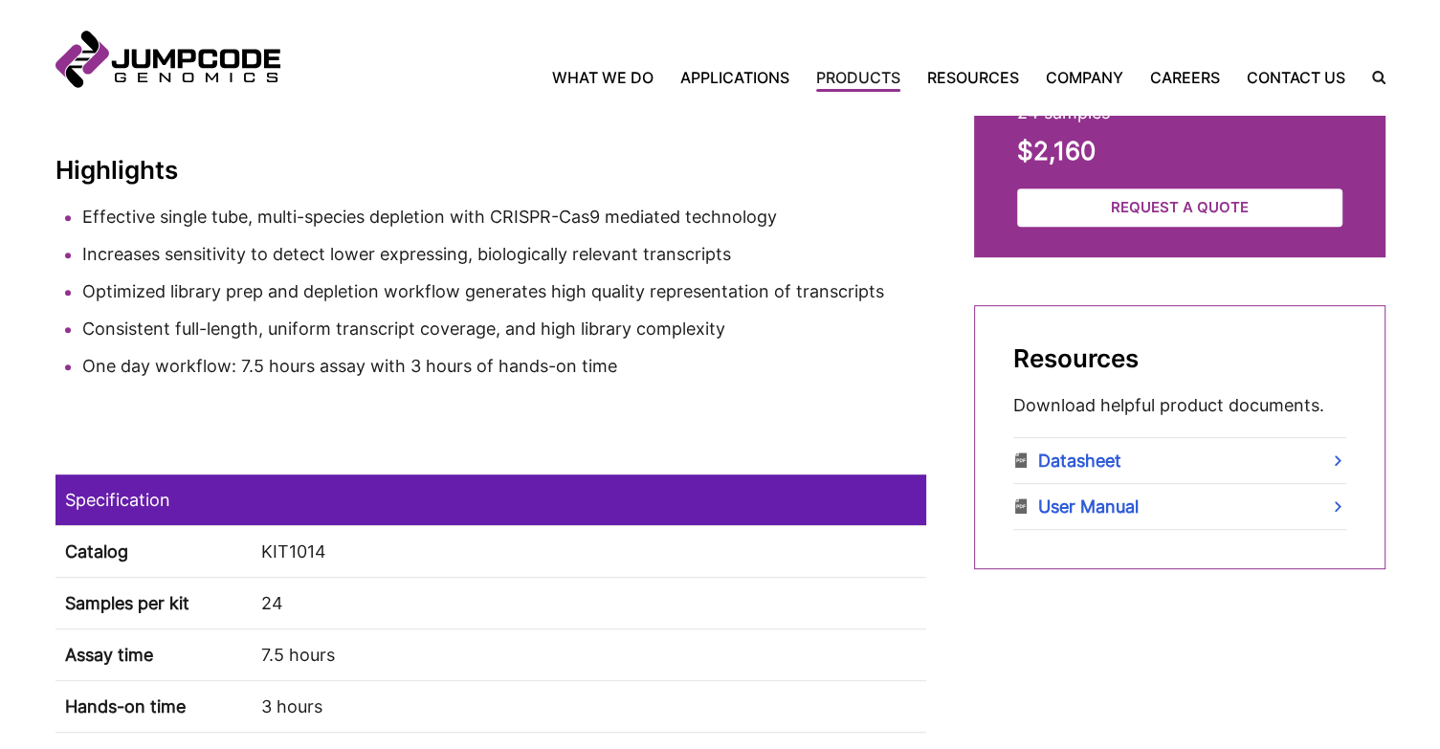
scroll to position [834, 0]
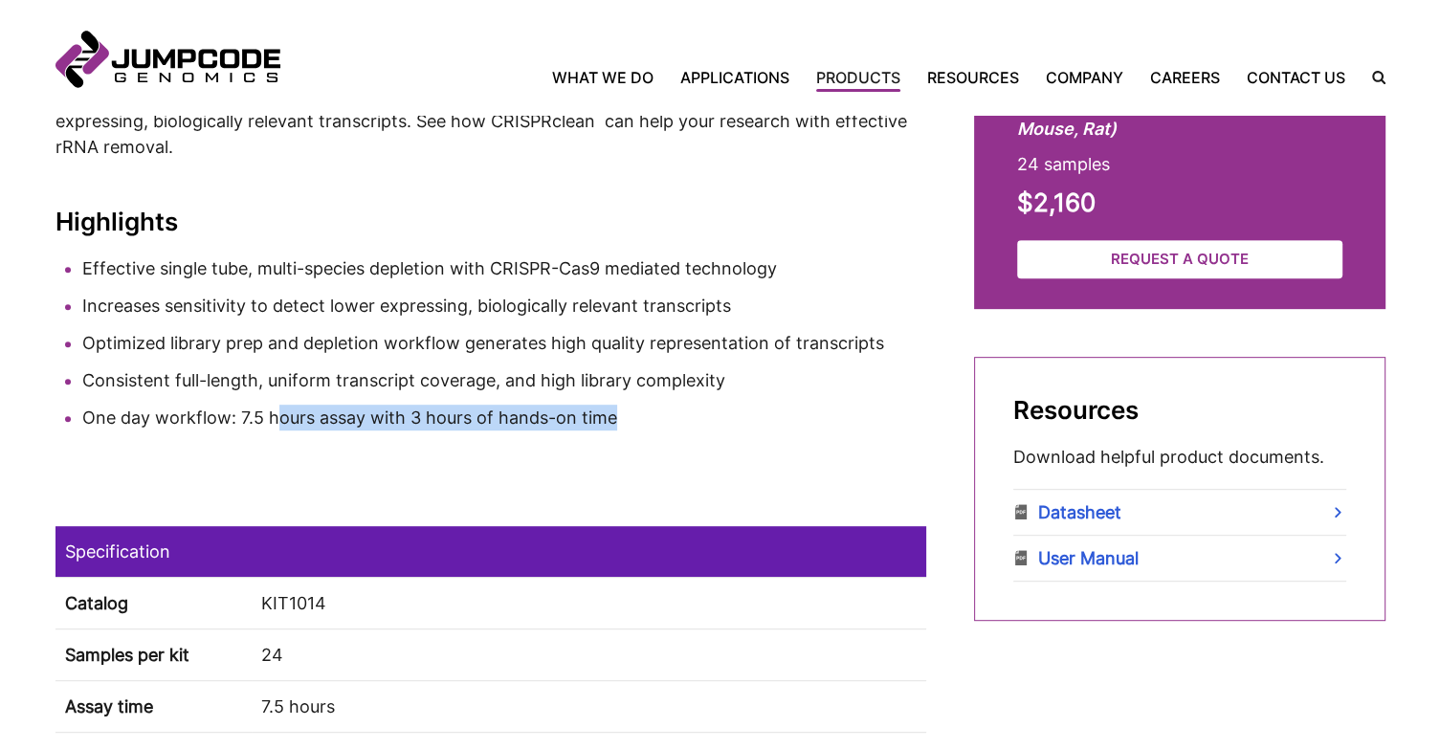
drag, startPoint x: 279, startPoint y: 406, endPoint x: 609, endPoint y: 401, distance: 330.0
click at [609, 401] on ul "Effective single tube, multi-species depletion with CRISPR-Cas9 mediated techno…" at bounding box center [490, 342] width 870 height 175
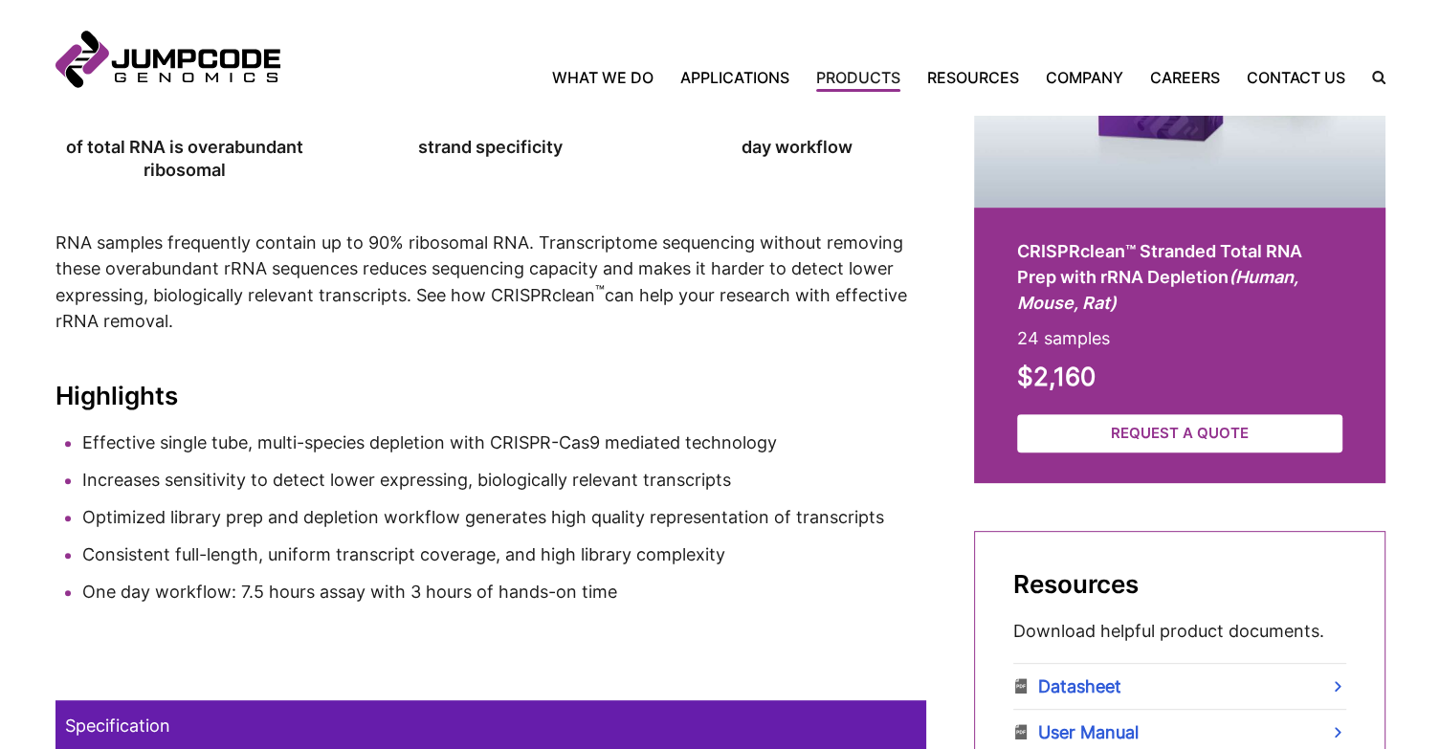
scroll to position [658, 0]
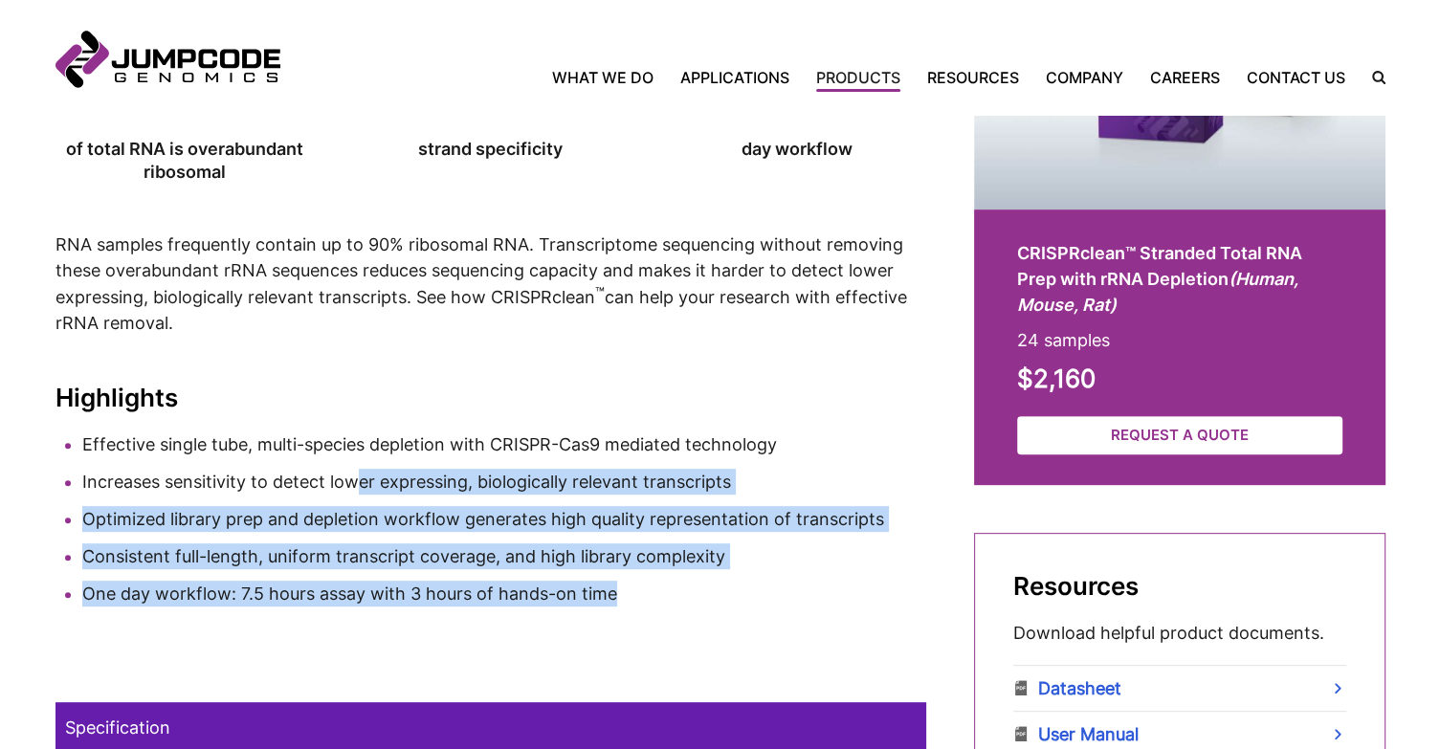
drag, startPoint x: 360, startPoint y: 457, endPoint x: 732, endPoint y: 628, distance: 409.6
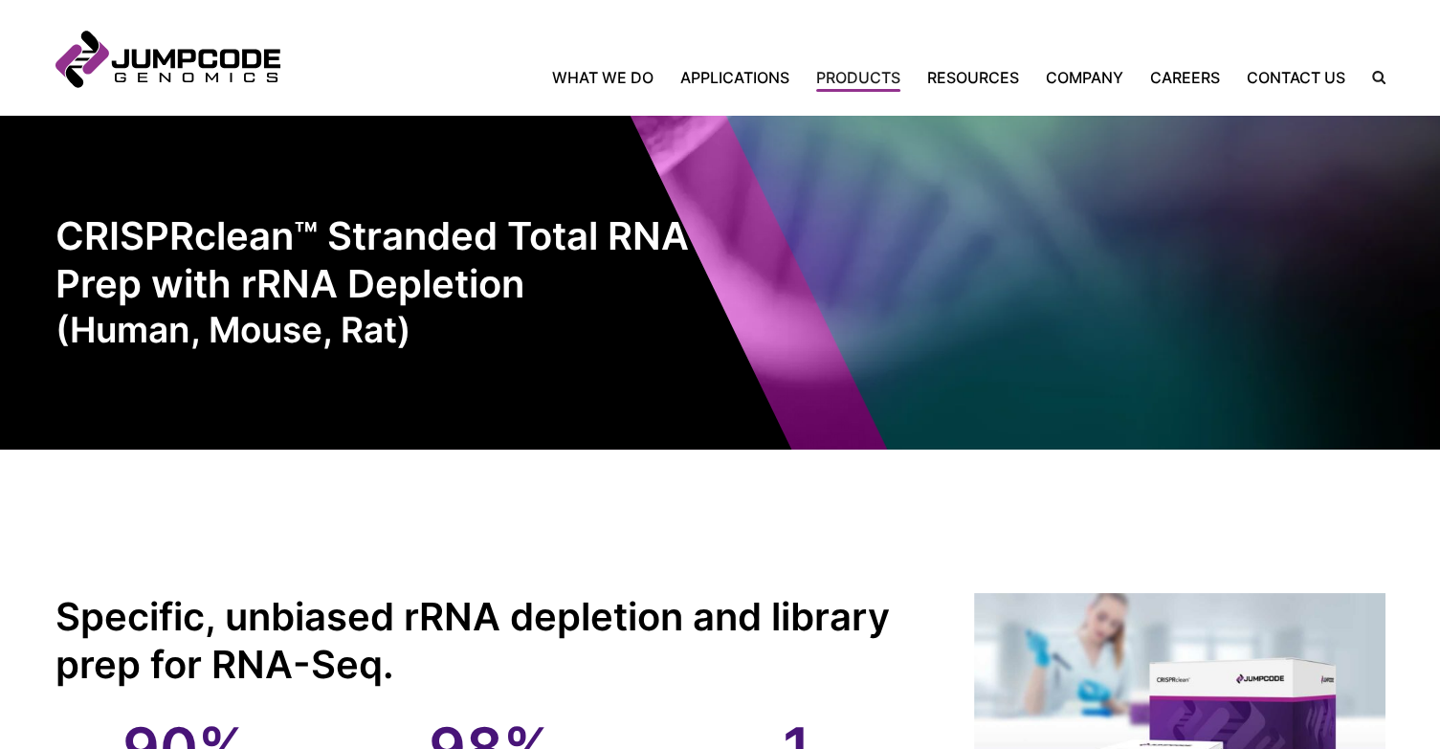
scroll to position [0, 0]
